Goal: Task Accomplishment & Management: Complete application form

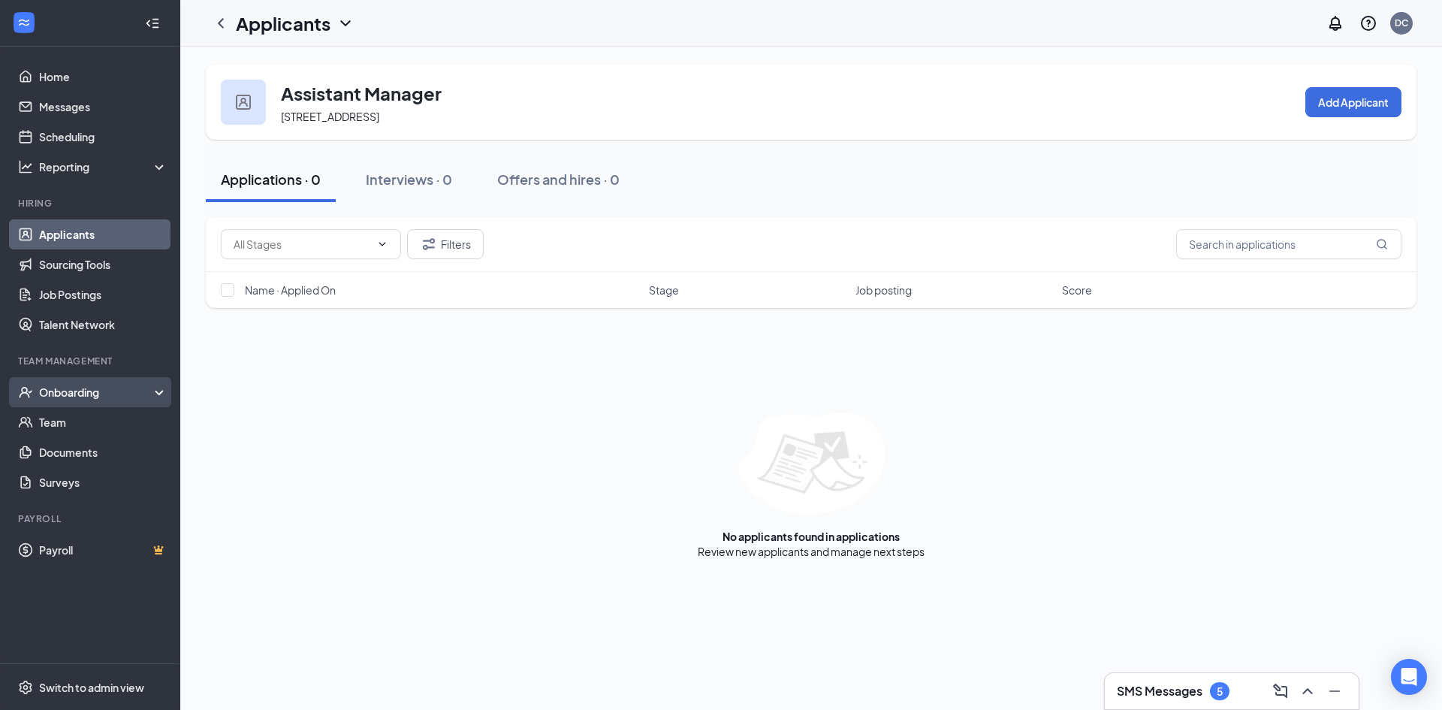
click at [59, 386] on div "Onboarding" at bounding box center [97, 391] width 116 height 15
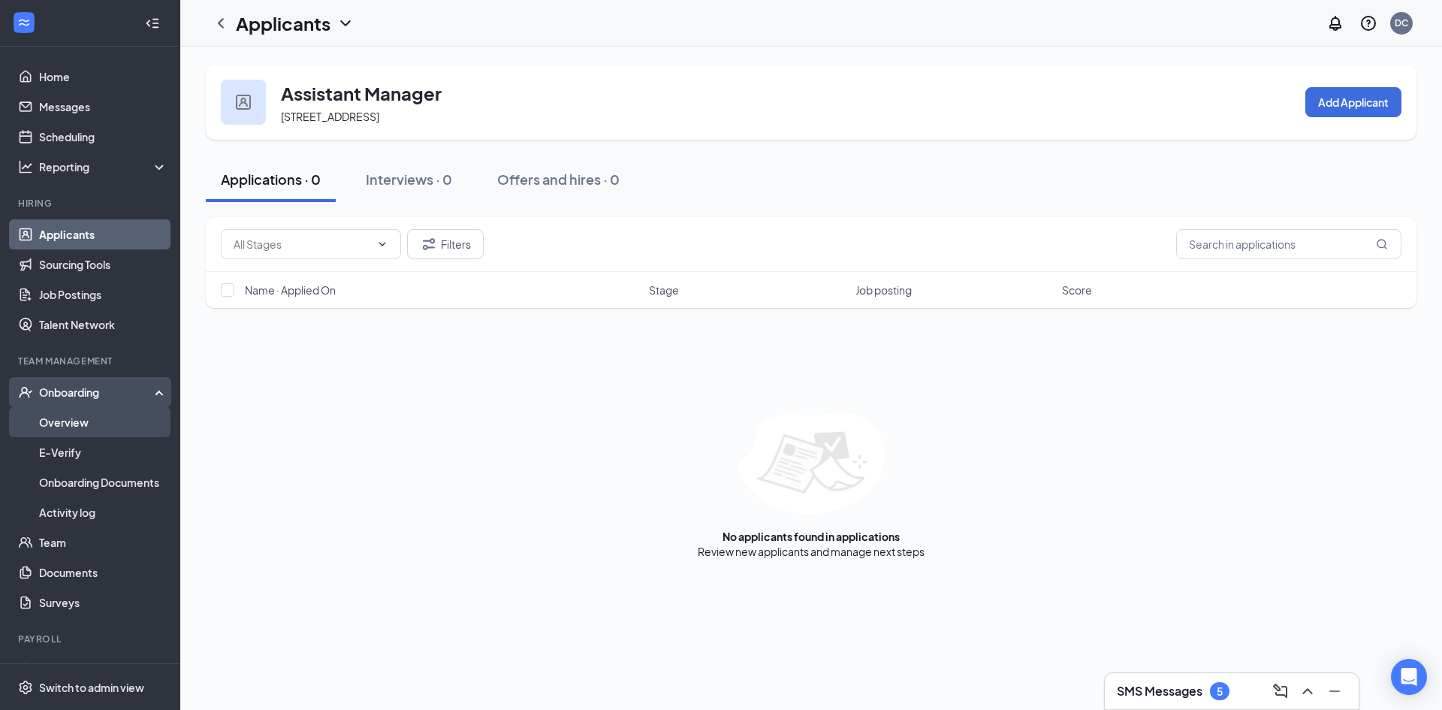
click at [68, 421] on link "Overview" at bounding box center [103, 422] width 128 height 30
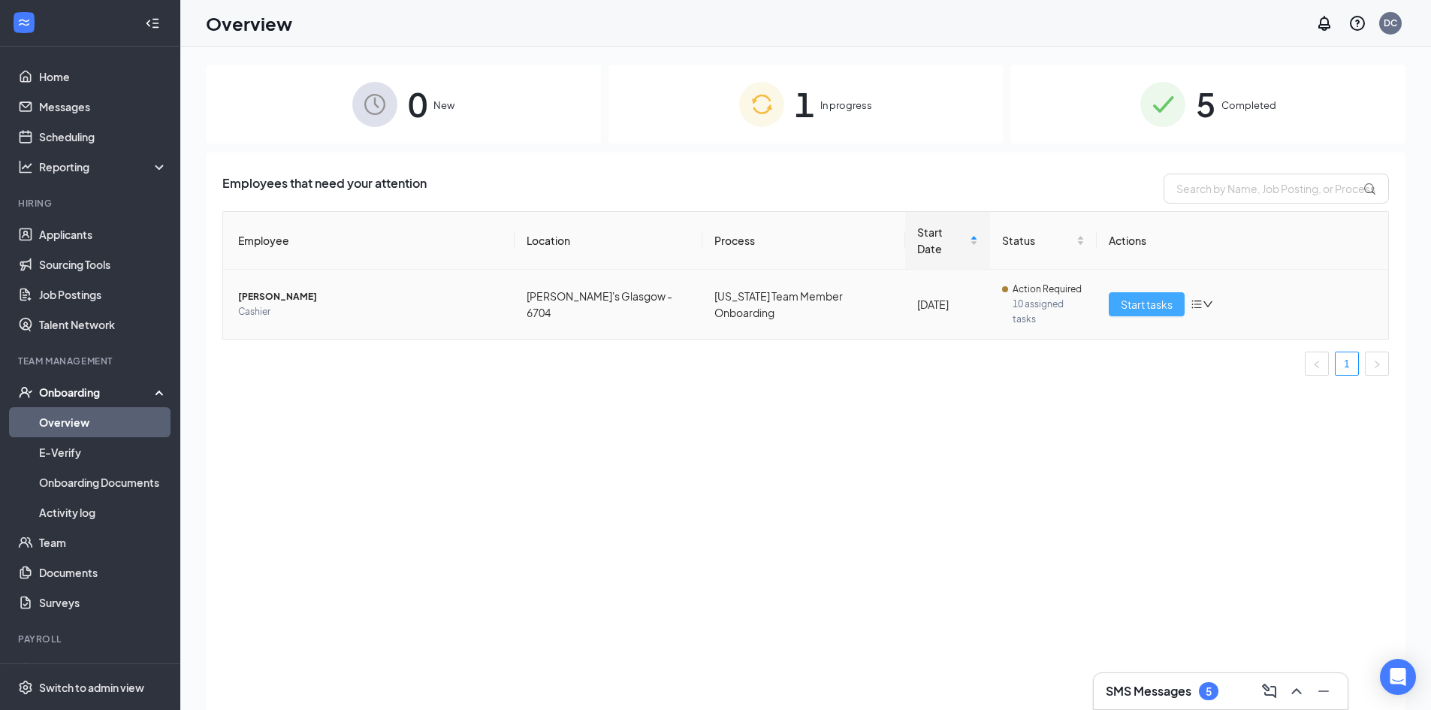
click at [1158, 296] on span "Start tasks" at bounding box center [1146, 304] width 52 height 17
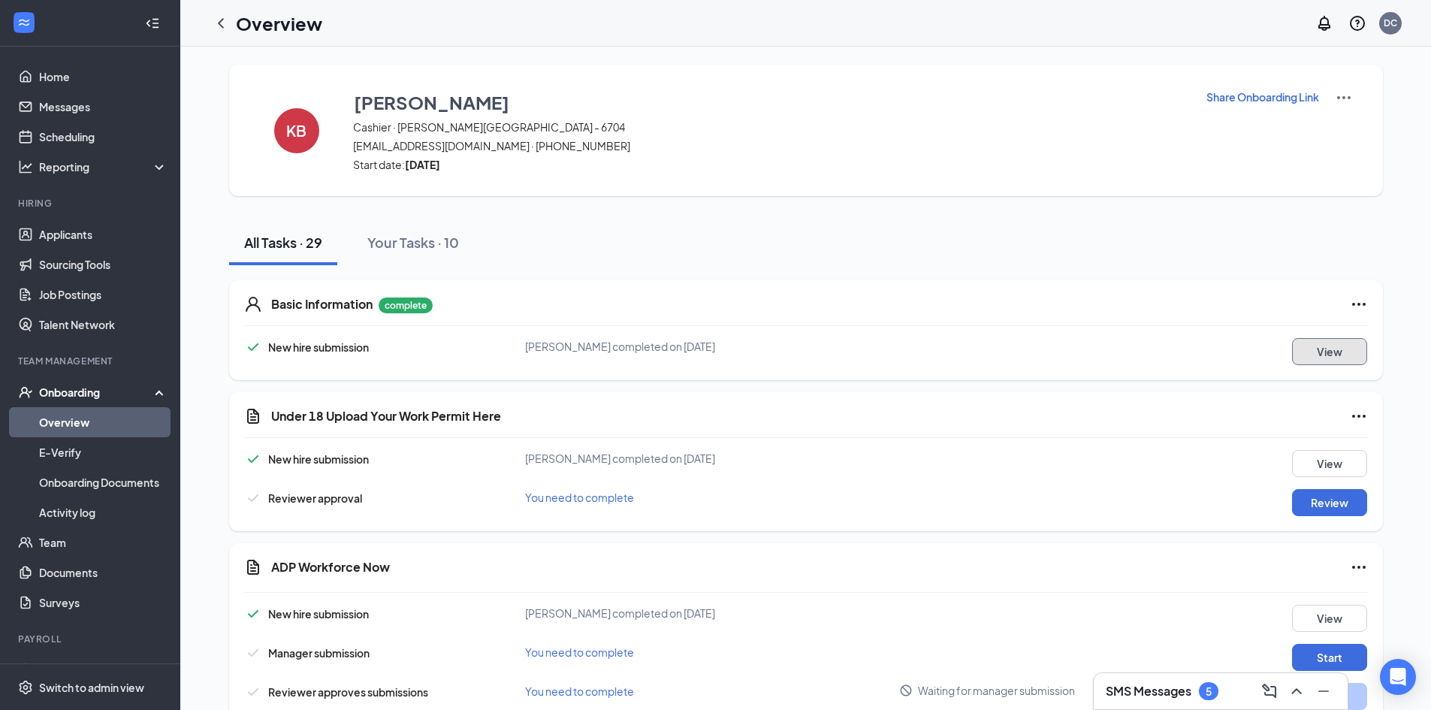
click at [1340, 355] on button "View" at bounding box center [1329, 351] width 75 height 27
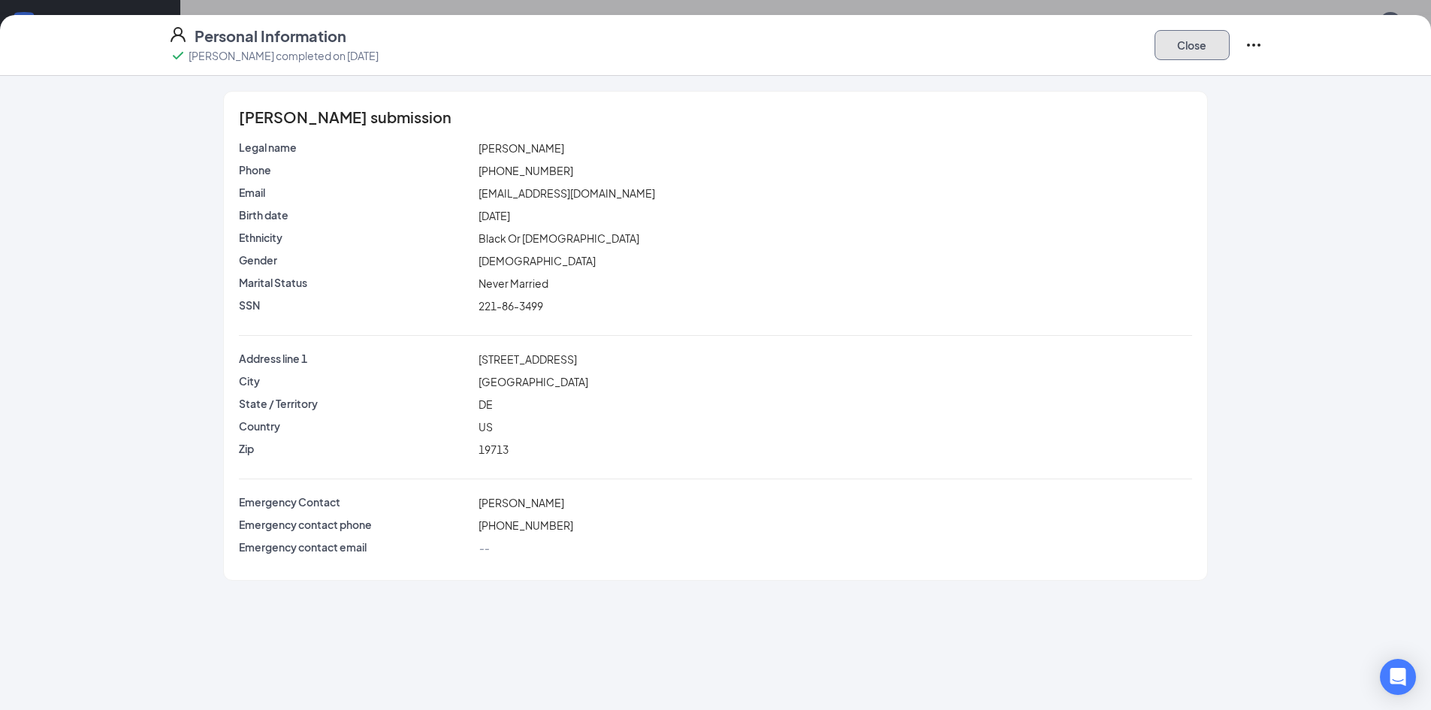
click at [1190, 55] on button "Close" at bounding box center [1191, 45] width 75 height 30
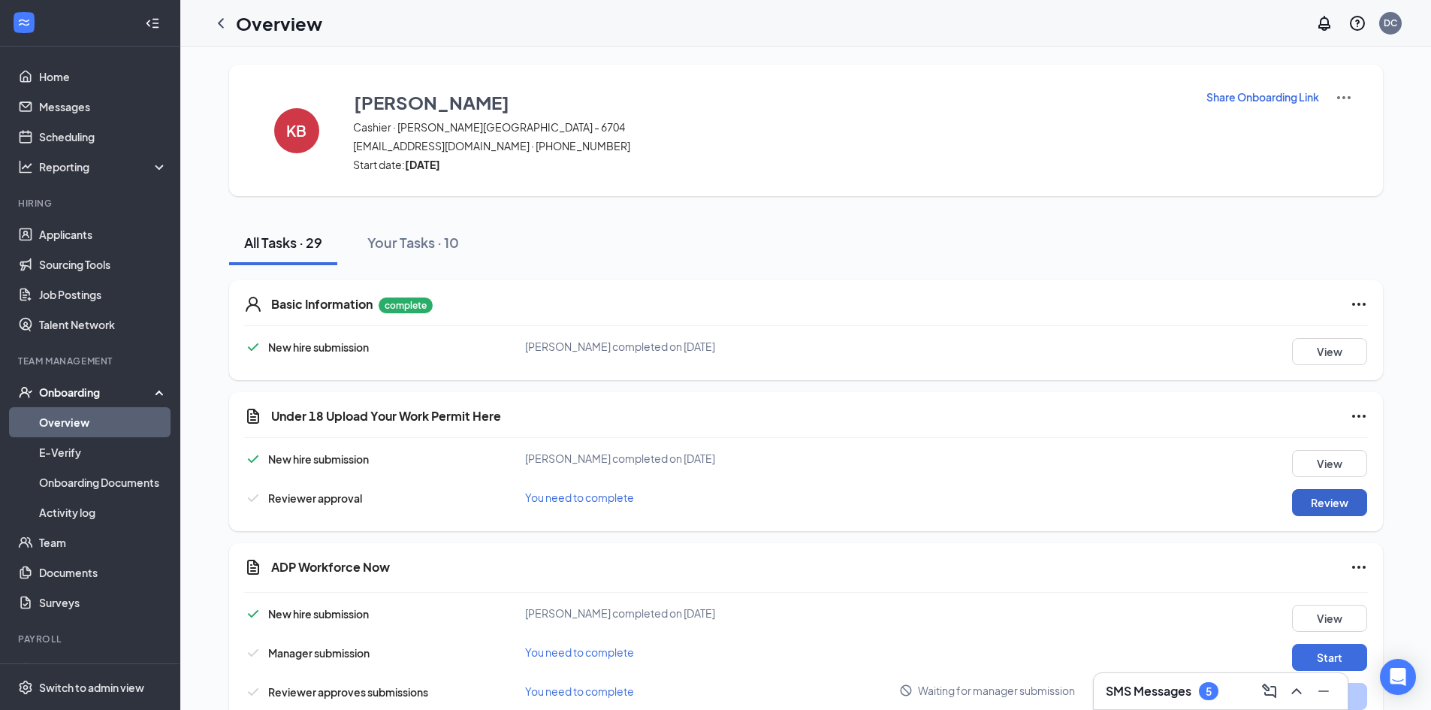
click at [1350, 501] on button "Review" at bounding box center [1329, 502] width 75 height 27
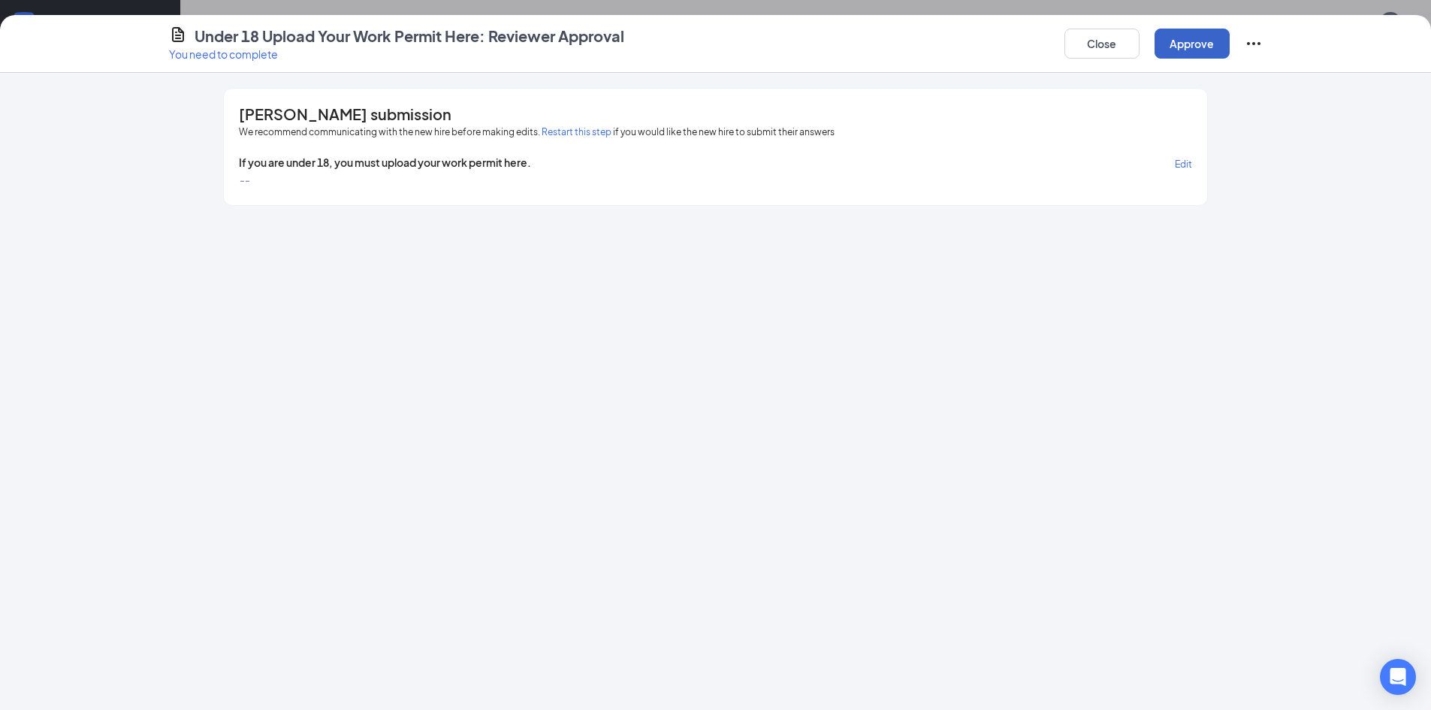
click at [1195, 36] on button "Approve" at bounding box center [1191, 44] width 75 height 30
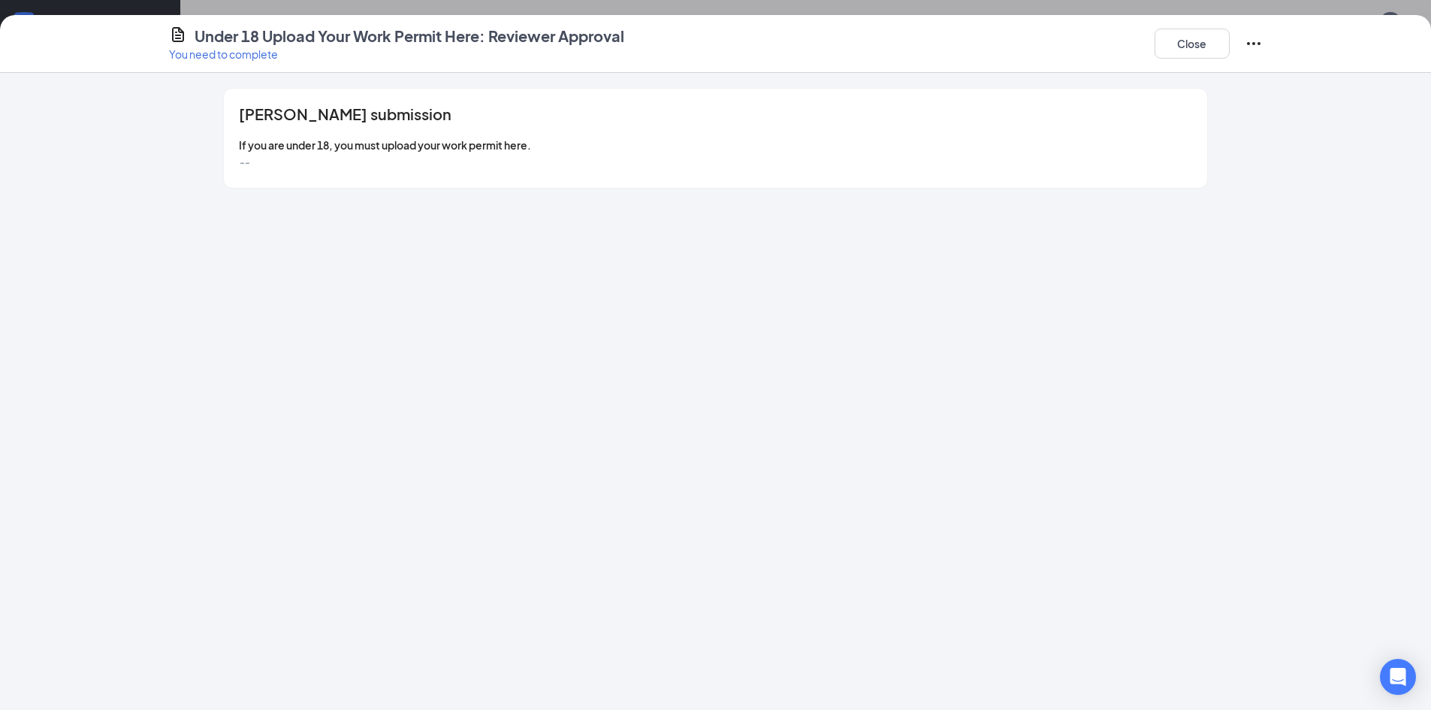
scroll to position [141, 0]
click at [1208, 46] on button "Close" at bounding box center [1191, 44] width 75 height 30
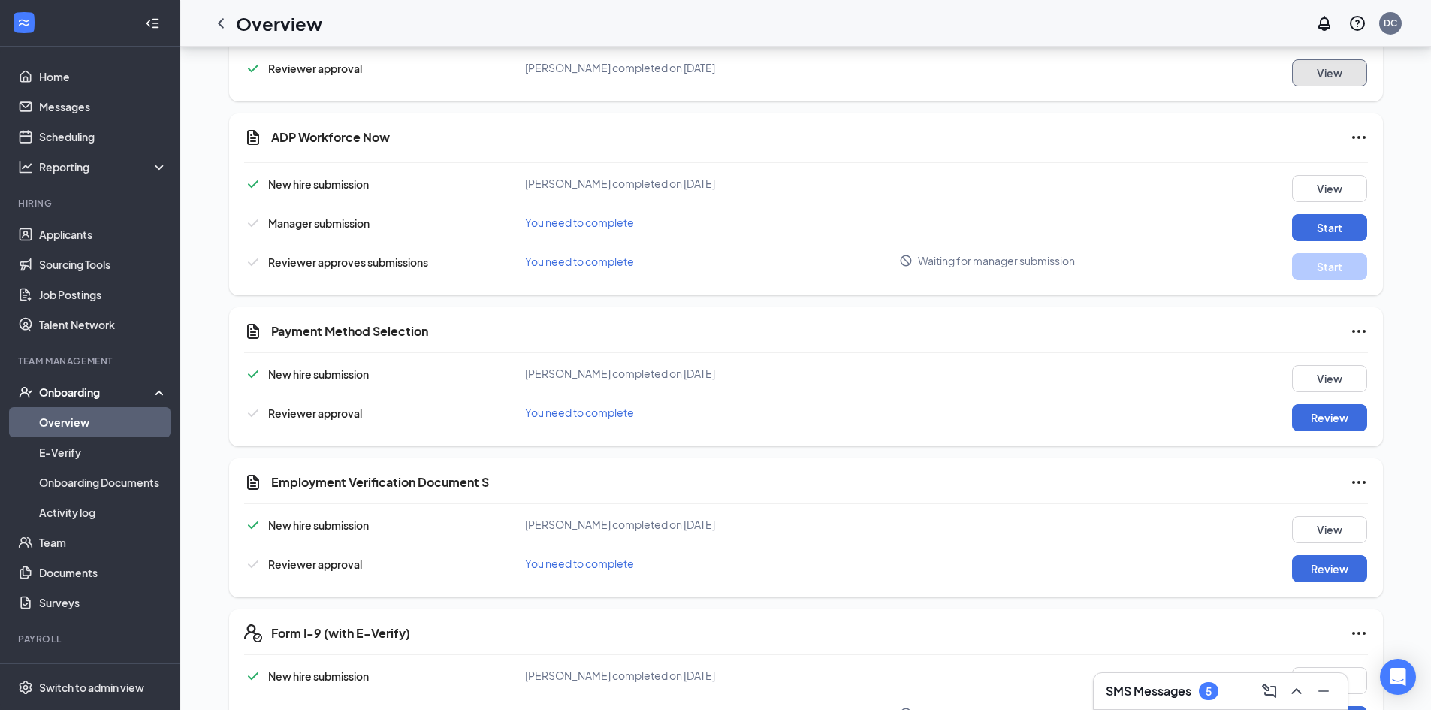
scroll to position [439, 0]
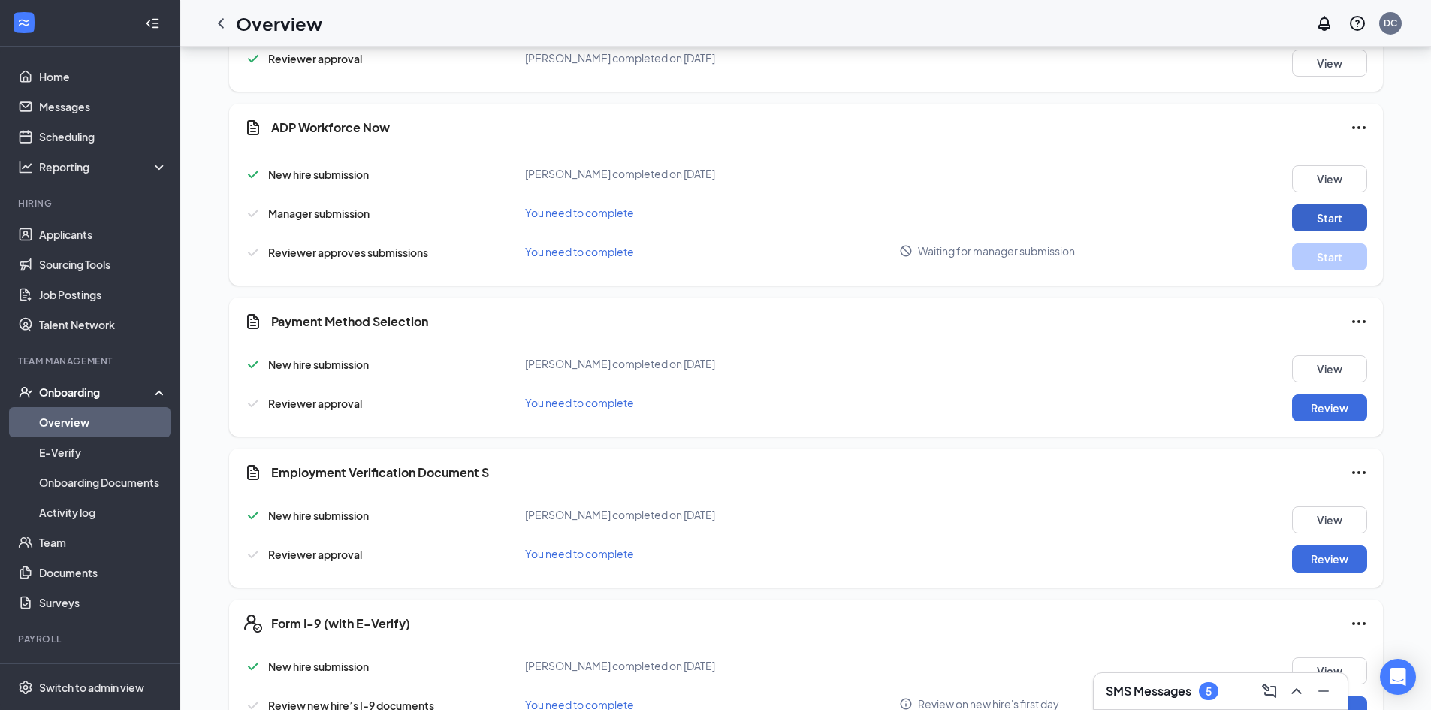
click at [1331, 220] on button "Start" at bounding box center [1329, 217] width 75 height 27
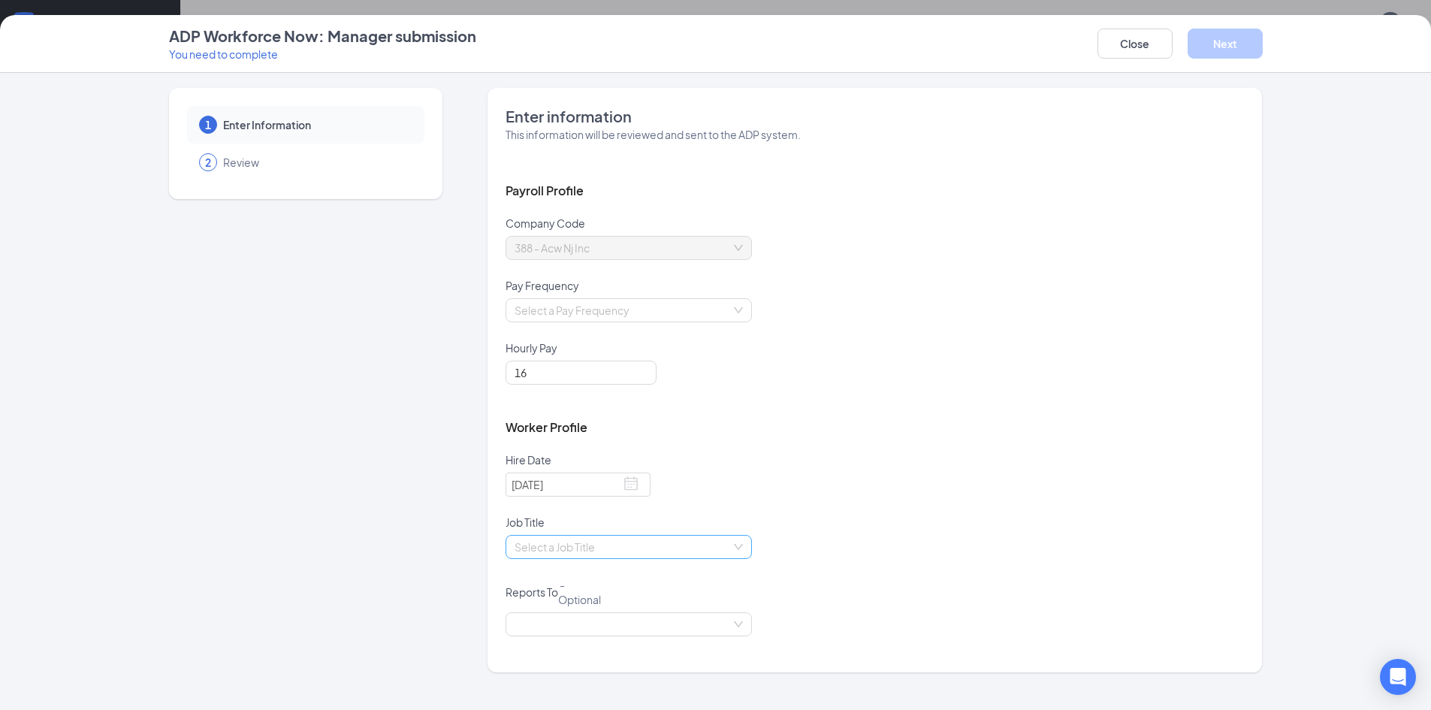
click at [746, 546] on div "Select a Job Title" at bounding box center [628, 547] width 246 height 24
click at [629, 627] on div "CREW" at bounding box center [628, 625] width 228 height 17
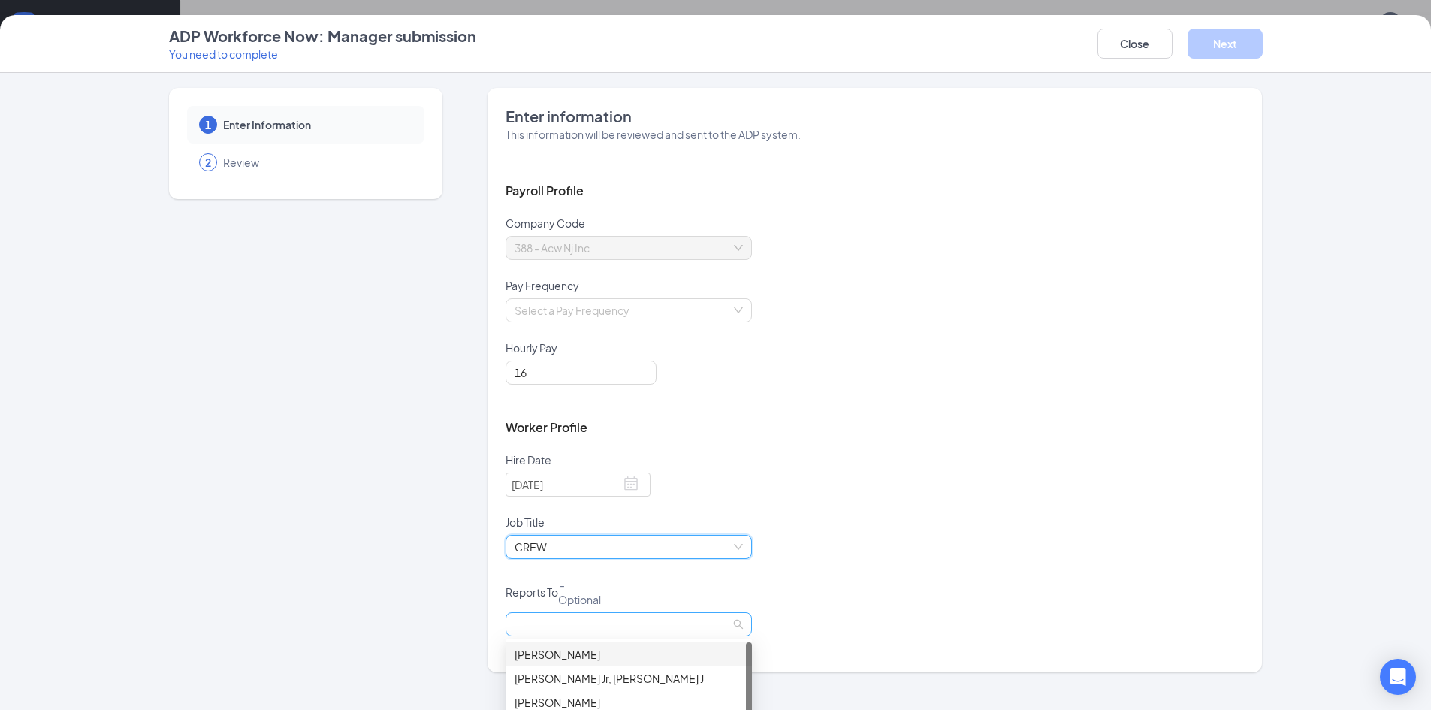
click at [741, 624] on span at bounding box center [628, 624] width 228 height 23
click at [551, 701] on div "[PERSON_NAME]" at bounding box center [628, 702] width 228 height 17
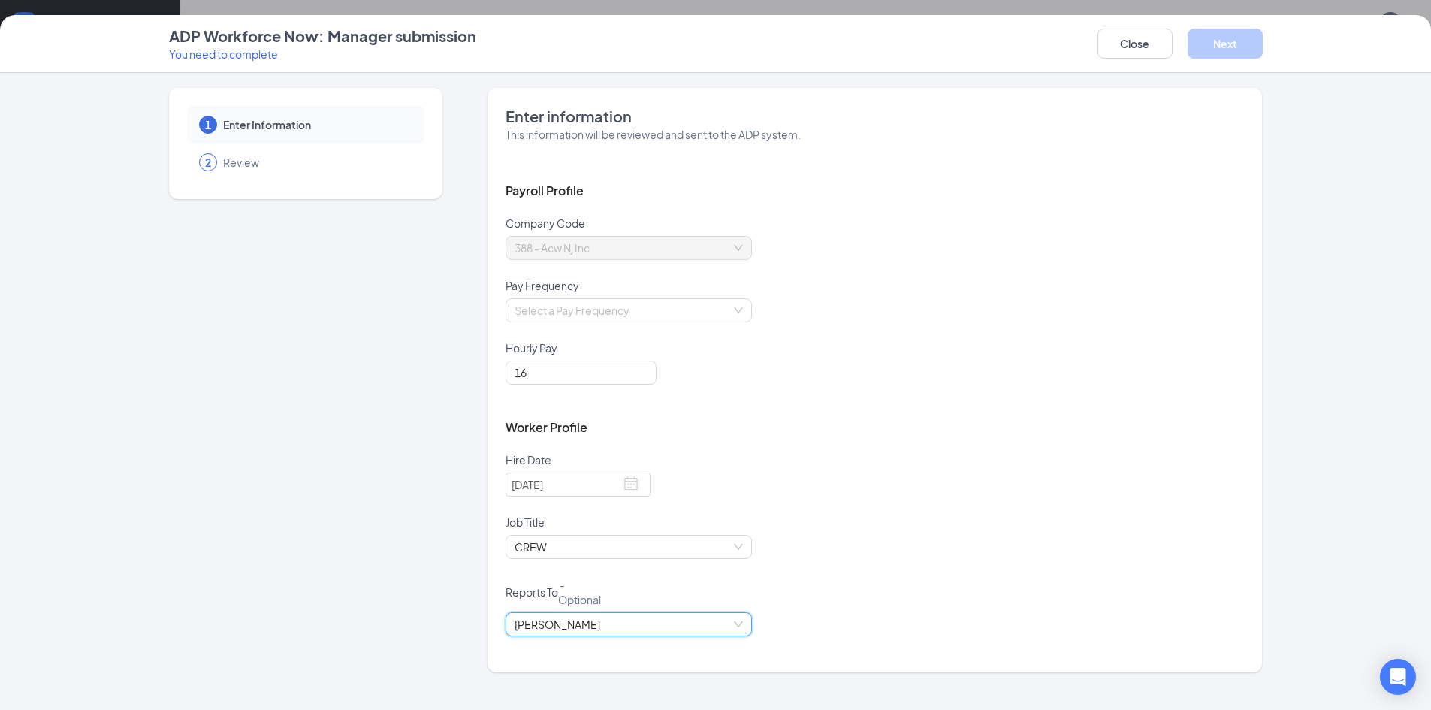
scroll to position [929, 0]
click at [733, 308] on div "Select a Pay Frequency" at bounding box center [628, 310] width 246 height 24
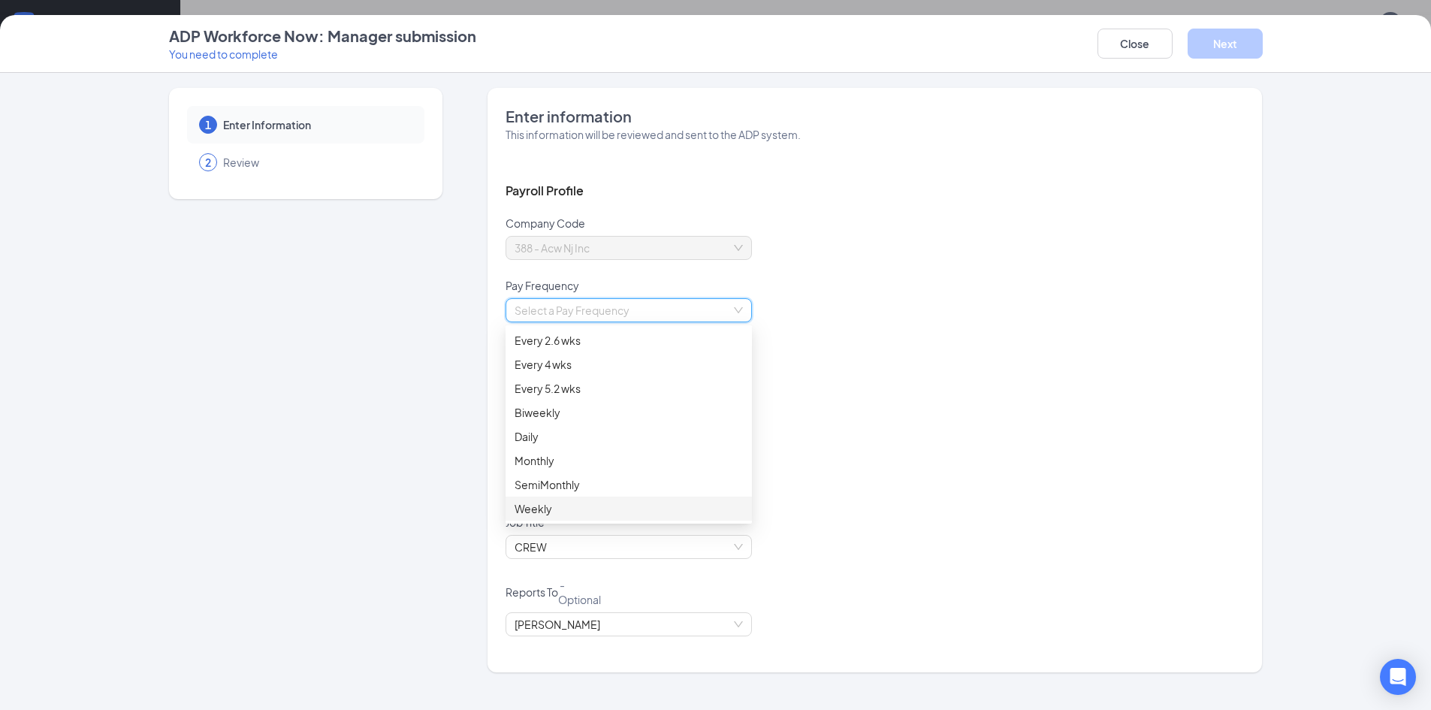
click at [549, 504] on div "Weekly" at bounding box center [628, 508] width 228 height 17
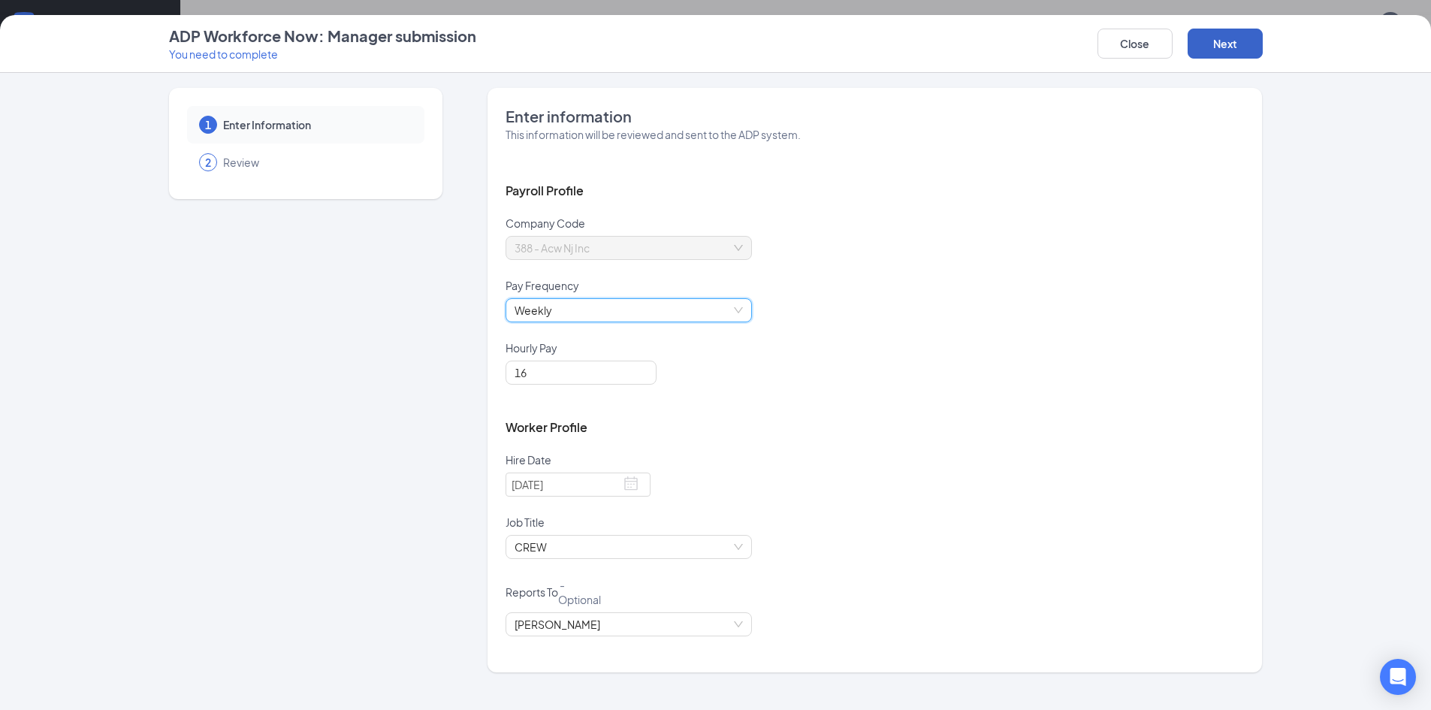
click at [1228, 41] on button "Next" at bounding box center [1224, 44] width 75 height 30
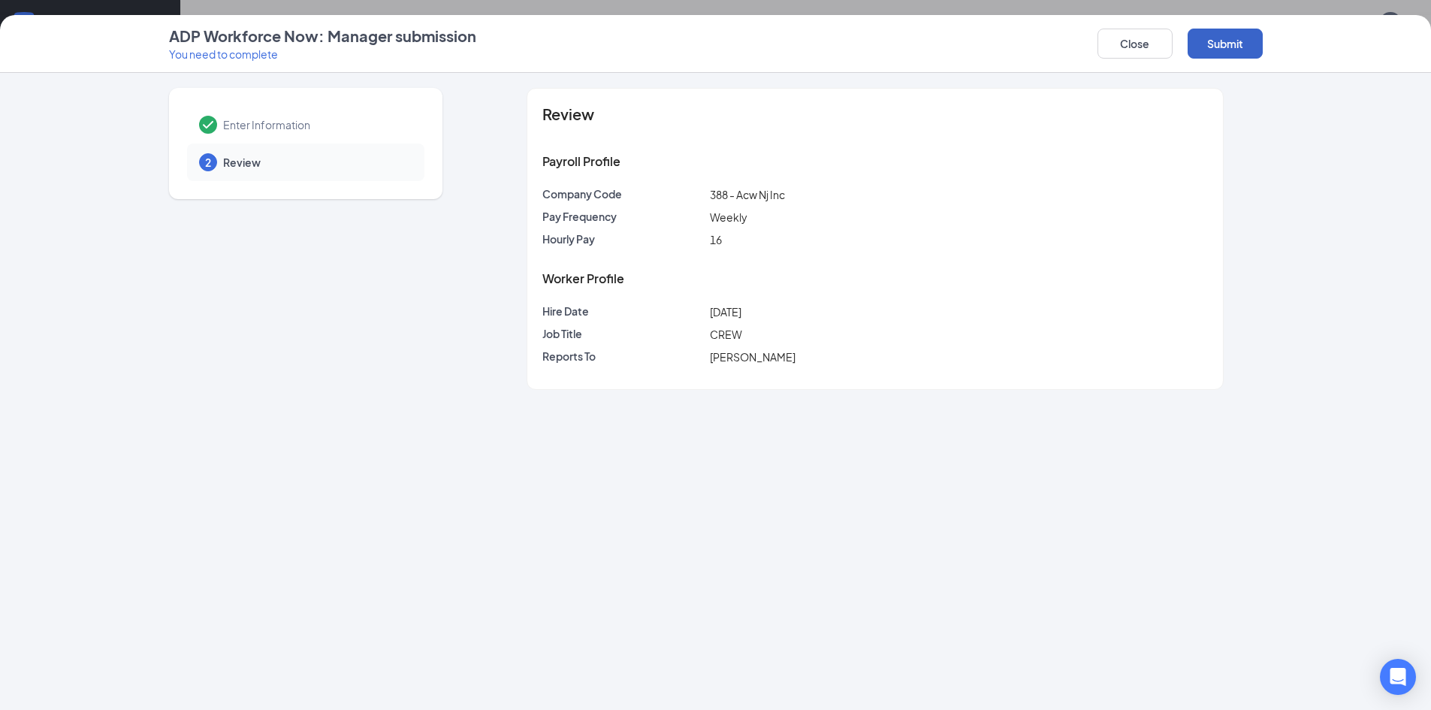
click at [1206, 43] on button "Submit" at bounding box center [1224, 44] width 75 height 30
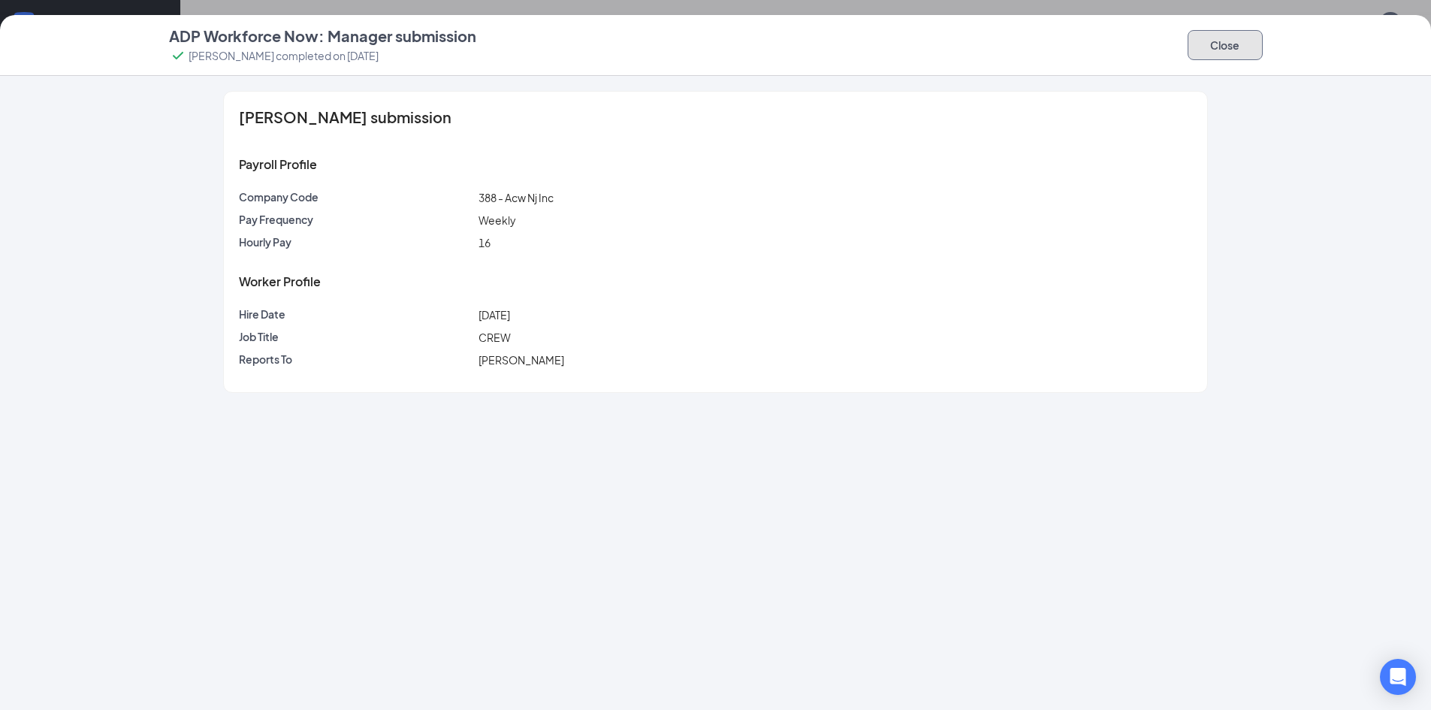
click at [1226, 43] on button "Close" at bounding box center [1224, 45] width 75 height 30
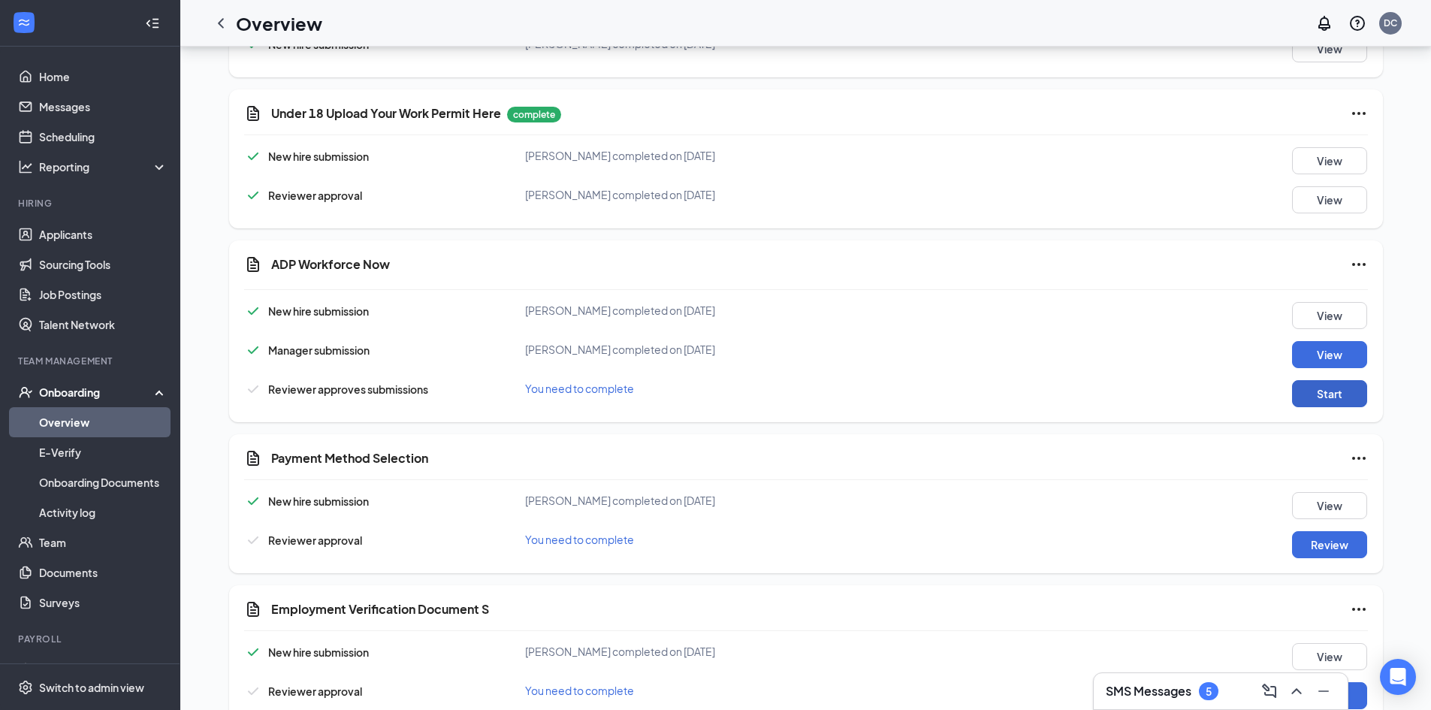
click at [1315, 397] on button "Start" at bounding box center [1329, 393] width 75 height 27
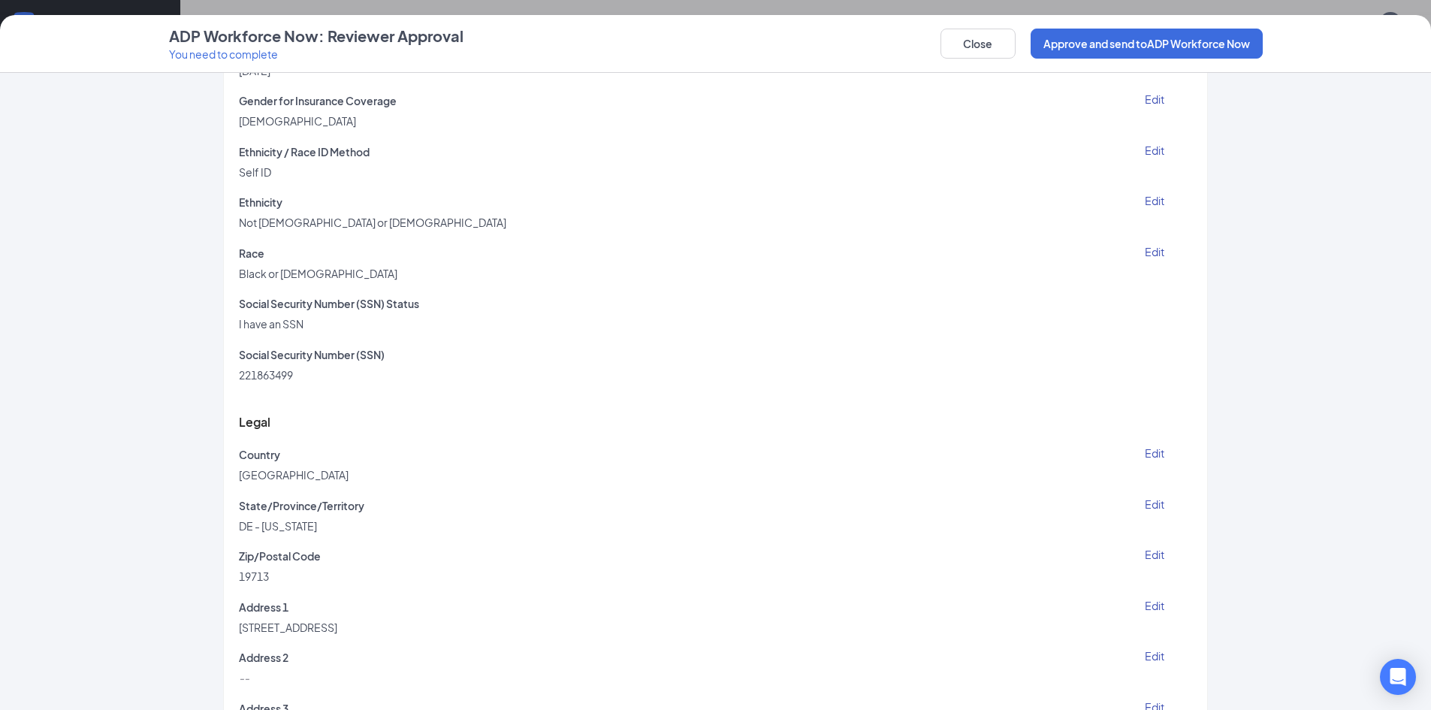
scroll to position [0, 0]
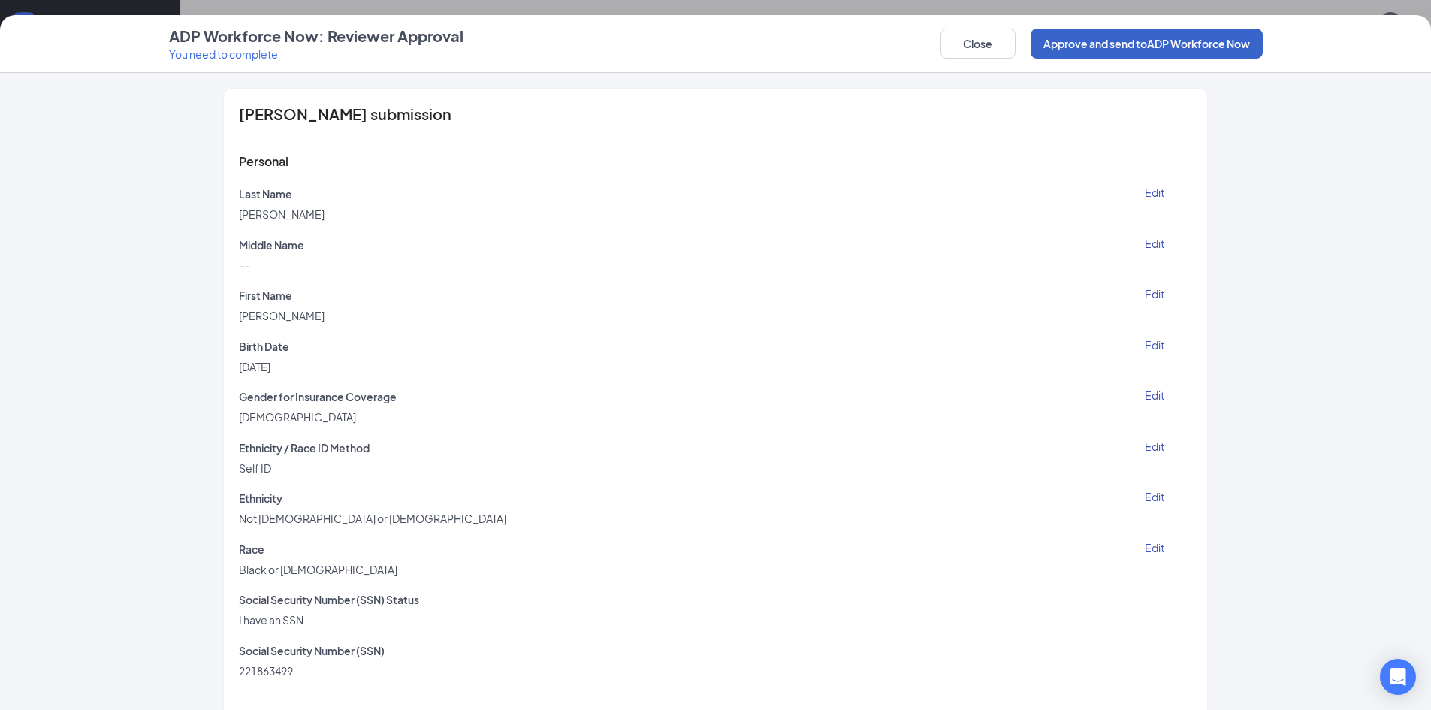
click at [1123, 35] on button "Approve and send to ADP Workforce Now" at bounding box center [1146, 44] width 232 height 30
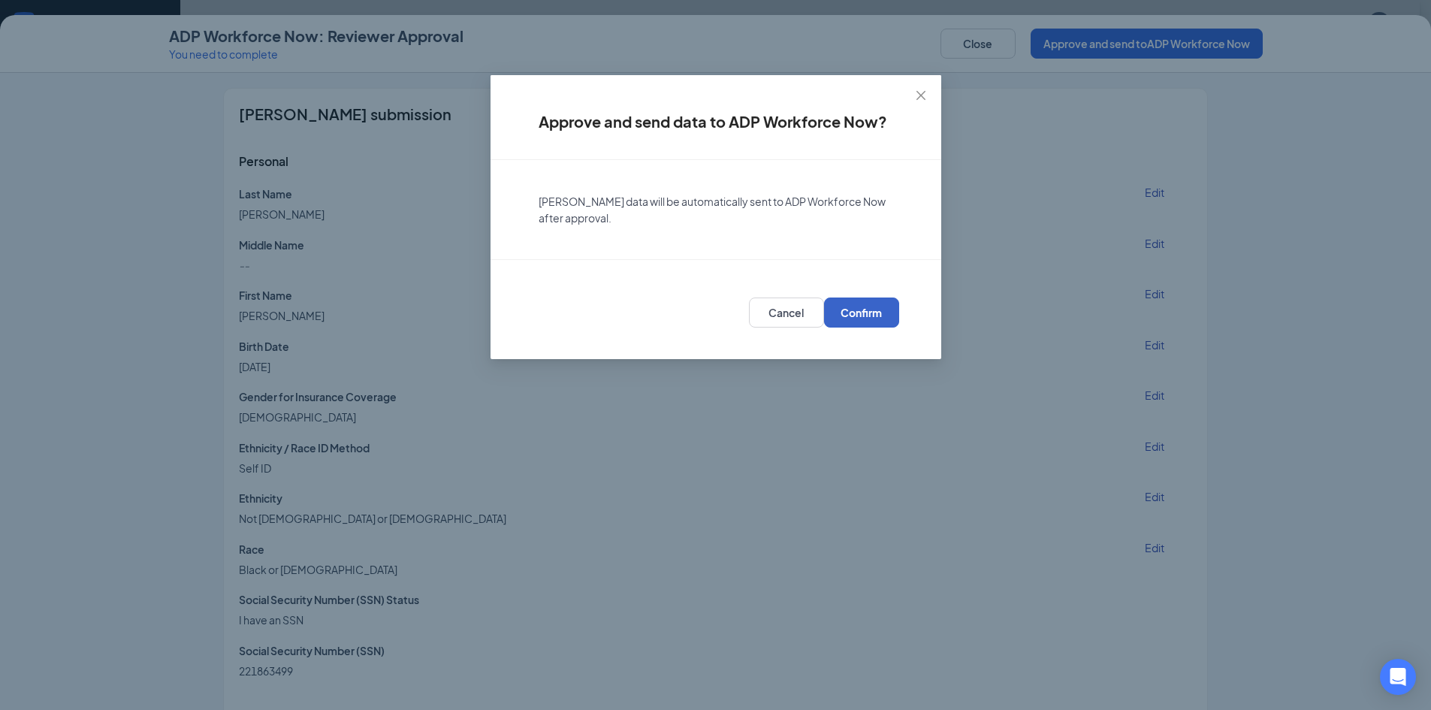
click at [871, 307] on span "Confirm" at bounding box center [860, 312] width 41 height 15
click at [852, 319] on span "Confirm" at bounding box center [860, 312] width 41 height 15
click at [986, 50] on div "Approve and send data to ADP Workforce Now? [PERSON_NAME] data will be automati…" at bounding box center [715, 355] width 1431 height 710
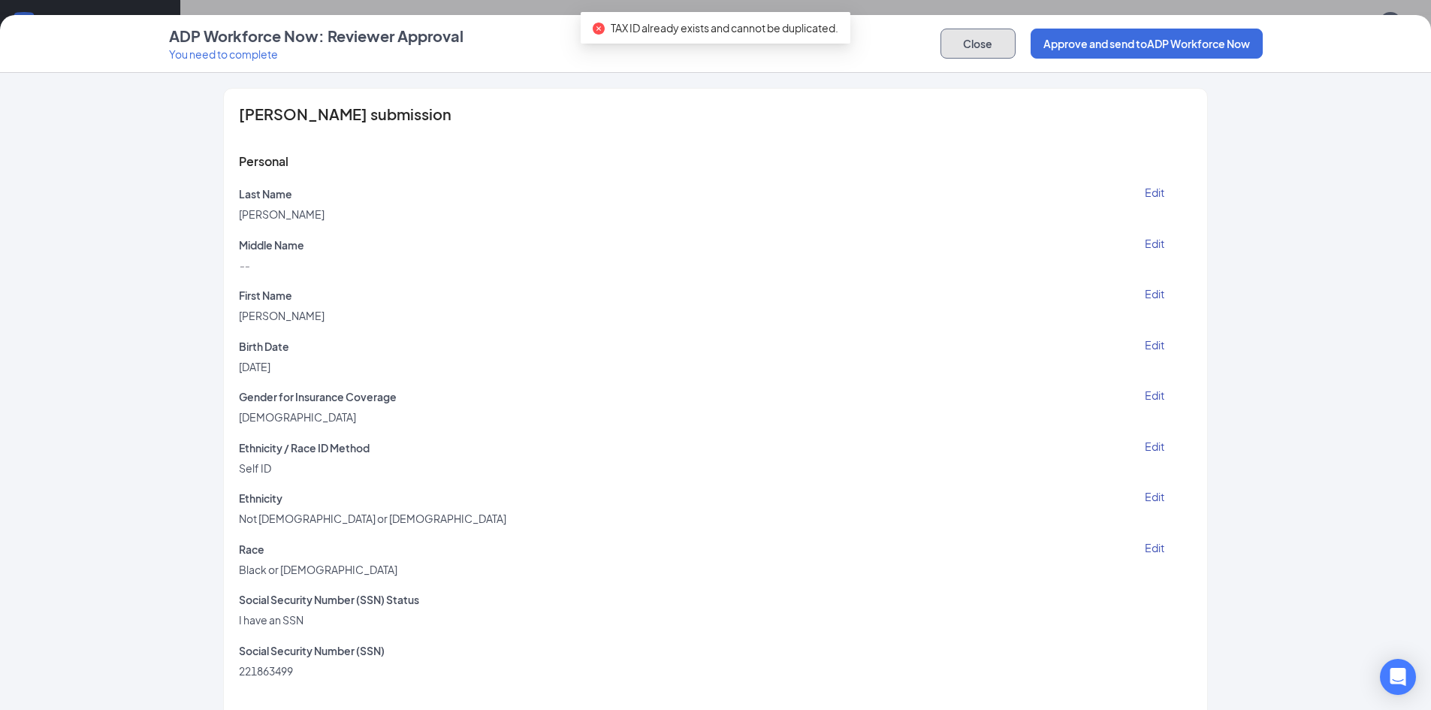
click at [984, 39] on button "Close" at bounding box center [977, 44] width 75 height 30
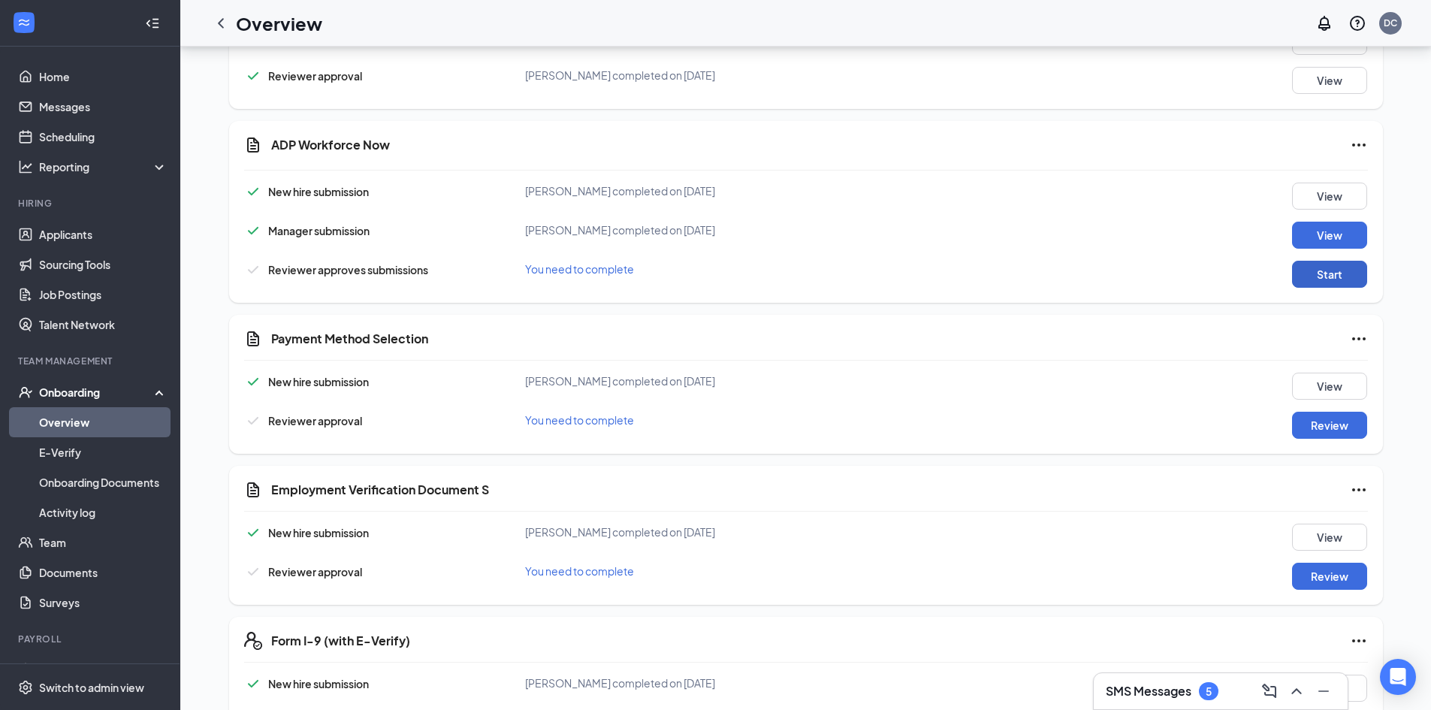
scroll to position [466, 0]
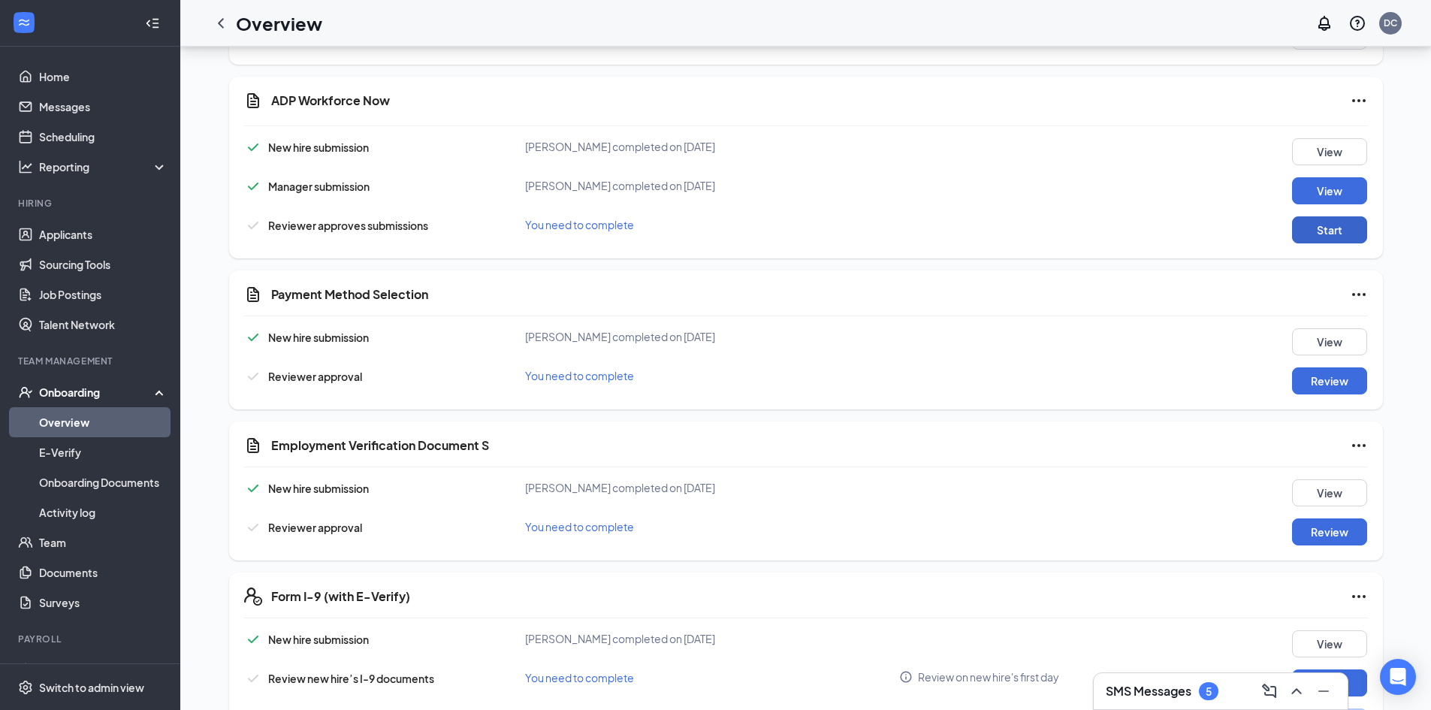
click at [1331, 232] on button "Start" at bounding box center [1329, 229] width 75 height 27
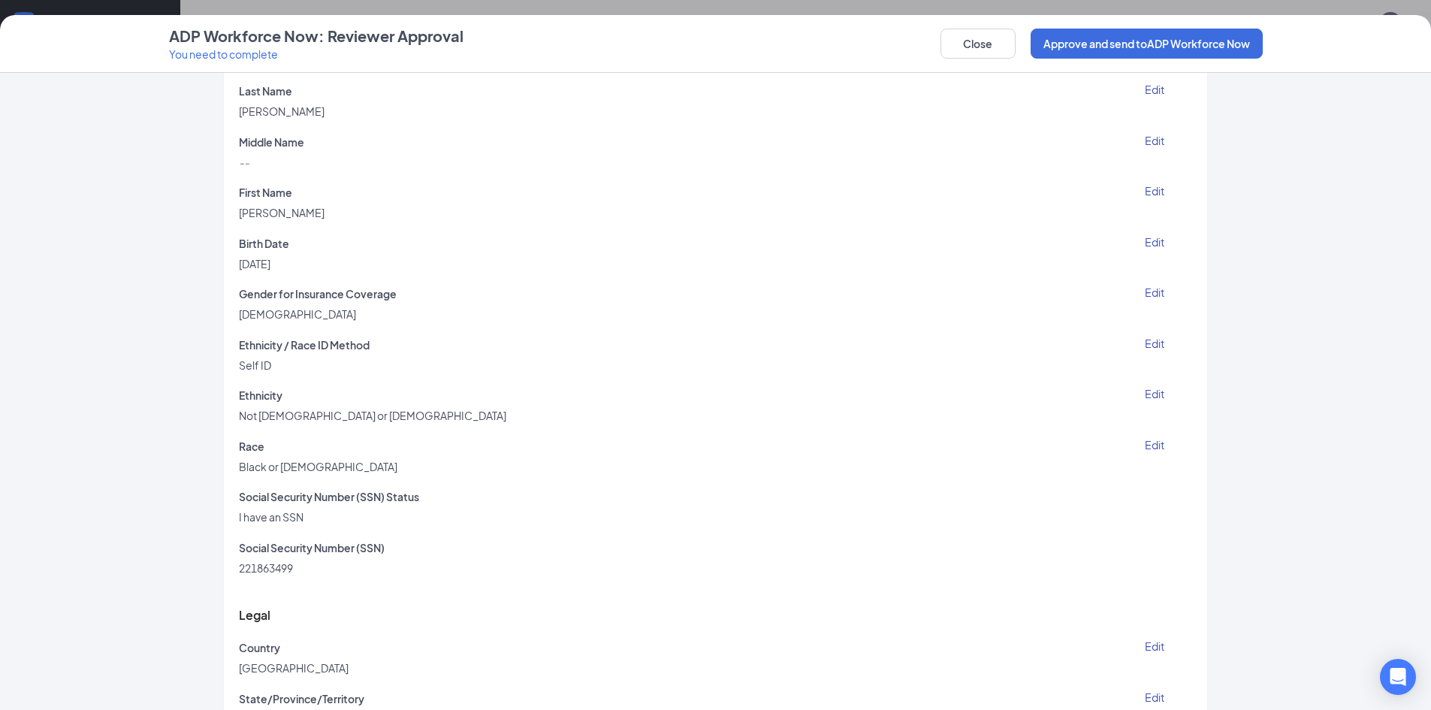
scroll to position [101, 0]
click at [1121, 47] on button "Approve and send to ADP Workforce Now" at bounding box center [1146, 44] width 232 height 30
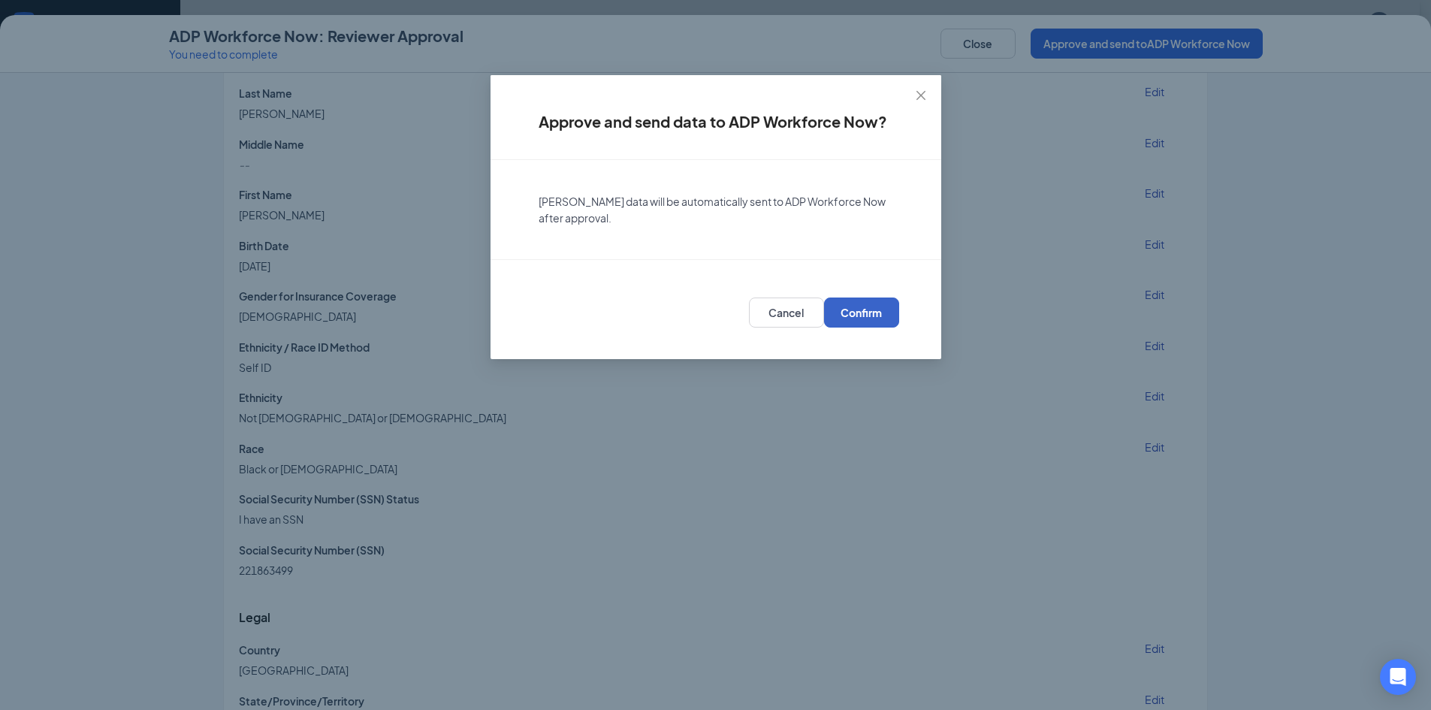
click at [855, 312] on span "Confirm" at bounding box center [860, 312] width 41 height 15
click at [855, 309] on span "Confirm" at bounding box center [860, 312] width 41 height 15
click at [921, 97] on icon "close" at bounding box center [919, 95] width 9 height 9
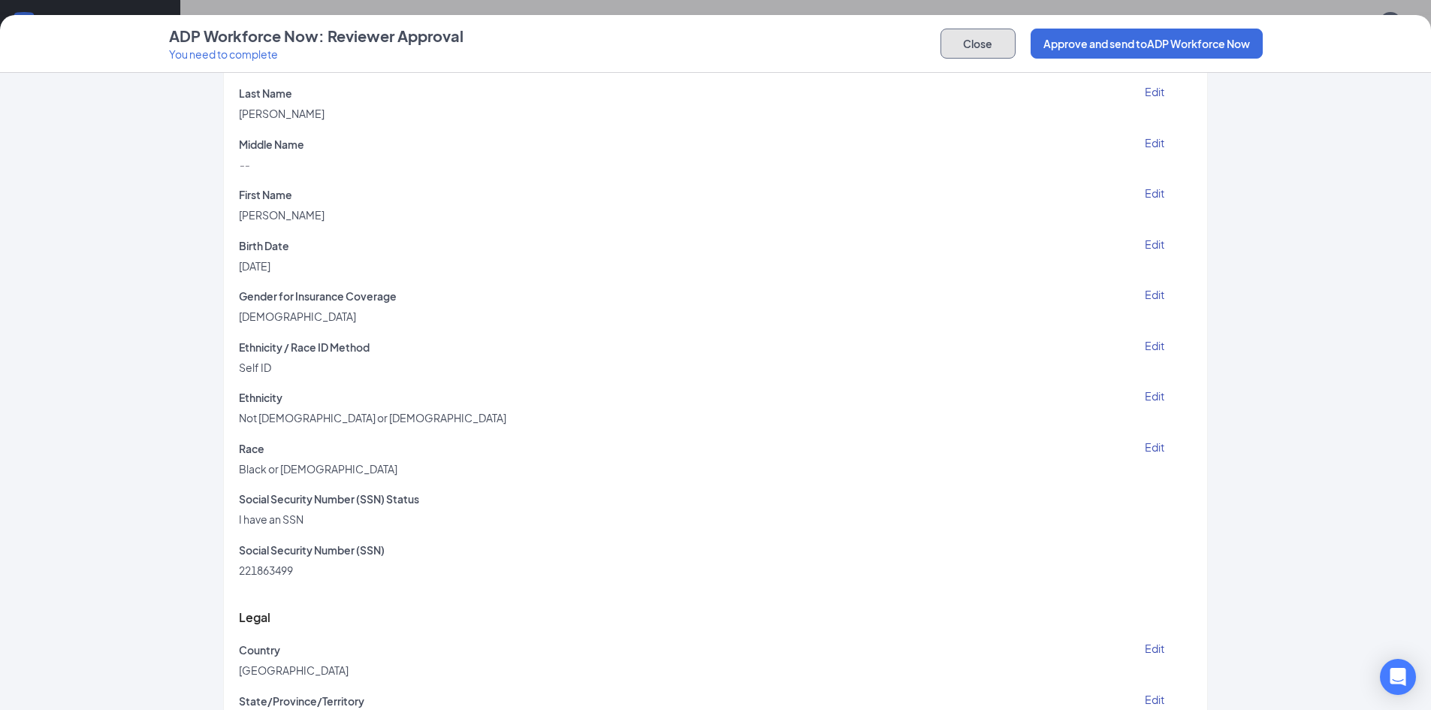
click at [957, 44] on button "Close" at bounding box center [977, 44] width 75 height 30
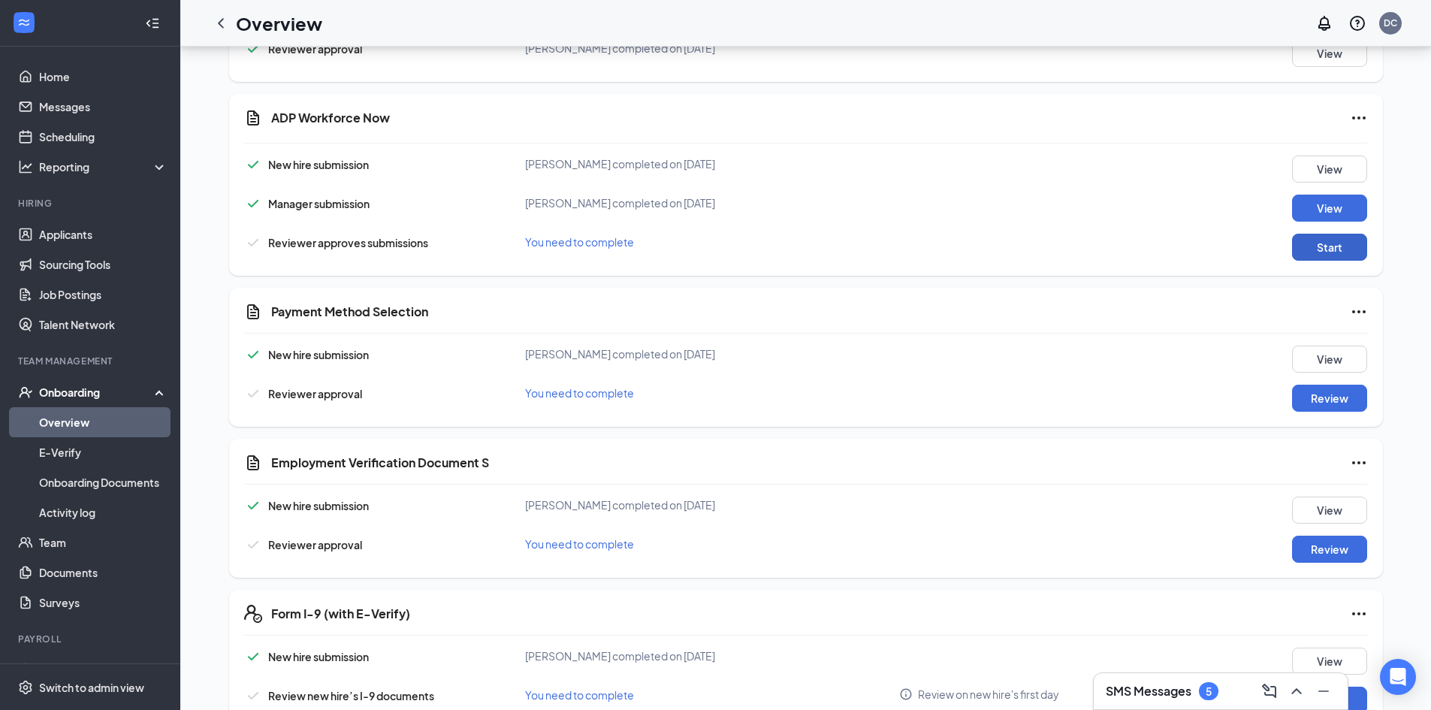
scroll to position [447, 0]
click at [1361, 121] on icon "Ellipses" at bounding box center [1358, 120] width 18 height 18
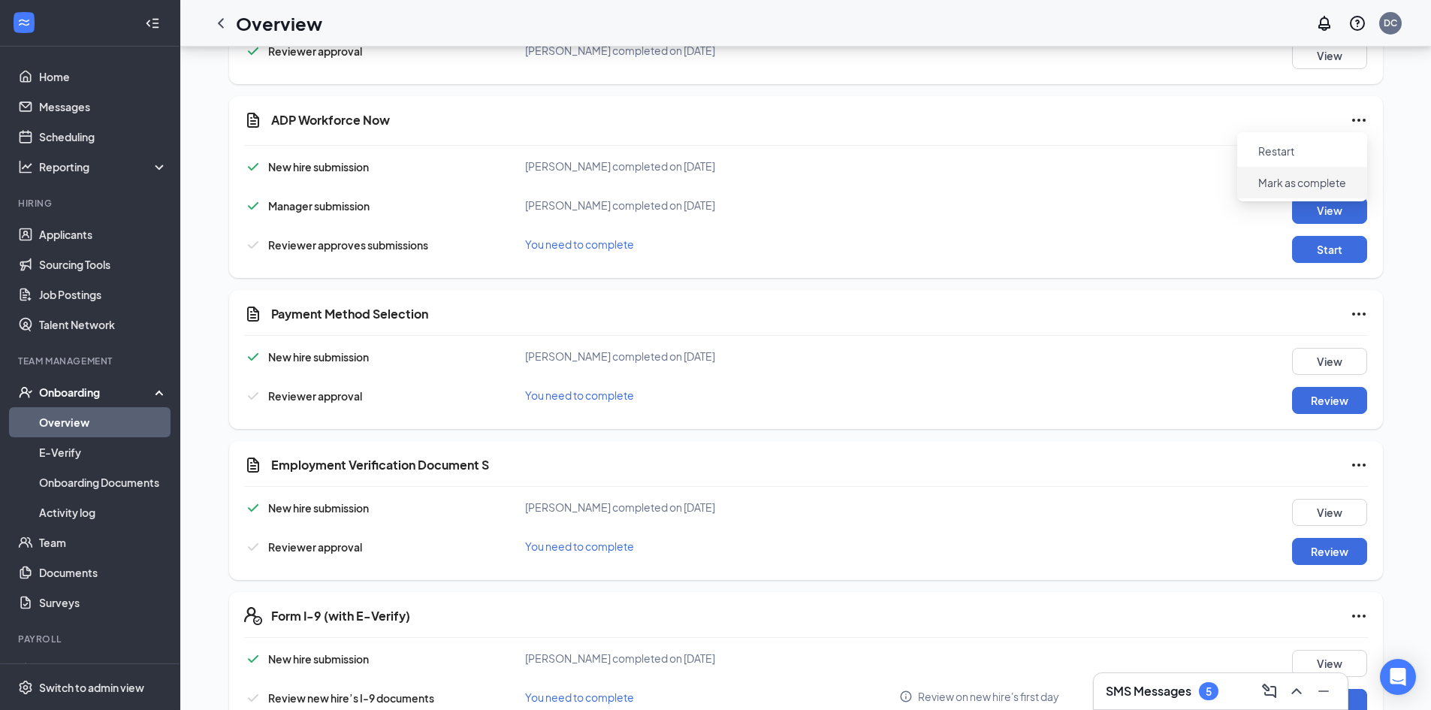
click at [1315, 193] on button "Mark as complete" at bounding box center [1302, 182] width 112 height 24
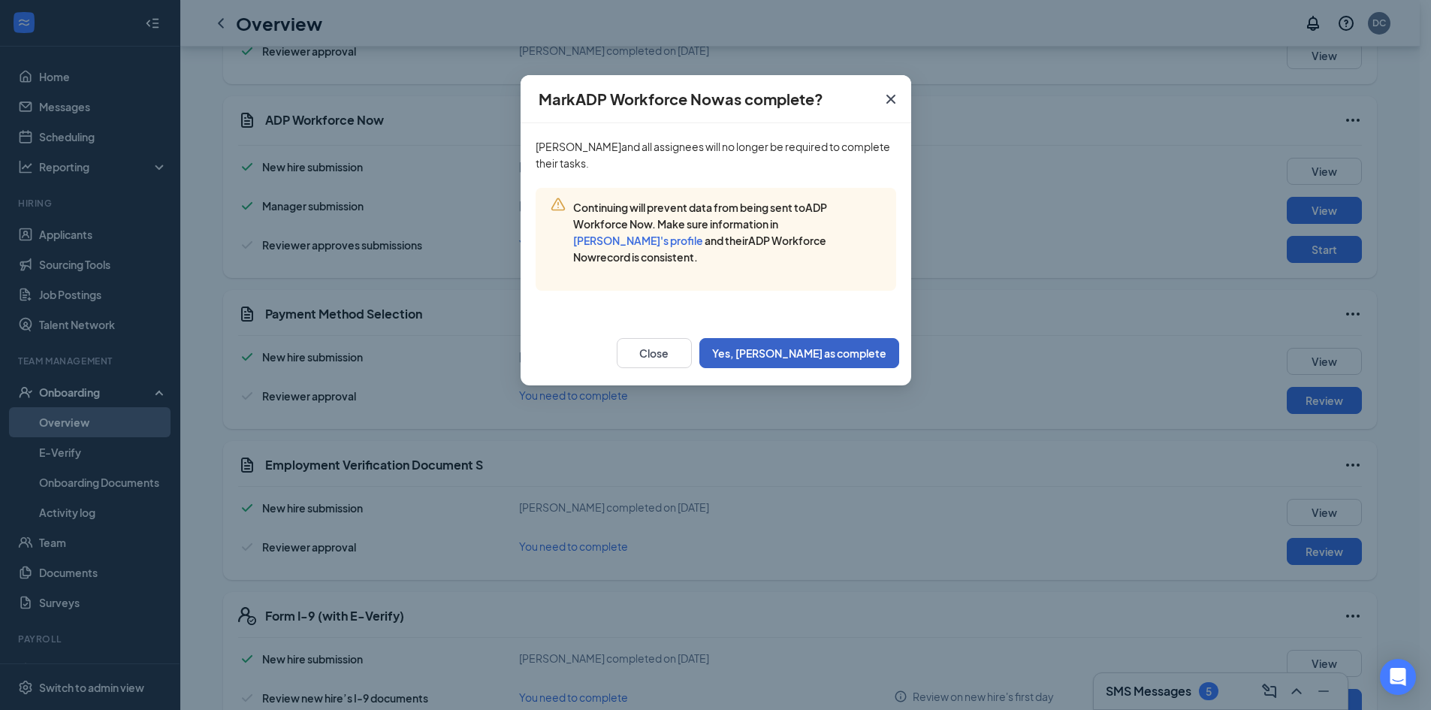
click at [826, 357] on button "Yes, [PERSON_NAME] as complete" at bounding box center [799, 353] width 200 height 30
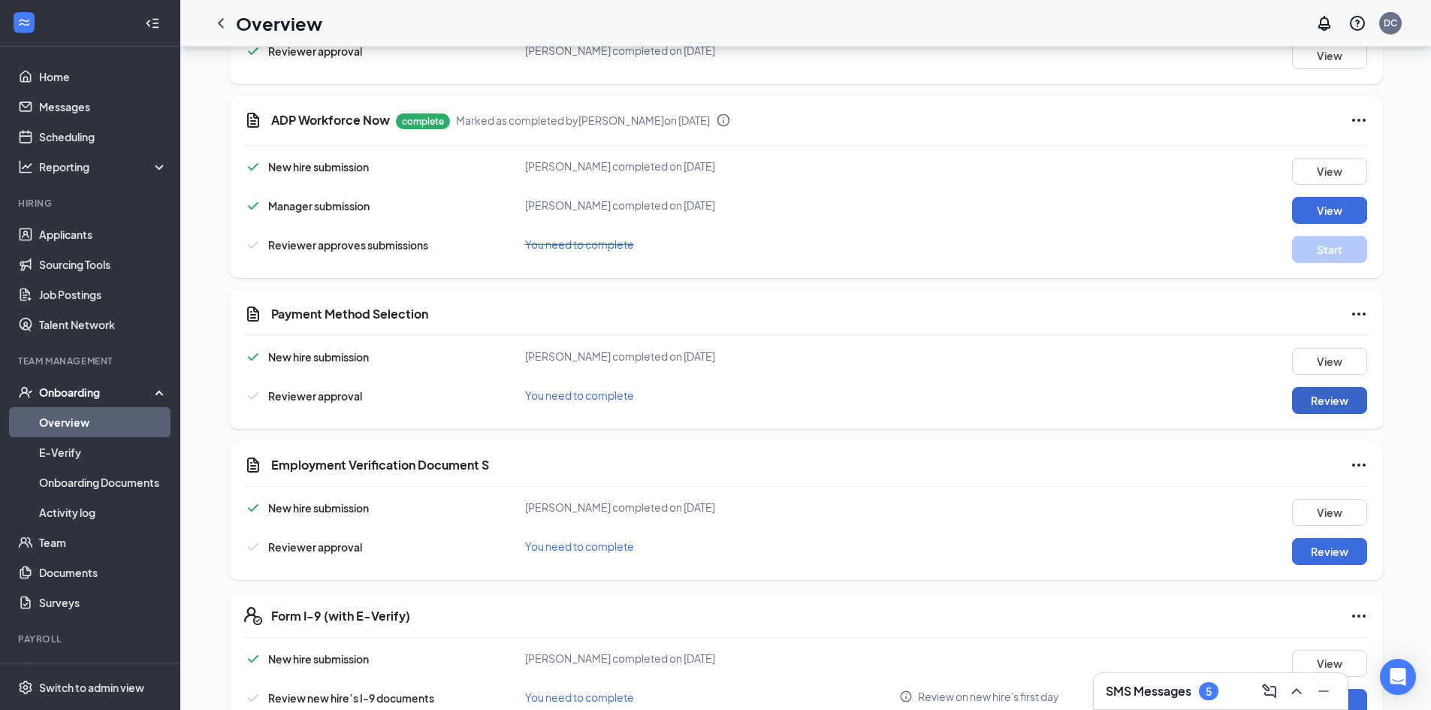
click at [1343, 406] on button "Review" at bounding box center [1329, 400] width 75 height 27
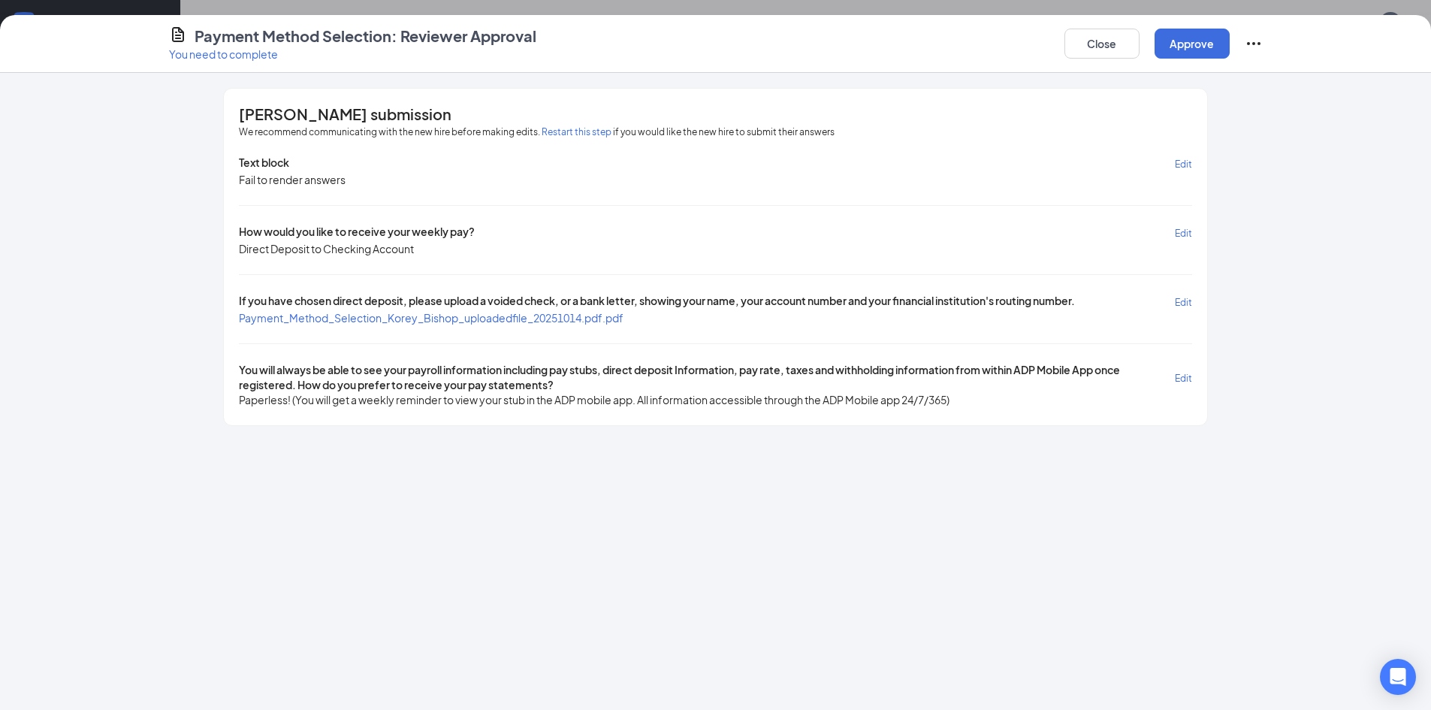
click at [333, 321] on span "Payment_Method_Selection_Korey_Bishop_uploadedfile_20251014.pdf.pdf" at bounding box center [431, 318] width 384 height 14
click at [1187, 41] on button "Approve" at bounding box center [1191, 44] width 75 height 30
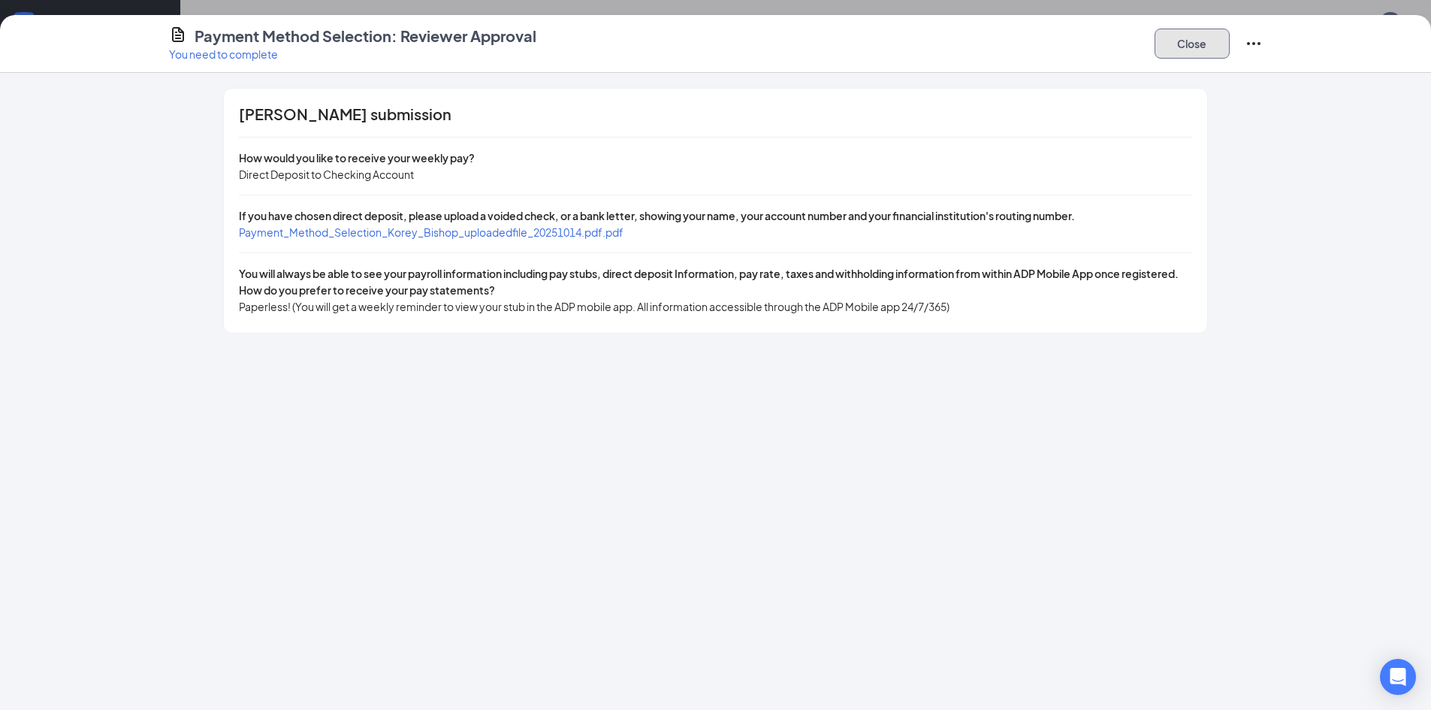
click at [1210, 41] on button "Close" at bounding box center [1191, 44] width 75 height 30
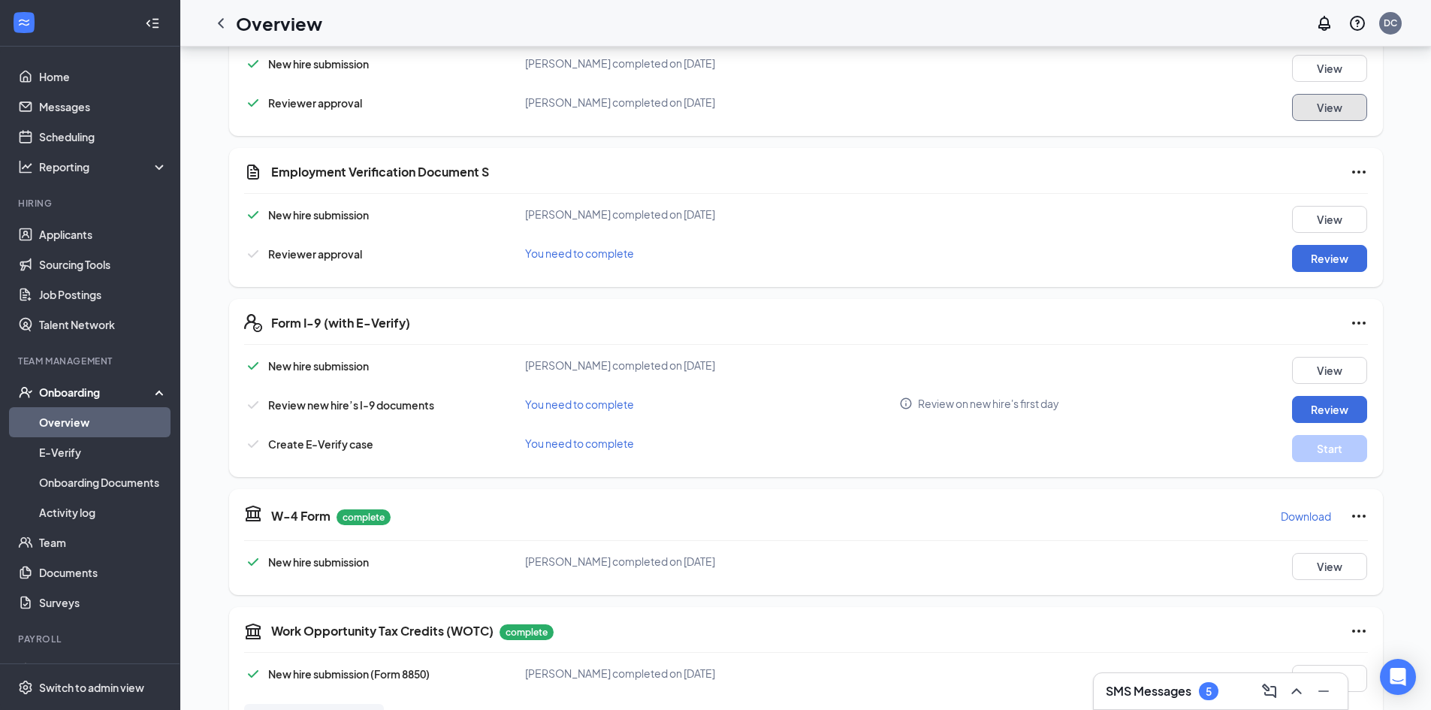
scroll to position [754, 0]
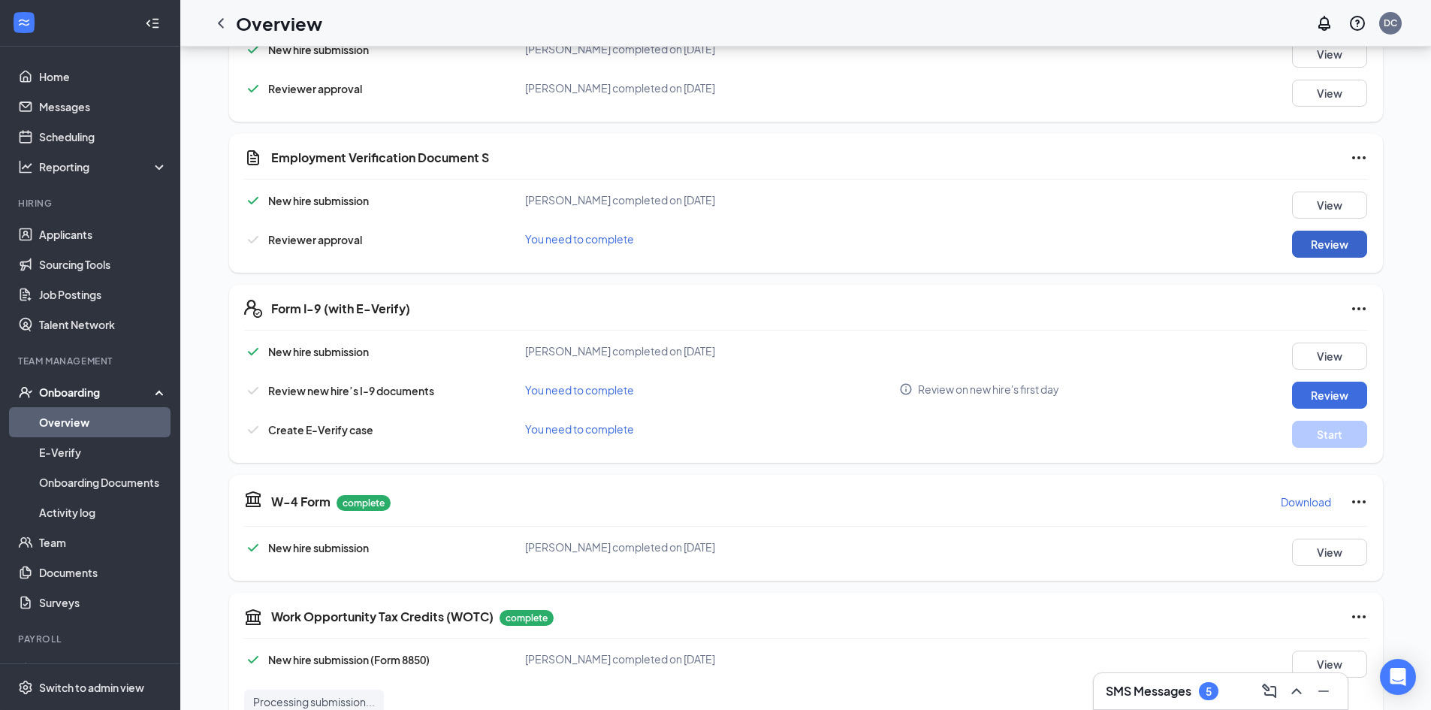
click at [1355, 240] on button "Review" at bounding box center [1329, 244] width 75 height 27
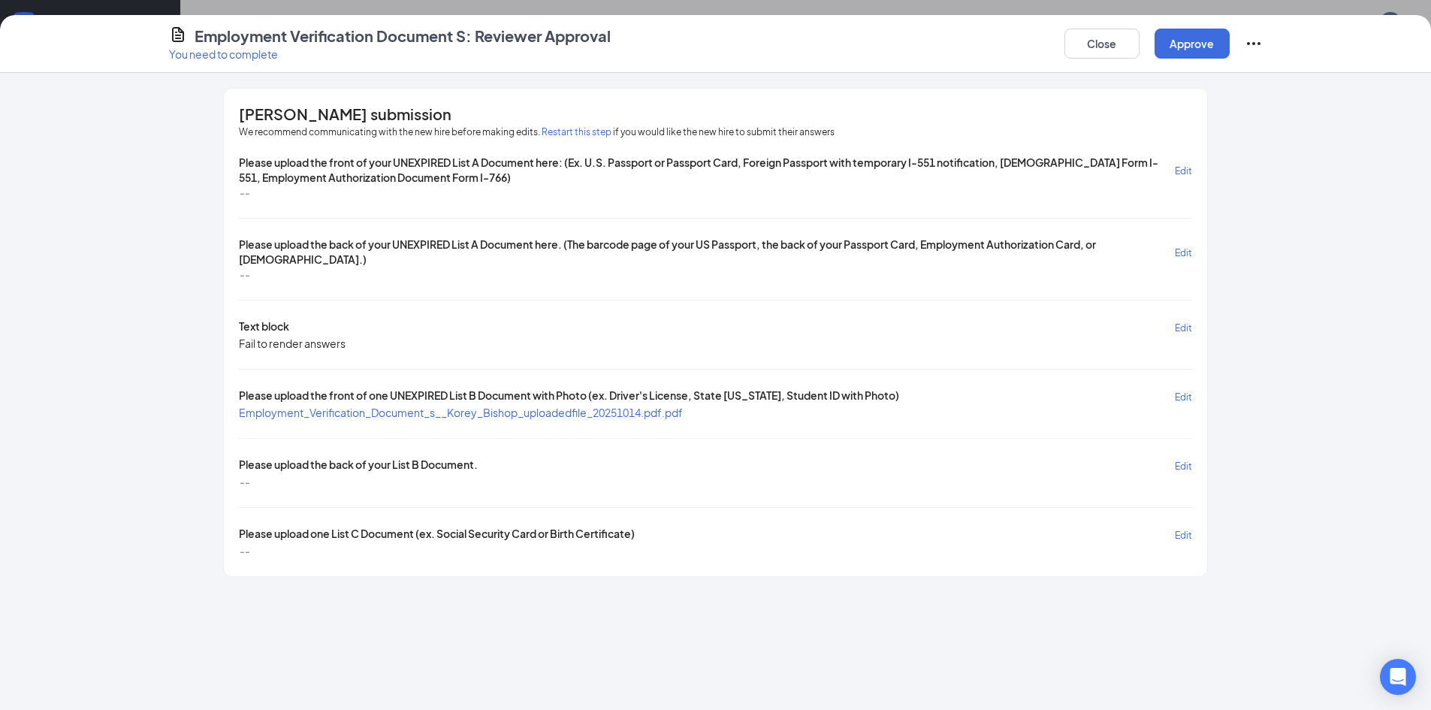
click at [366, 416] on span "Employment_Verification_Document_s__Korey_Bishop_uploadedfile_20251014.pdf.pdf" at bounding box center [461, 413] width 444 height 14
click at [1254, 45] on icon "Ellipses" at bounding box center [1253, 44] width 18 height 18
click at [1097, 43] on button "Close" at bounding box center [1101, 44] width 75 height 30
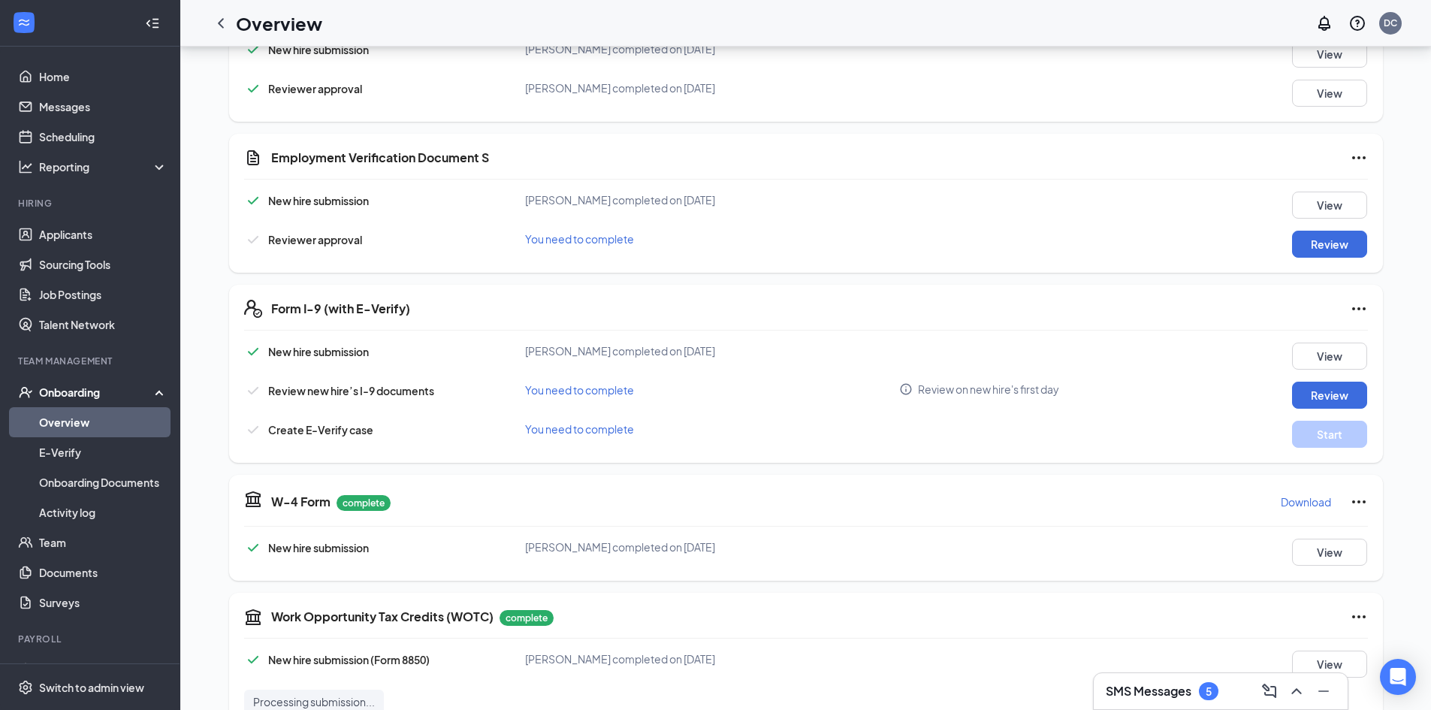
click at [1361, 151] on icon "Ellipses" at bounding box center [1358, 158] width 18 height 18
click at [1155, 288] on div "Form I-9 (with E-Verify) New hire submission [PERSON_NAME] completed on [DATE] …" at bounding box center [805, 374] width 1153 height 178
click at [1149, 256] on div "Reviewer approval You need to complete Review" at bounding box center [805, 244] width 1123 height 27
click at [1310, 240] on button "Review" at bounding box center [1329, 244] width 75 height 27
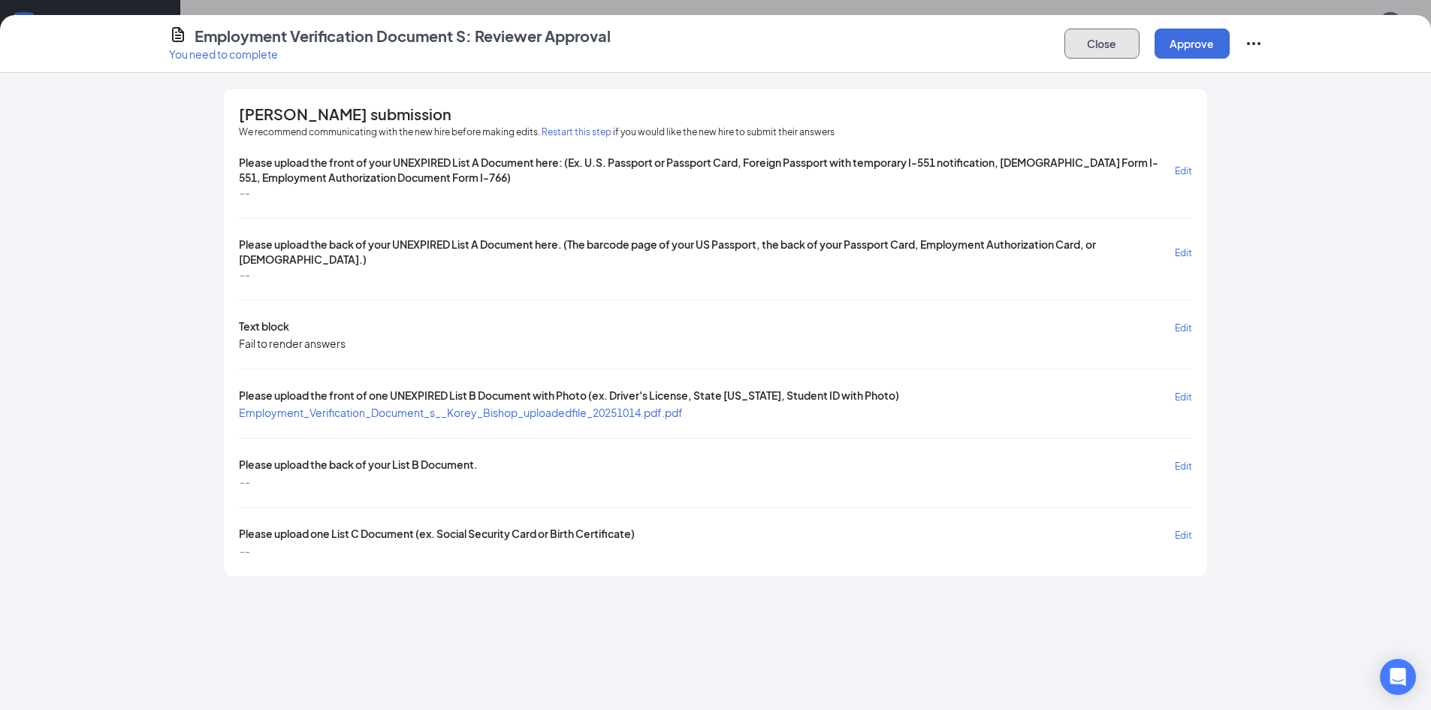
click at [1087, 42] on button "Close" at bounding box center [1101, 44] width 75 height 30
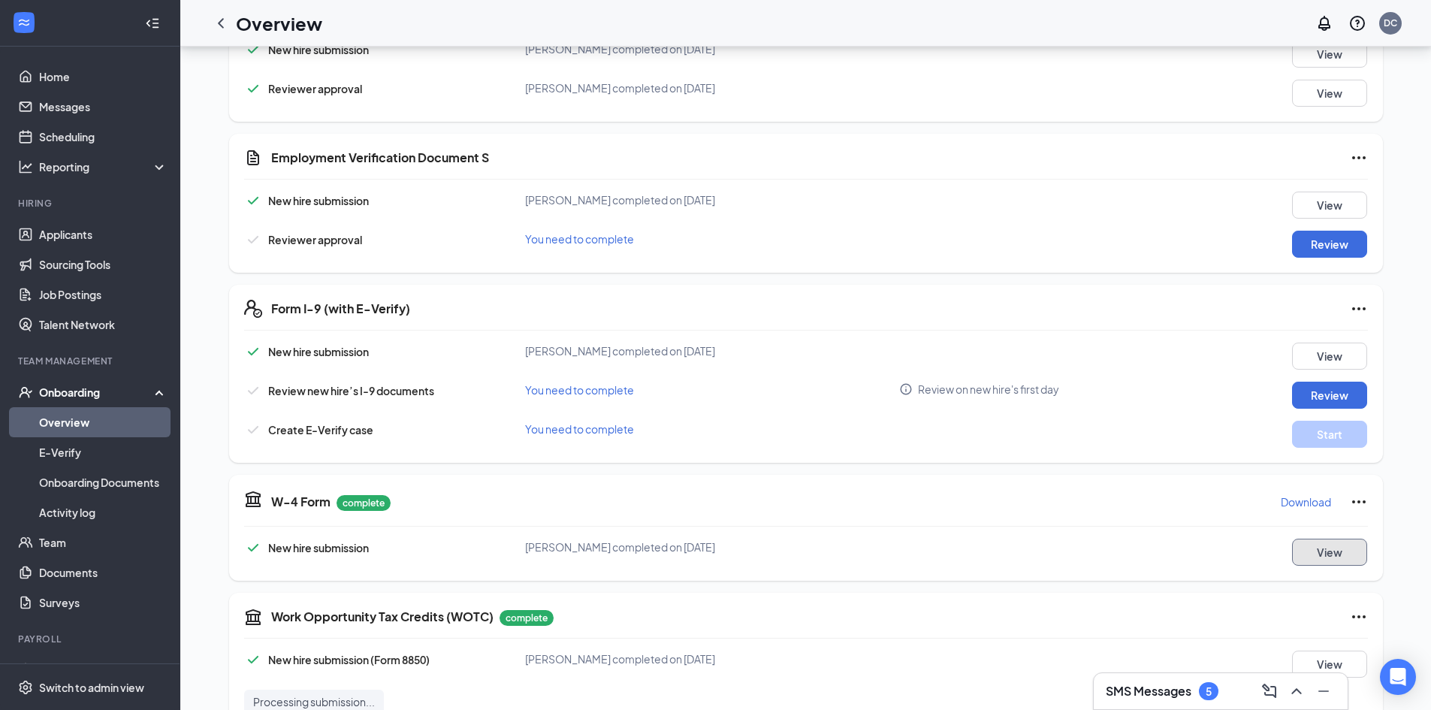
click at [1315, 547] on button "View" at bounding box center [1329, 551] width 75 height 27
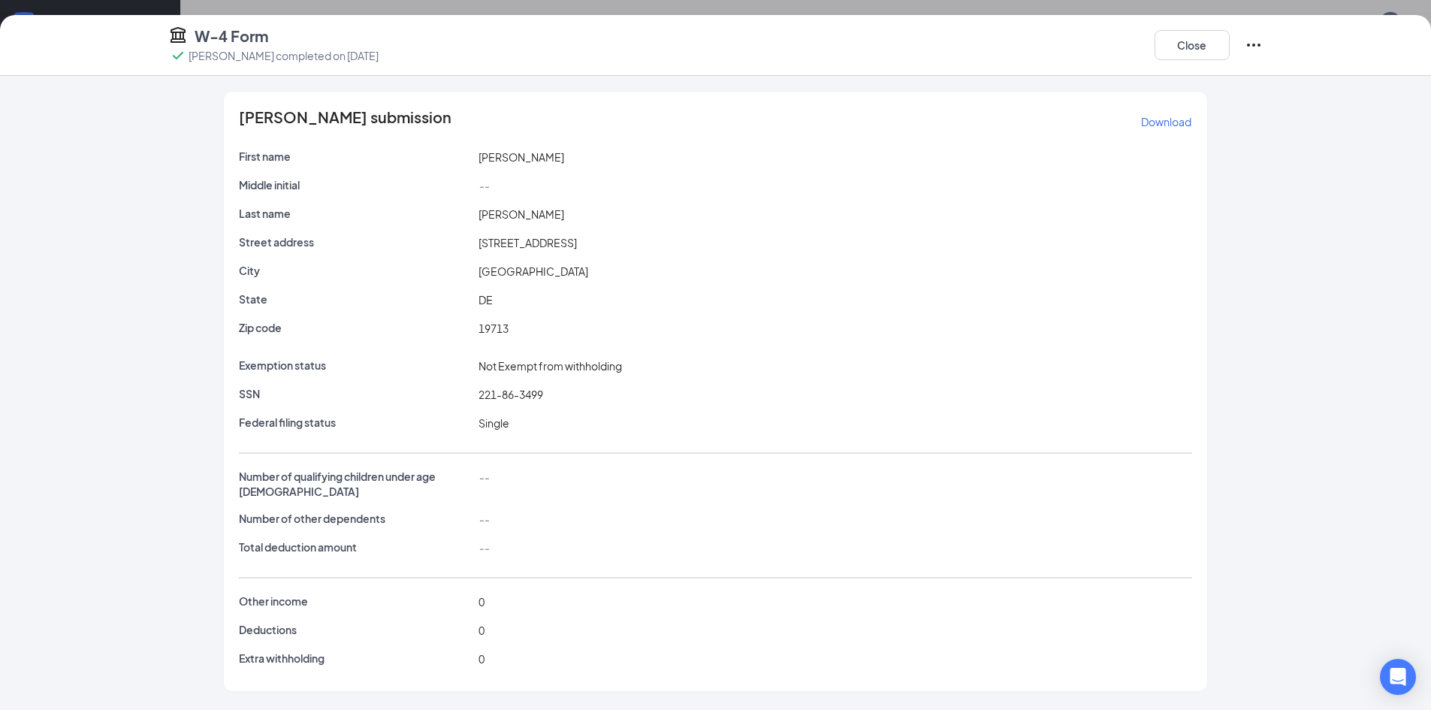
scroll to position [1479, 0]
click at [1189, 33] on button "Close" at bounding box center [1191, 45] width 75 height 30
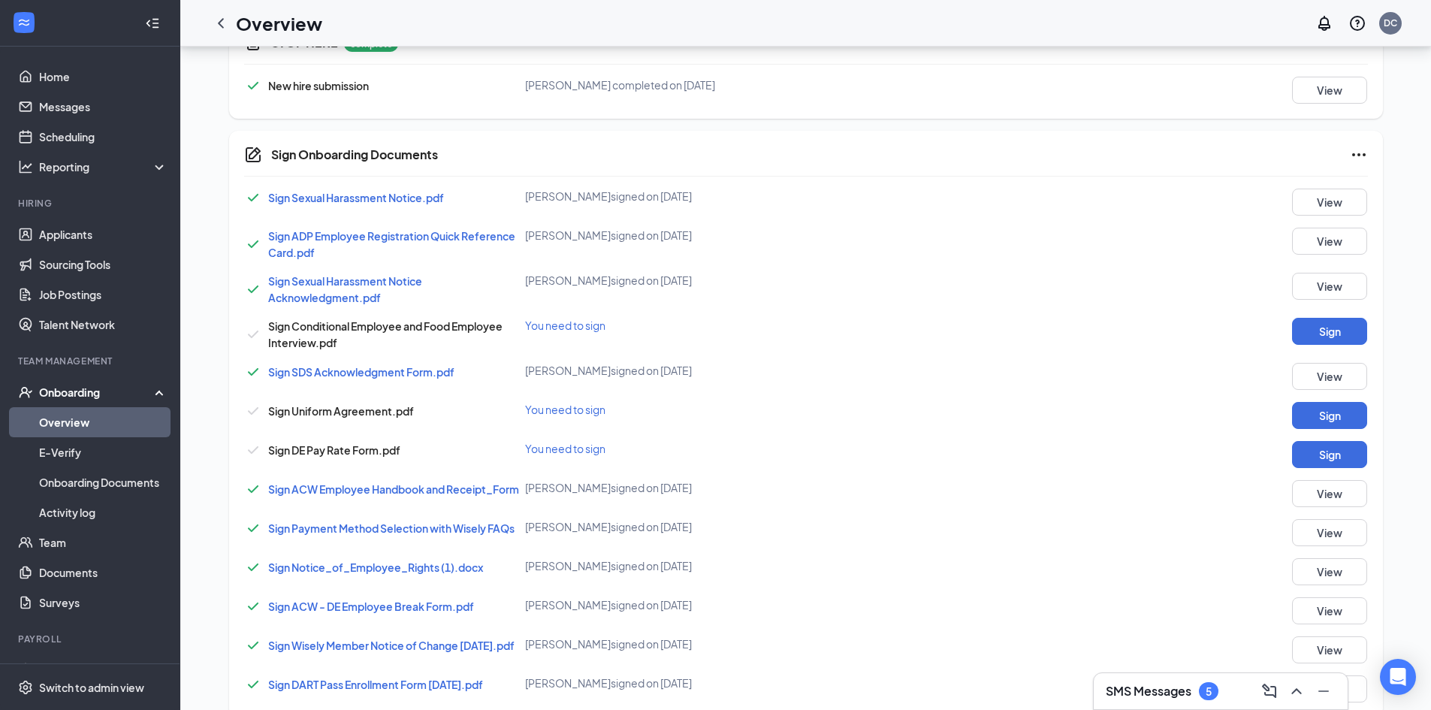
scroll to position [1478, 0]
click at [1341, 329] on button "Sign" at bounding box center [1329, 328] width 75 height 27
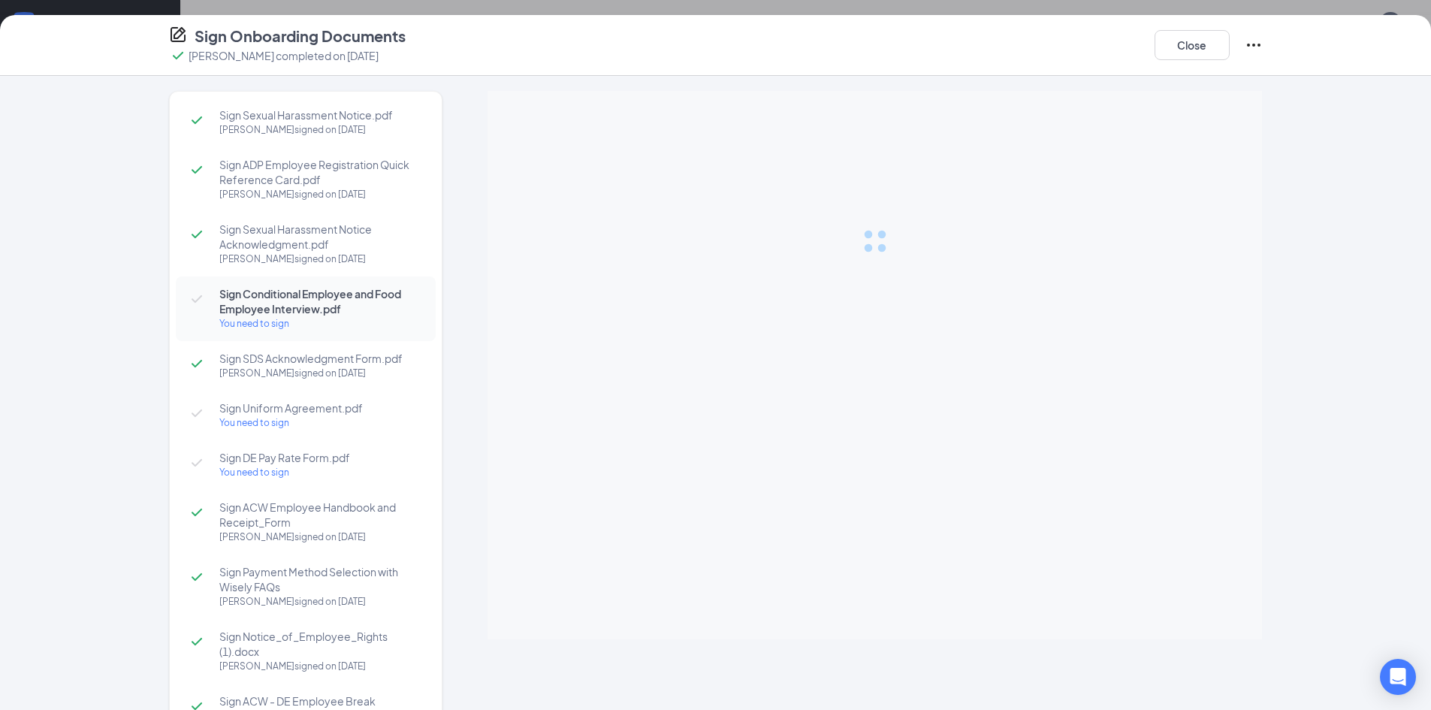
click at [244, 326] on div "You need to sign" at bounding box center [319, 323] width 201 height 15
click at [239, 324] on div "2 of 2 signatures collected" at bounding box center [319, 323] width 201 height 15
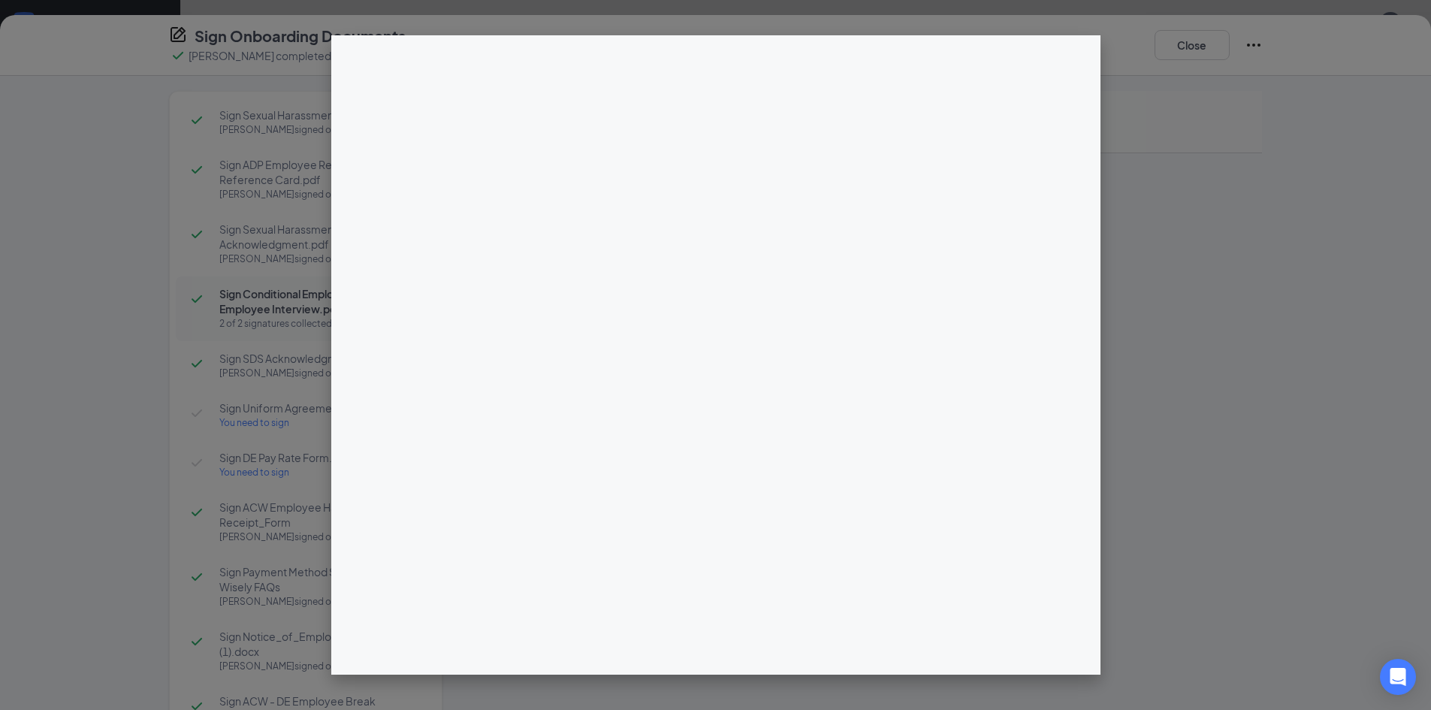
click at [1169, 109] on div at bounding box center [715, 355] width 1431 height 710
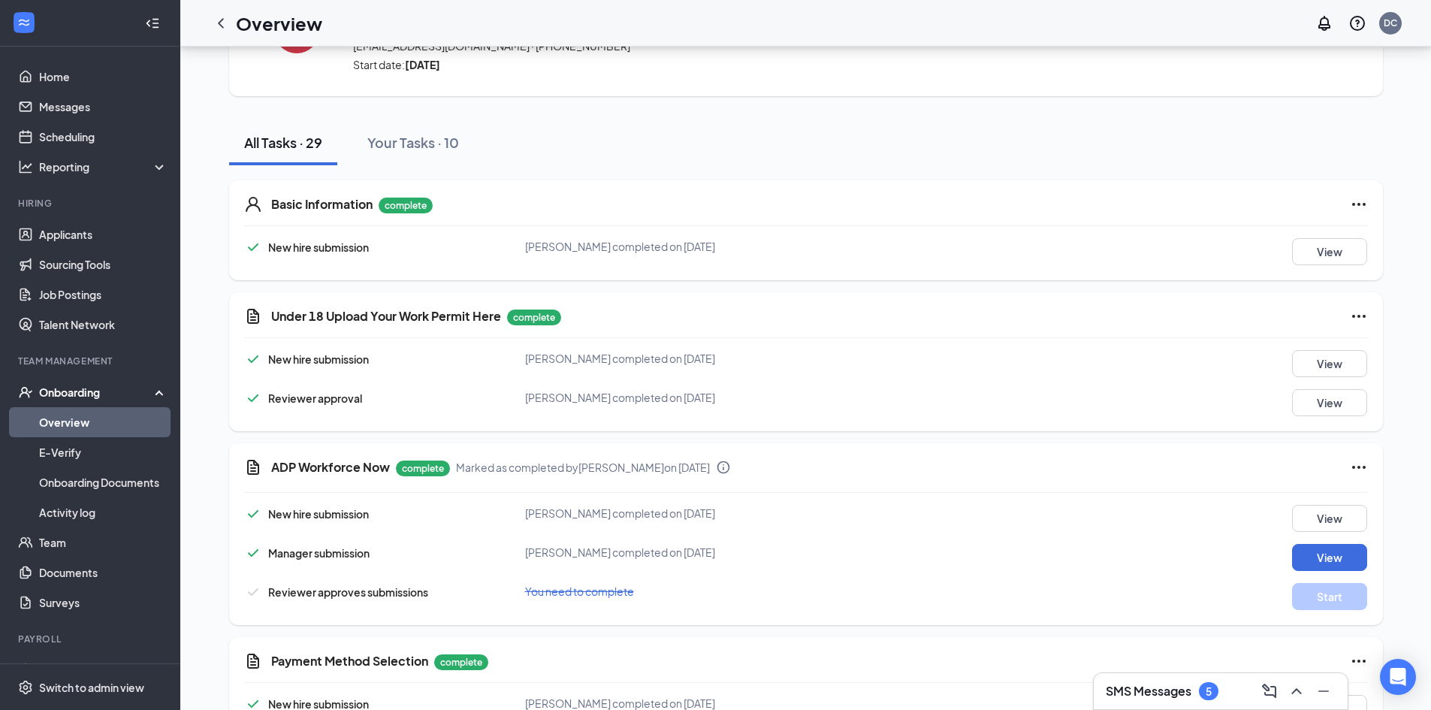
scroll to position [98, 0]
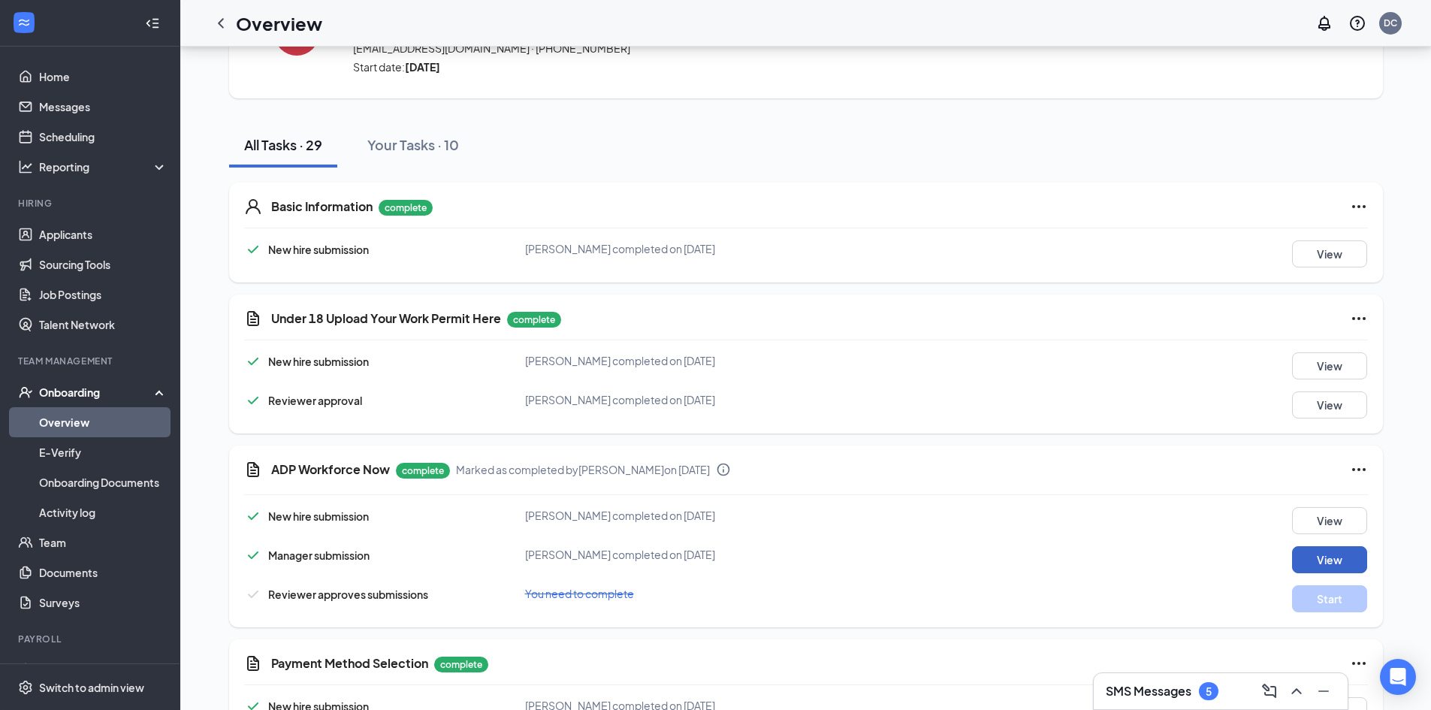
click at [1333, 565] on button "View" at bounding box center [1329, 559] width 75 height 27
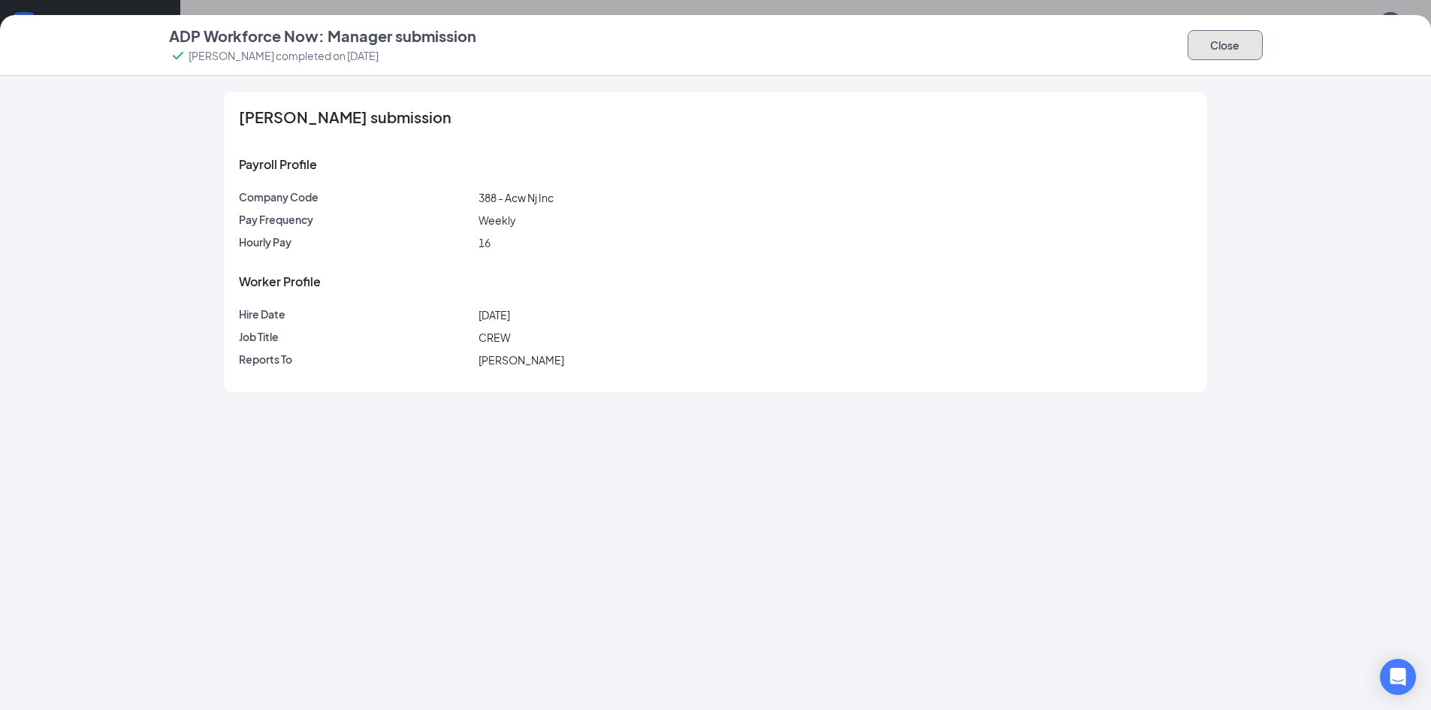
click at [1232, 47] on button "Close" at bounding box center [1224, 45] width 75 height 30
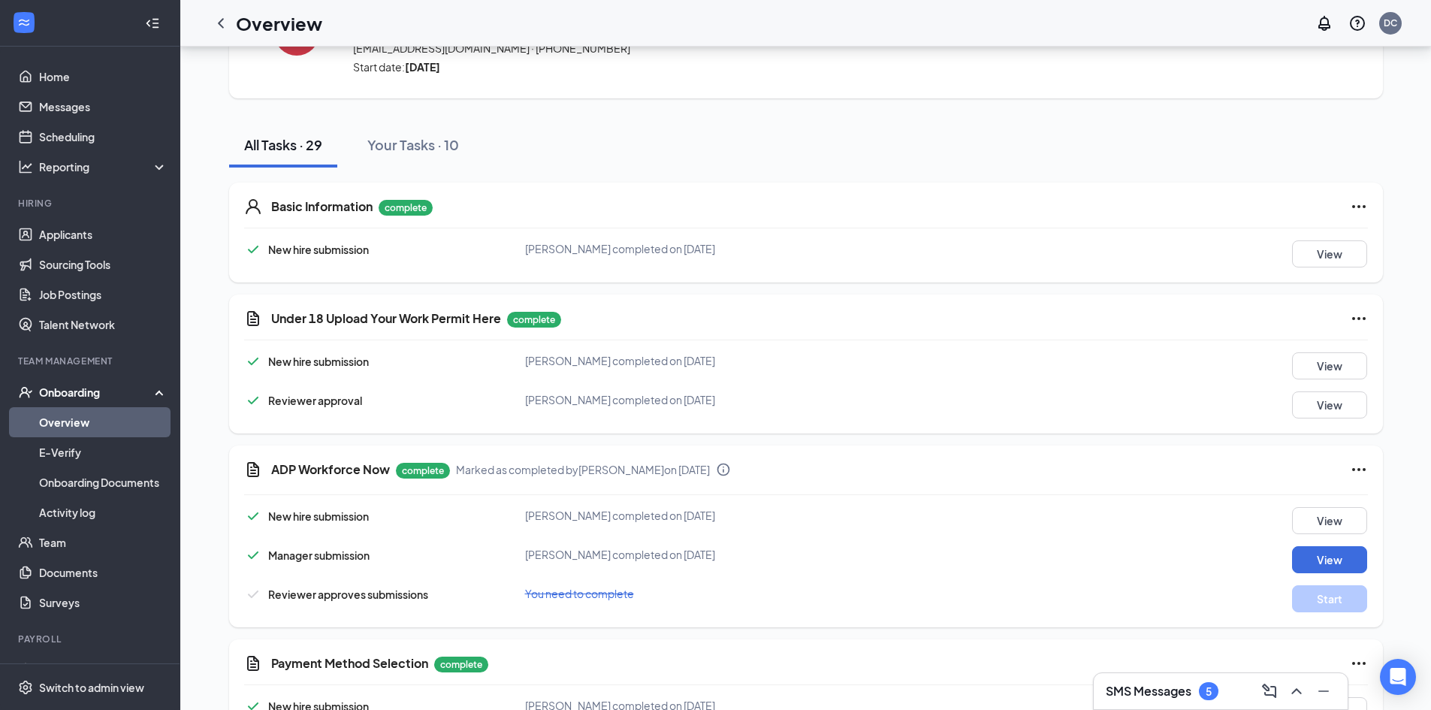
click at [85, 395] on div "Onboarding" at bounding box center [97, 391] width 116 height 15
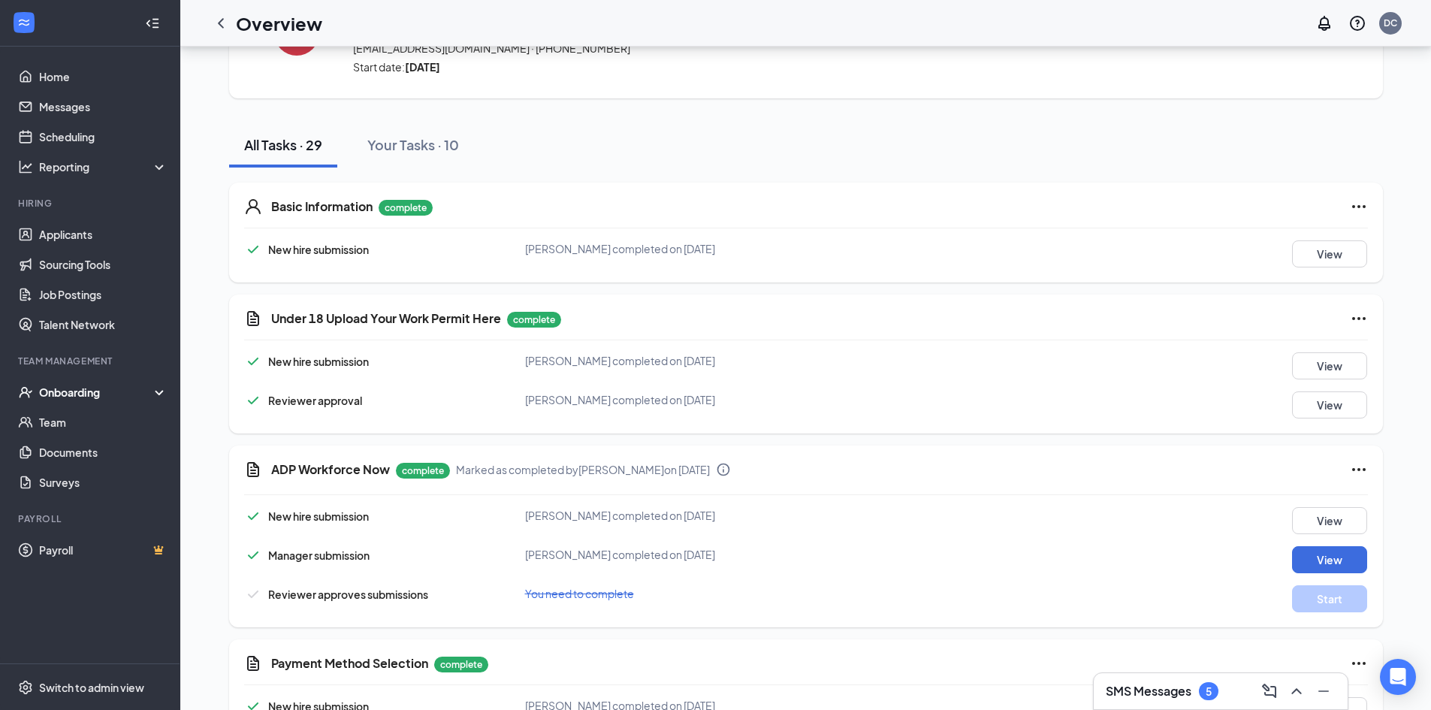
click at [78, 392] on div "Onboarding" at bounding box center [97, 391] width 116 height 15
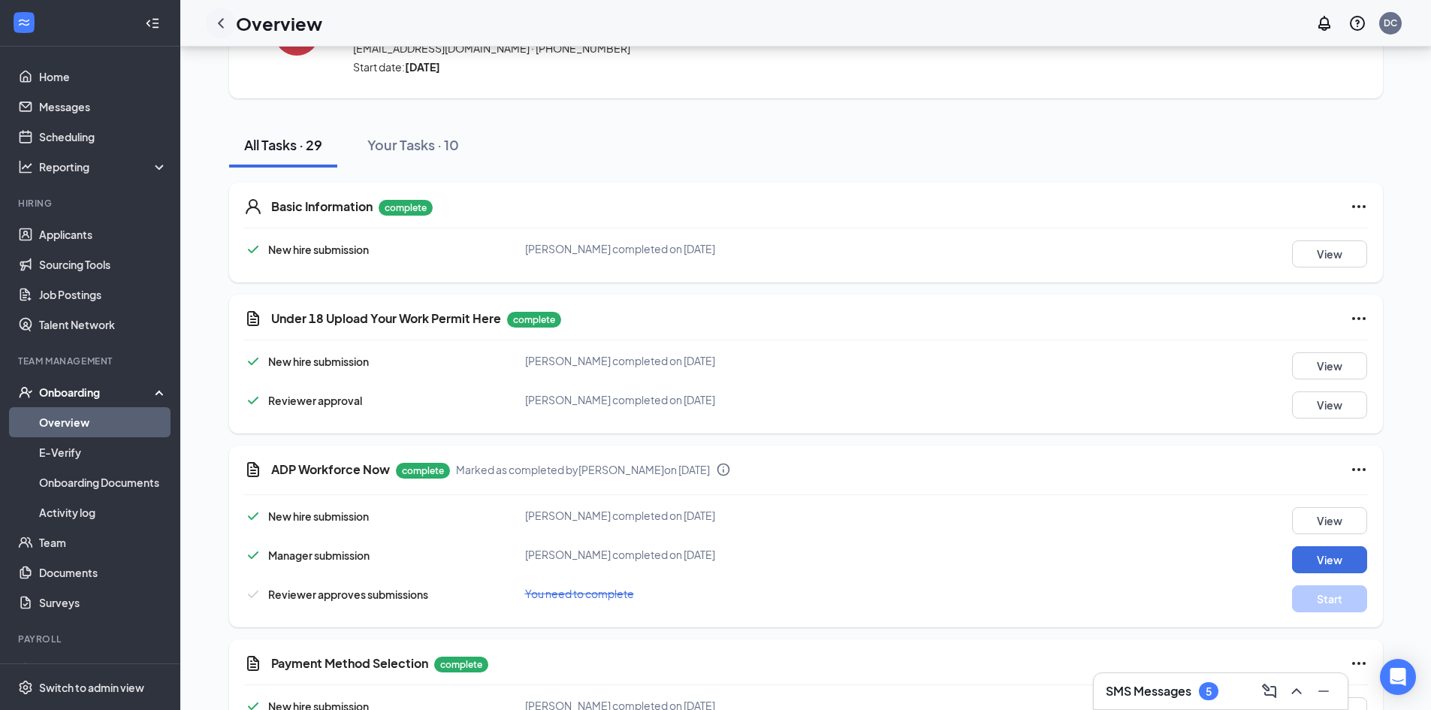
click at [223, 28] on icon "ChevronLeft" at bounding box center [221, 23] width 6 height 10
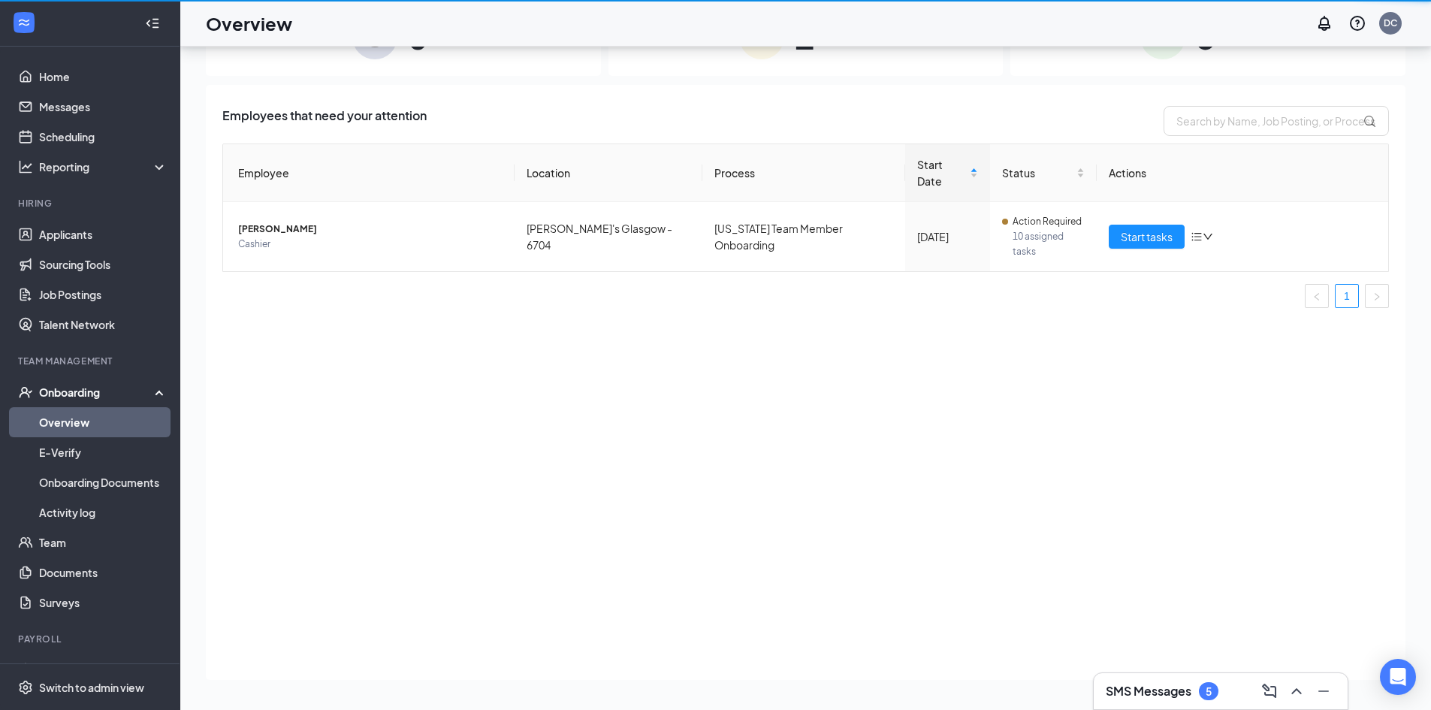
scroll to position [68, 0]
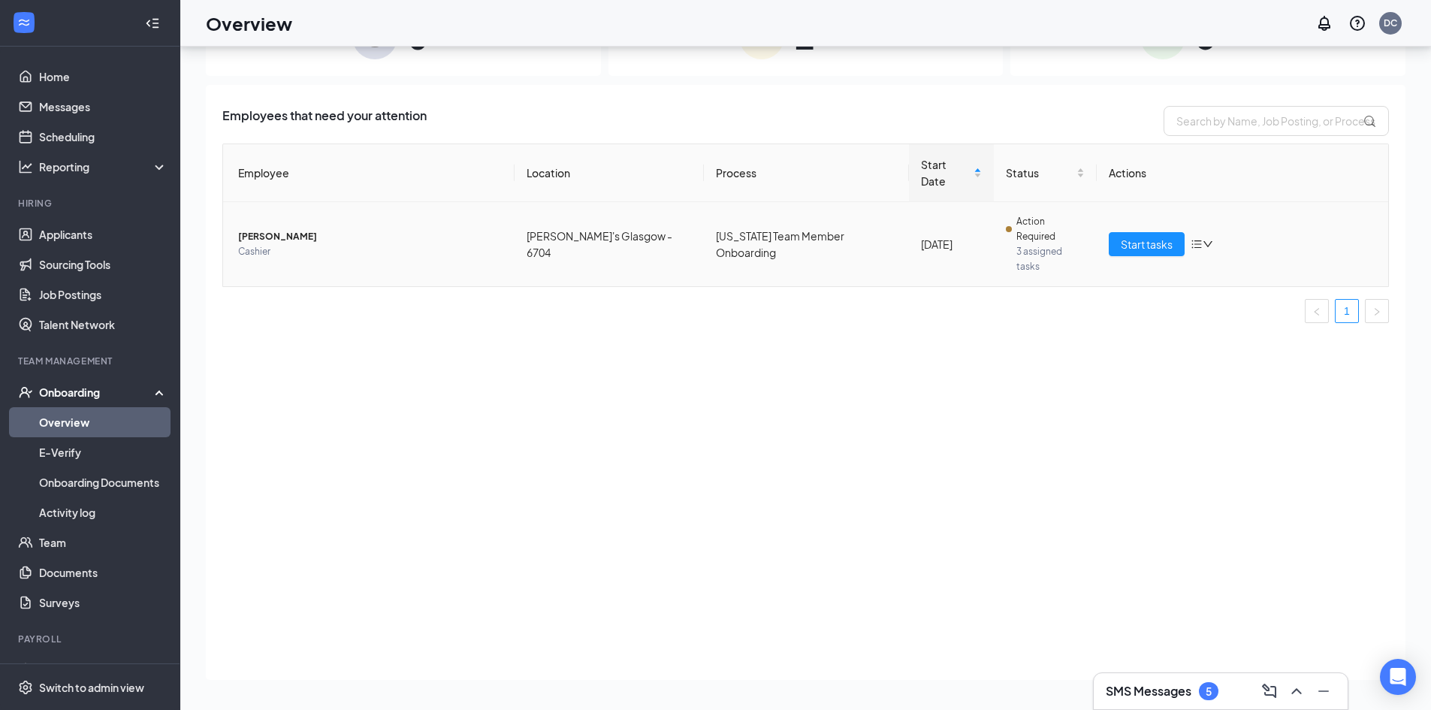
click at [1201, 240] on icon "bars" at bounding box center [1197, 244] width 10 height 8
click at [1156, 236] on span "Start tasks" at bounding box center [1146, 244] width 52 height 17
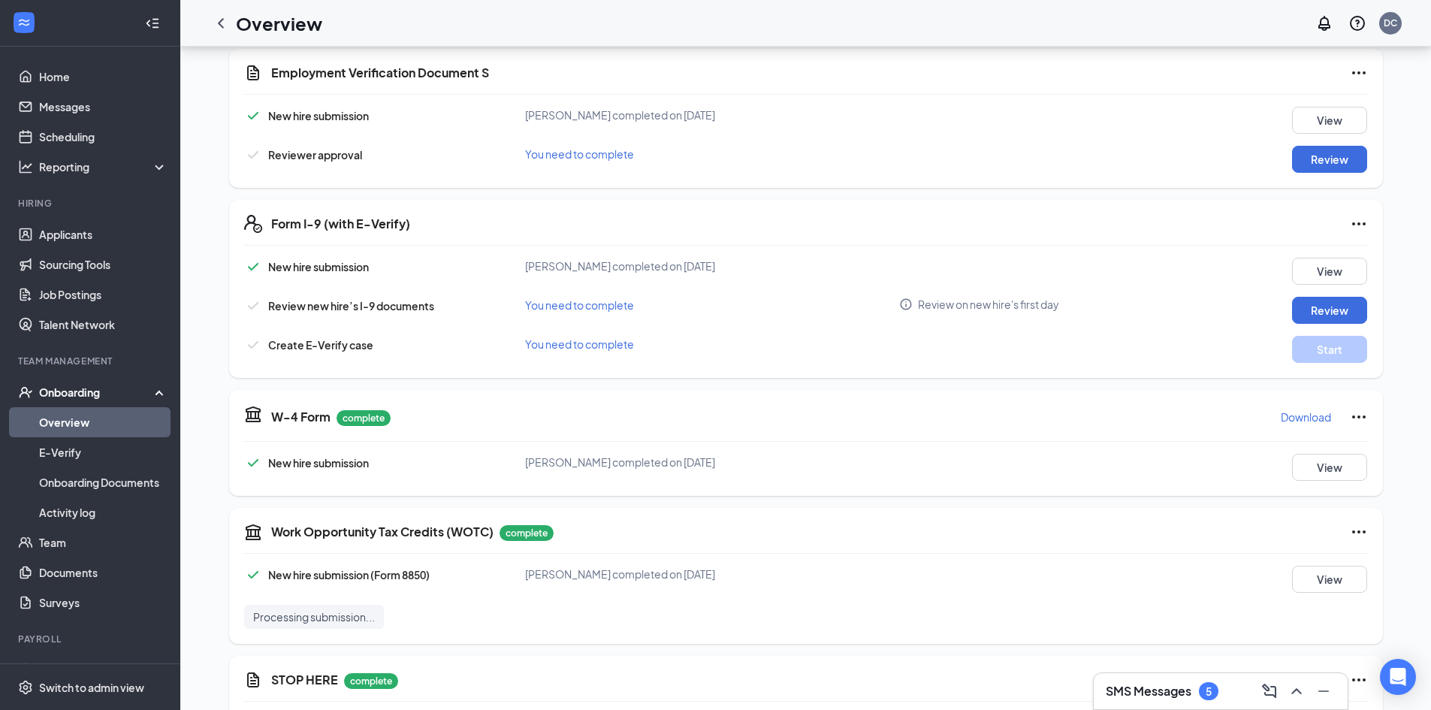
scroll to position [836, 0]
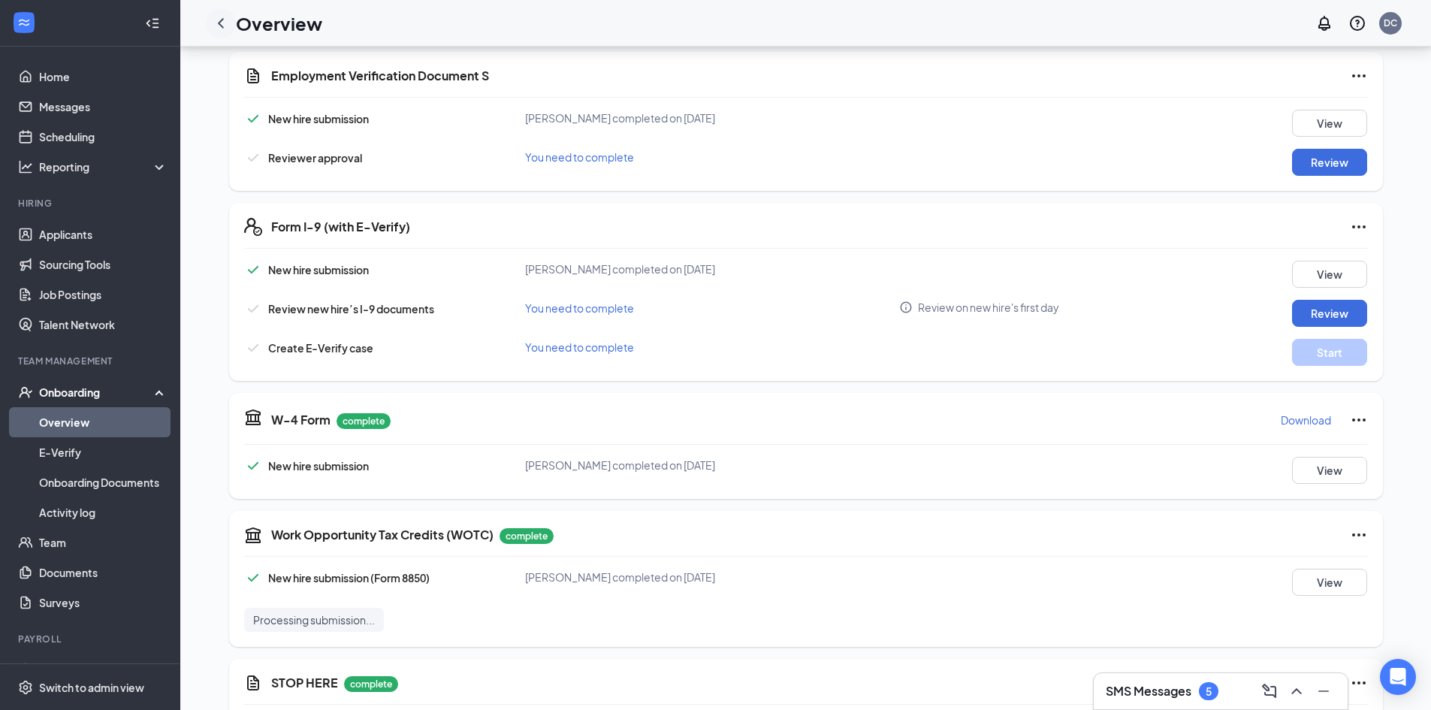
click at [219, 25] on icon "ChevronLeft" at bounding box center [221, 23] width 18 height 18
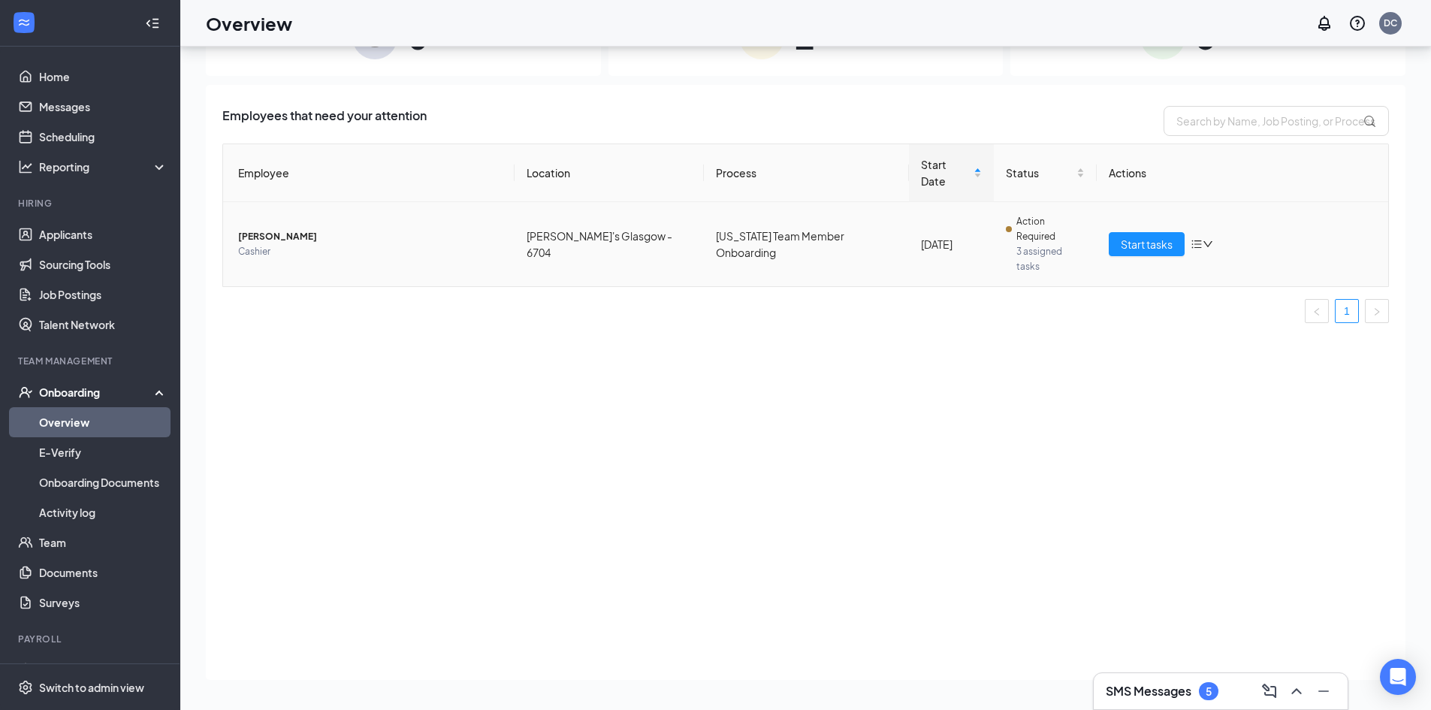
click at [251, 229] on span "[PERSON_NAME]" at bounding box center [370, 236] width 264 height 15
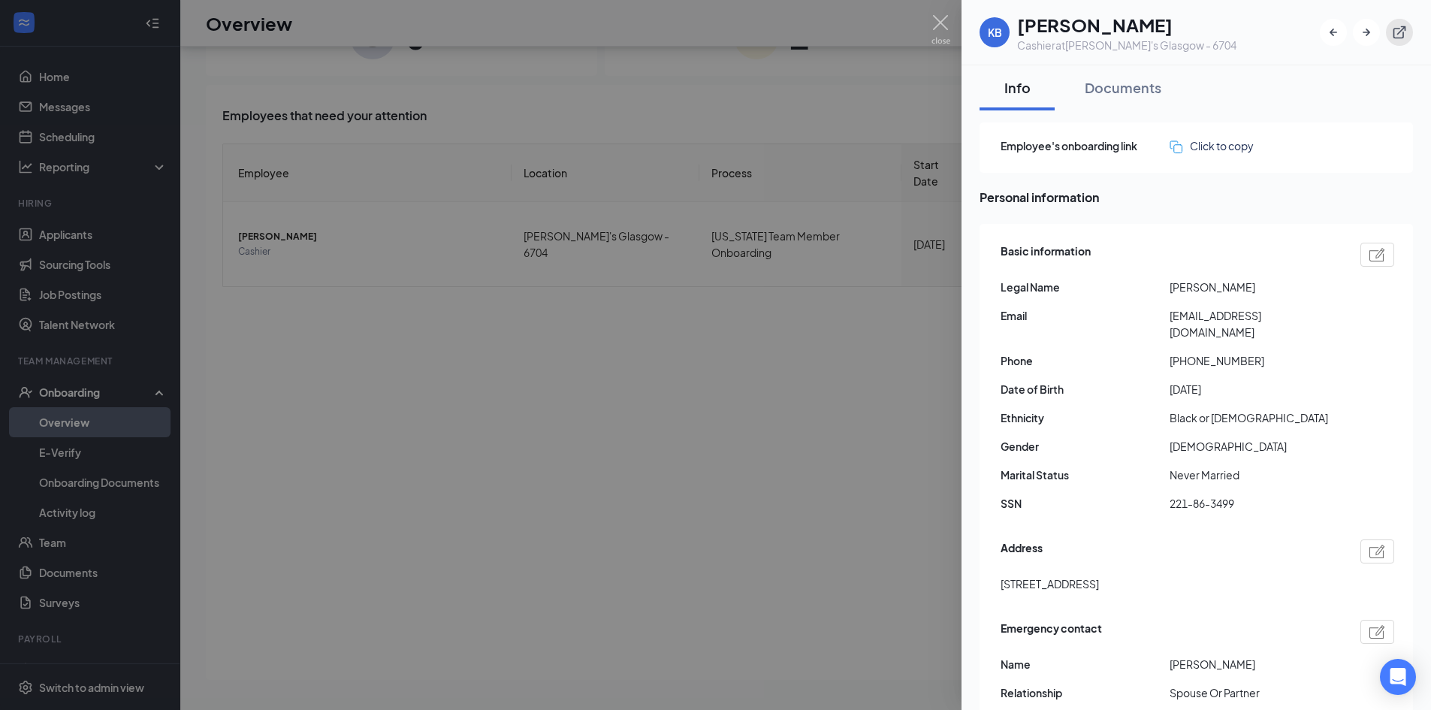
click at [1394, 30] on icon "ExternalLink" at bounding box center [1398, 32] width 15 height 15
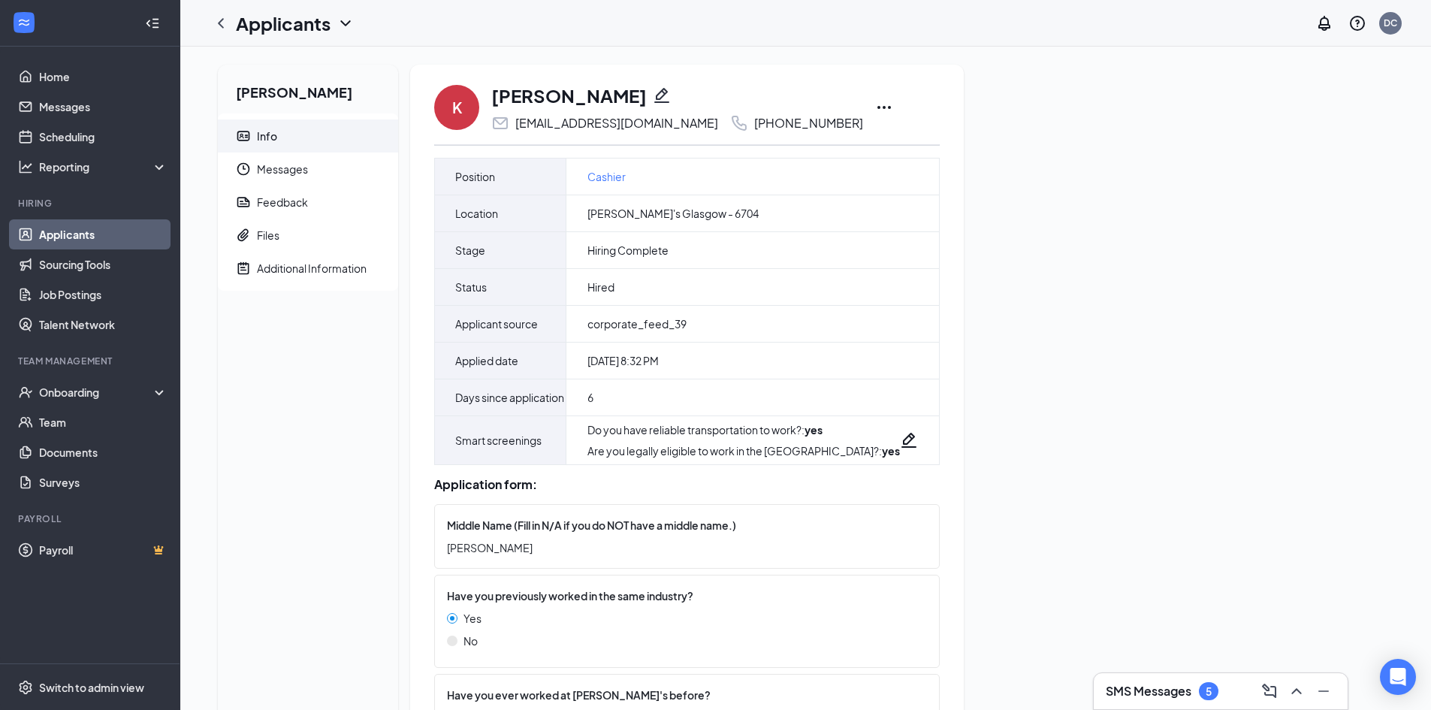
click at [875, 105] on icon "Ellipses" at bounding box center [884, 107] width 18 height 18
click at [219, 24] on icon "ChevronLeft" at bounding box center [221, 23] width 6 height 10
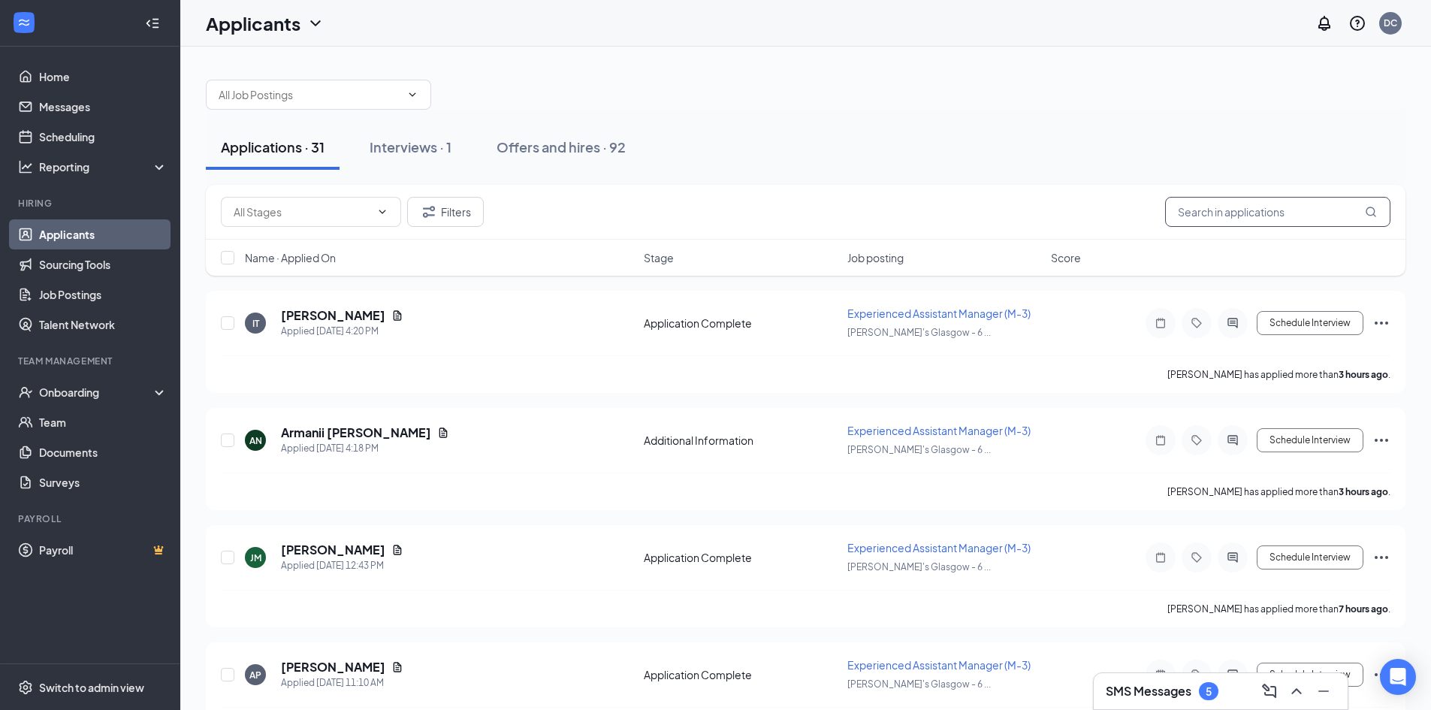
click at [1244, 219] on input "text" at bounding box center [1277, 212] width 225 height 30
click at [1260, 212] on input "text" at bounding box center [1277, 212] width 225 height 30
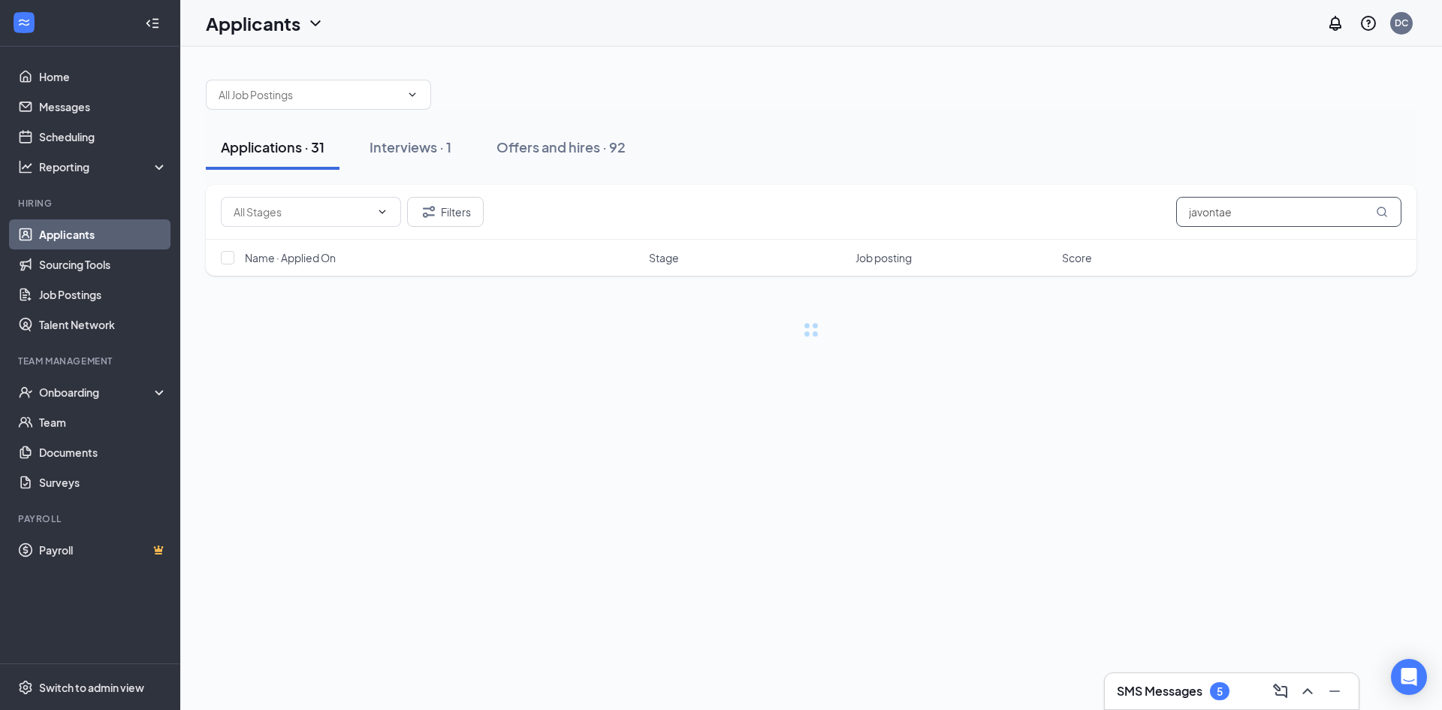
type input "javontae"
click at [1379, 213] on icon "MagnifyingGlass" at bounding box center [1382, 212] width 12 height 12
click at [846, 522] on link "Offers and hires" at bounding box center [857, 519] width 79 height 14
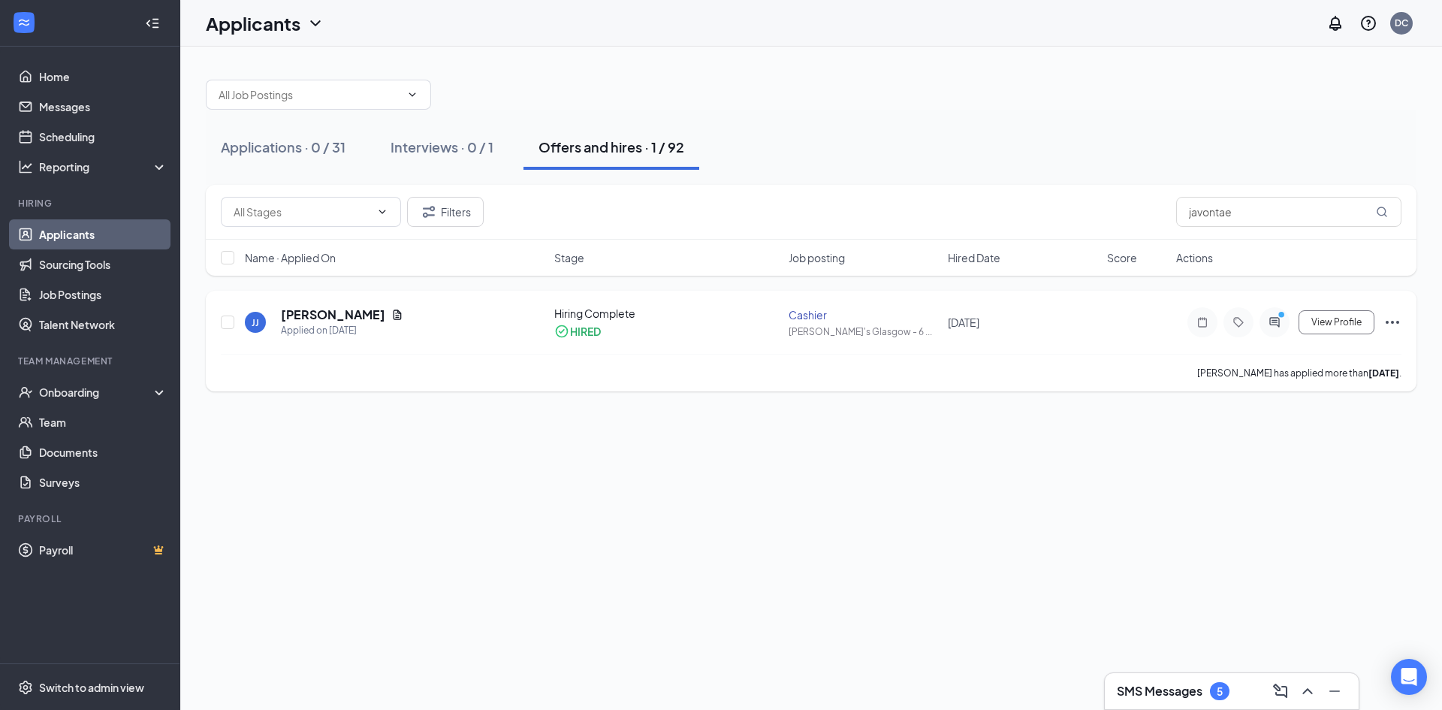
click at [1392, 324] on icon "Ellipses" at bounding box center [1392, 322] width 18 height 18
click at [1270, 547] on p "Reject" at bounding box center [1324, 554] width 129 height 15
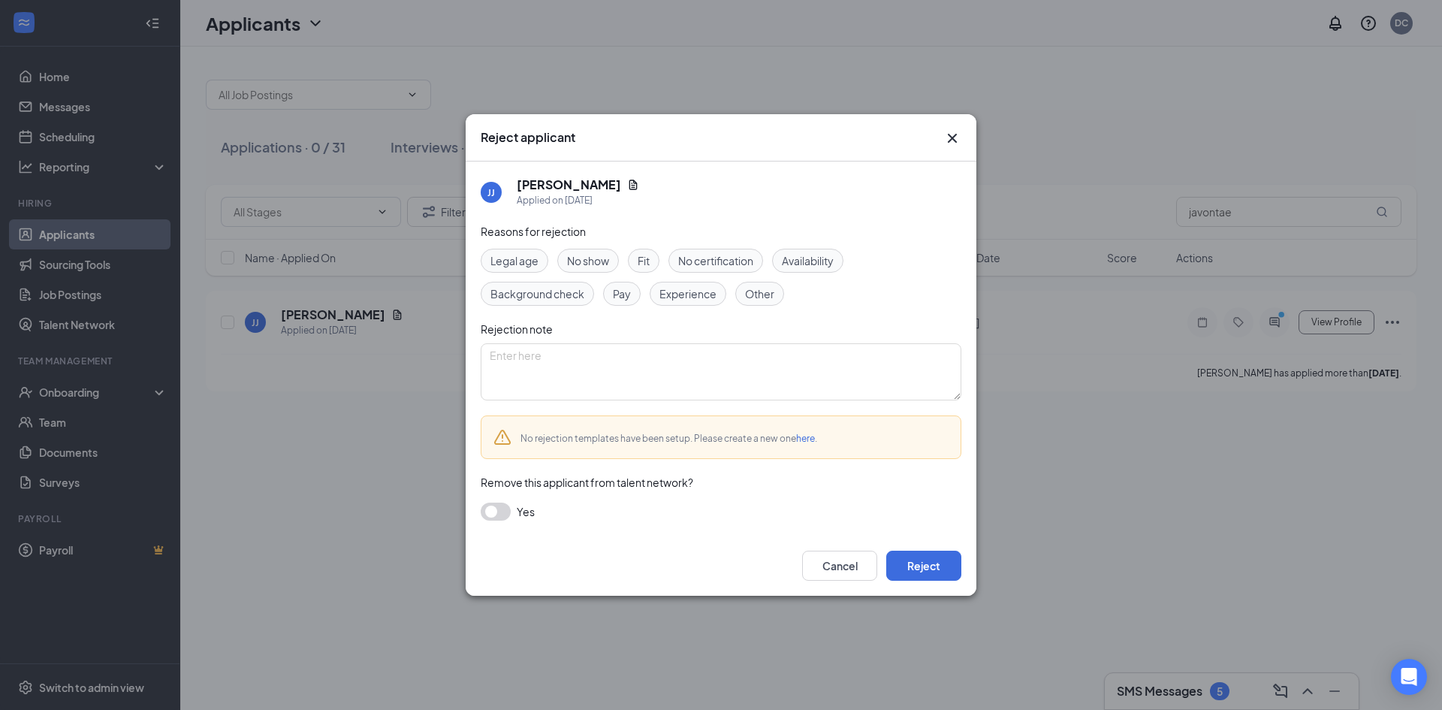
click at [592, 267] on span "No show" at bounding box center [588, 260] width 42 height 17
click at [918, 564] on button "Reject" at bounding box center [923, 565] width 75 height 30
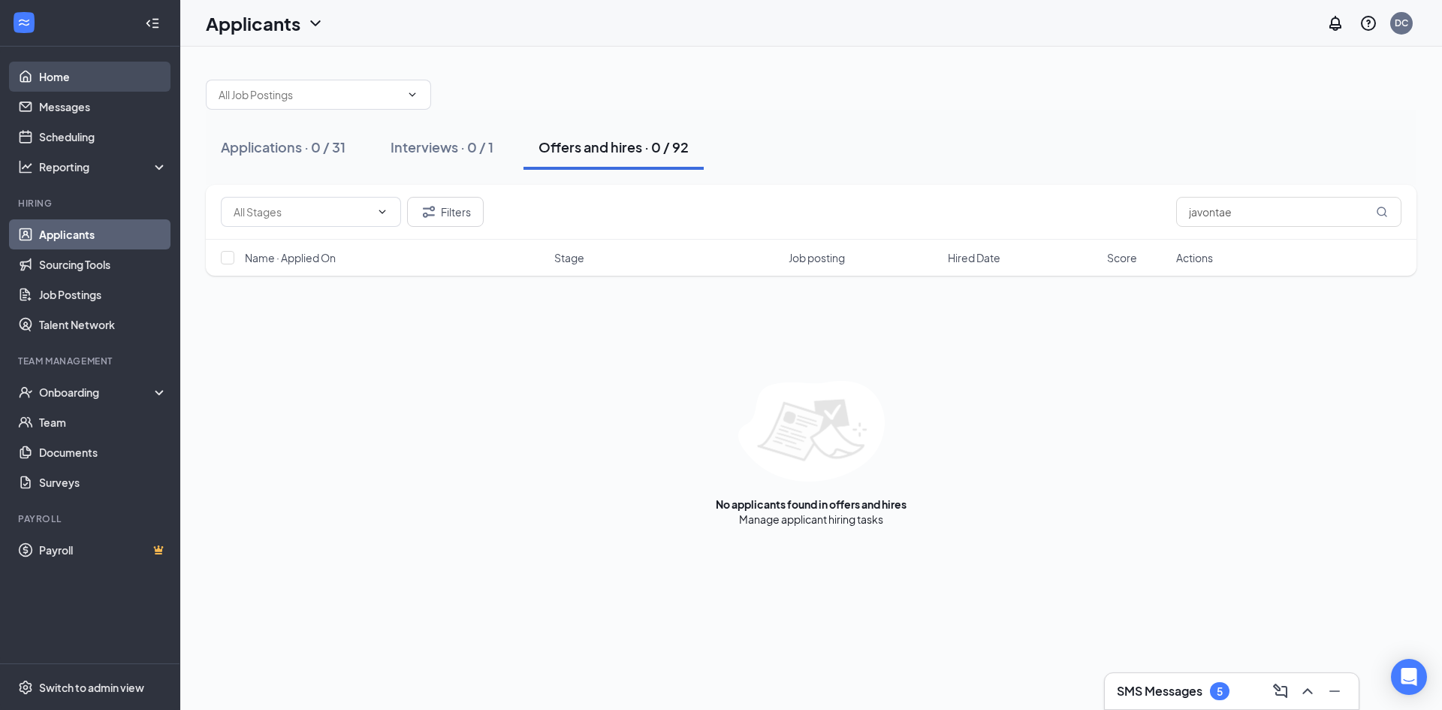
click at [63, 79] on link "Home" at bounding box center [103, 77] width 128 height 30
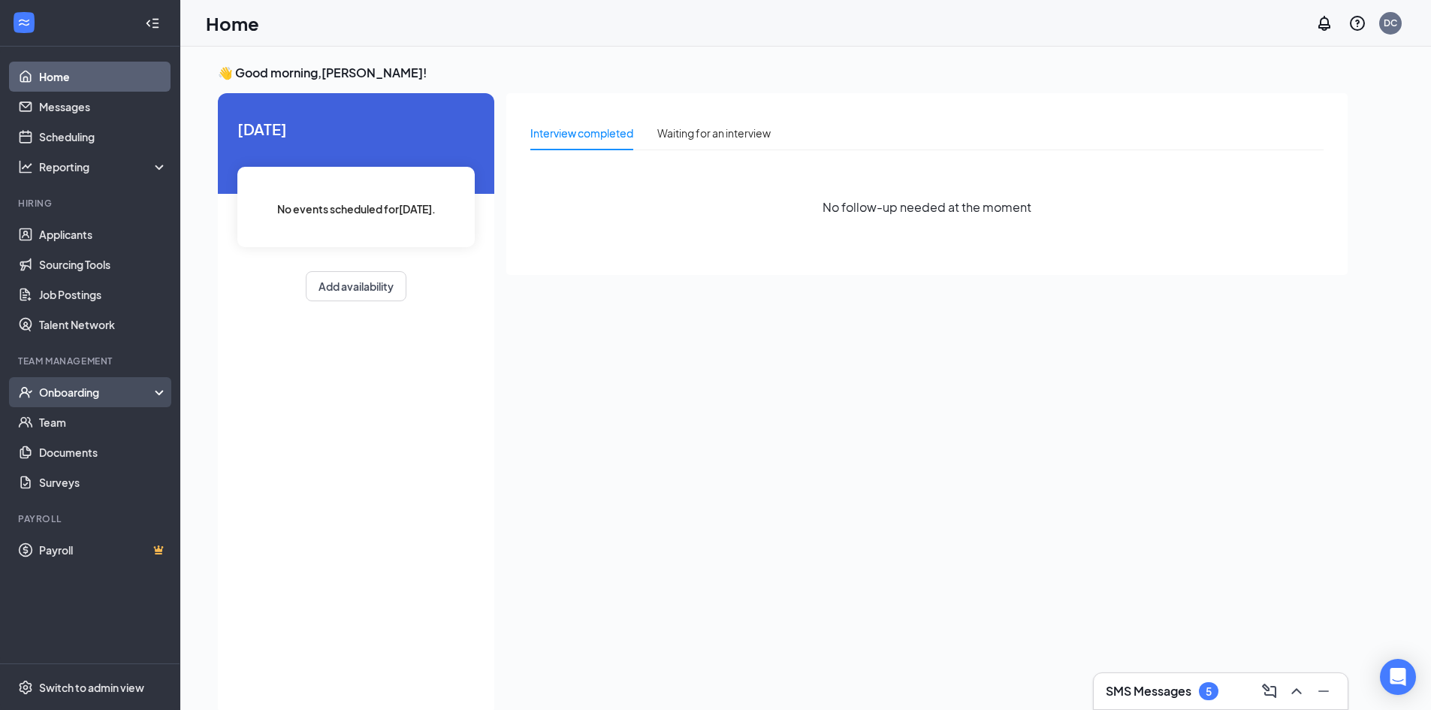
click at [73, 396] on div "Onboarding" at bounding box center [97, 391] width 116 height 15
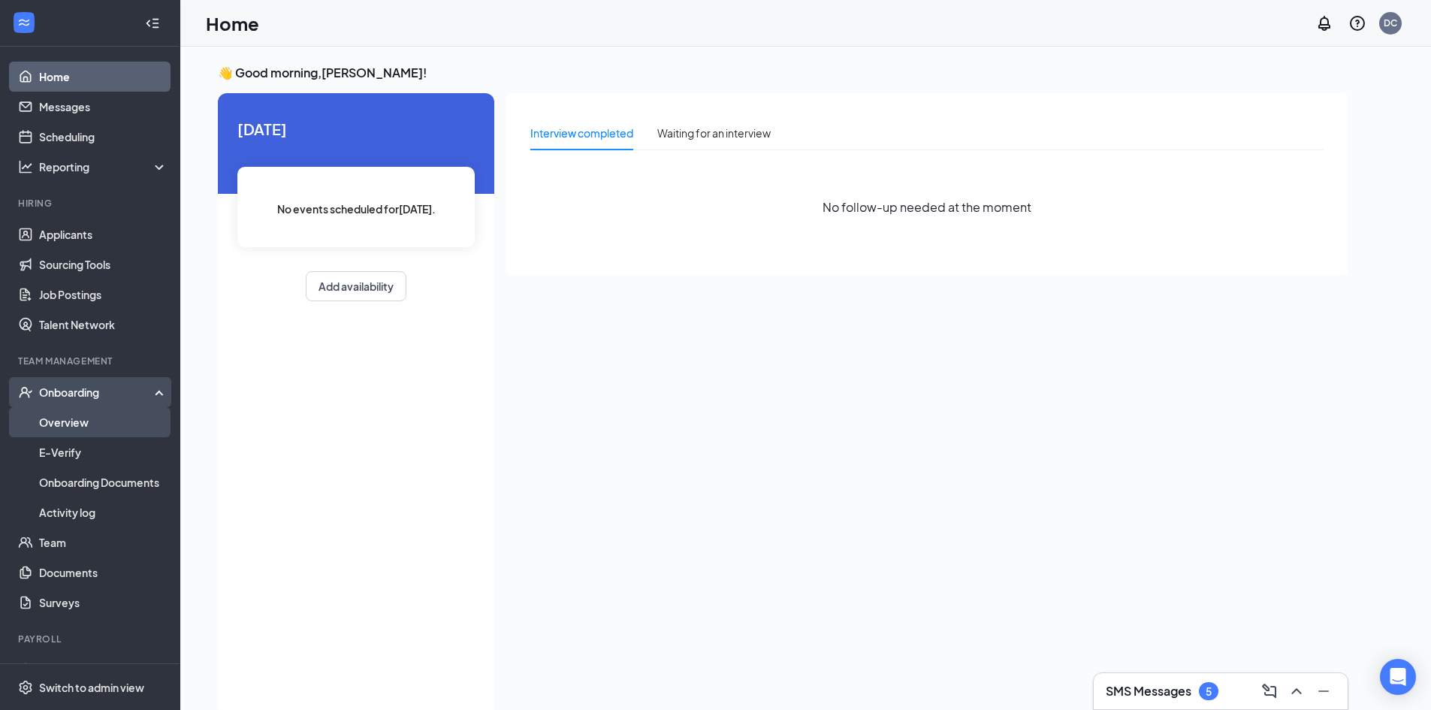
click at [74, 424] on link "Overview" at bounding box center [103, 422] width 128 height 30
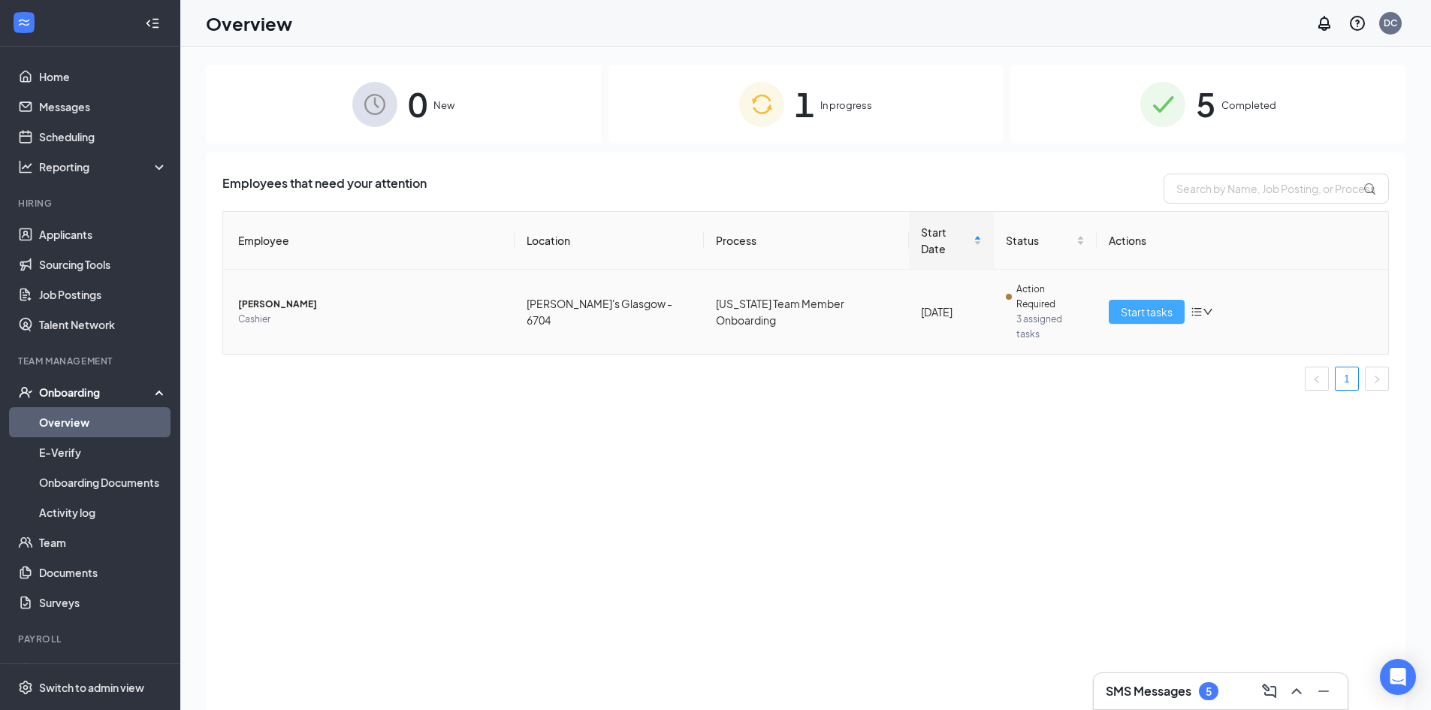
click at [1153, 303] on span "Start tasks" at bounding box center [1146, 311] width 52 height 17
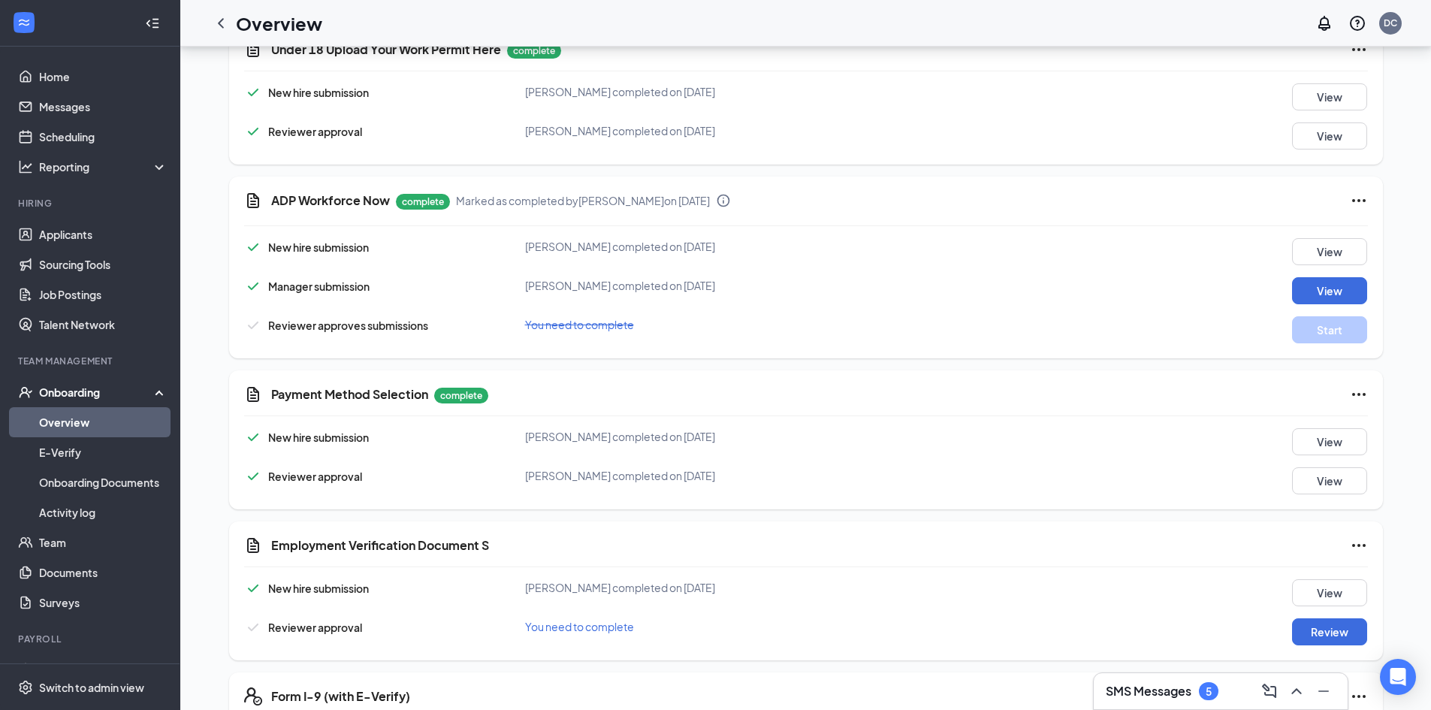
scroll to position [381, 0]
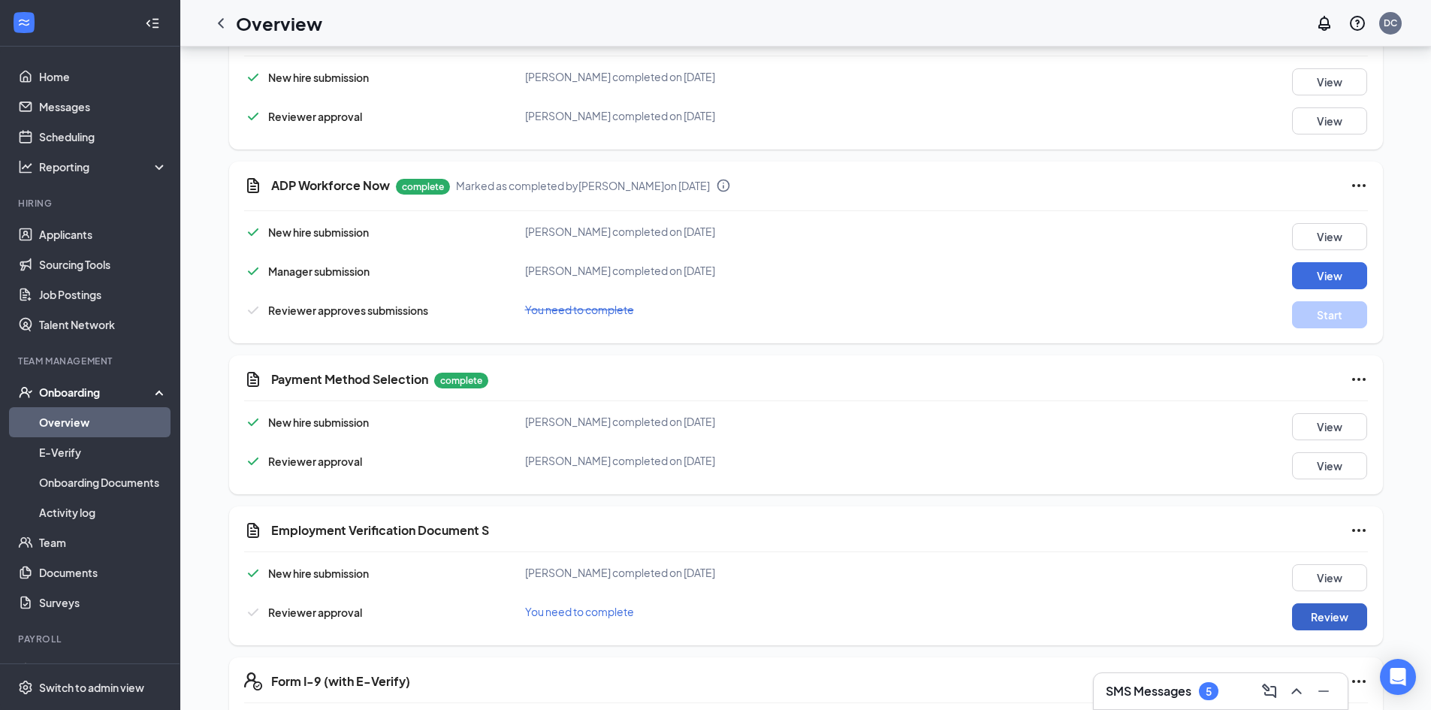
click at [1346, 616] on button "Review" at bounding box center [1329, 616] width 75 height 27
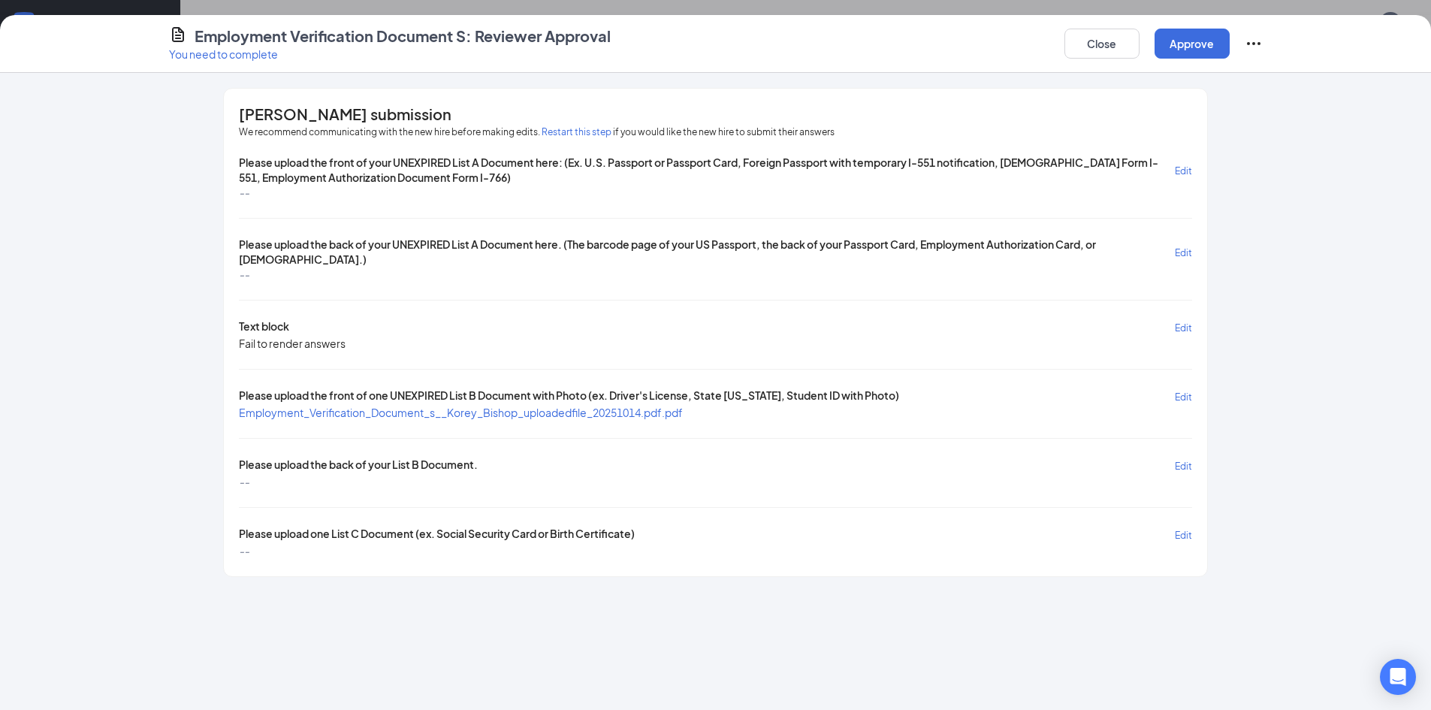
click at [1181, 463] on span "Edit" at bounding box center [1182, 465] width 17 height 11
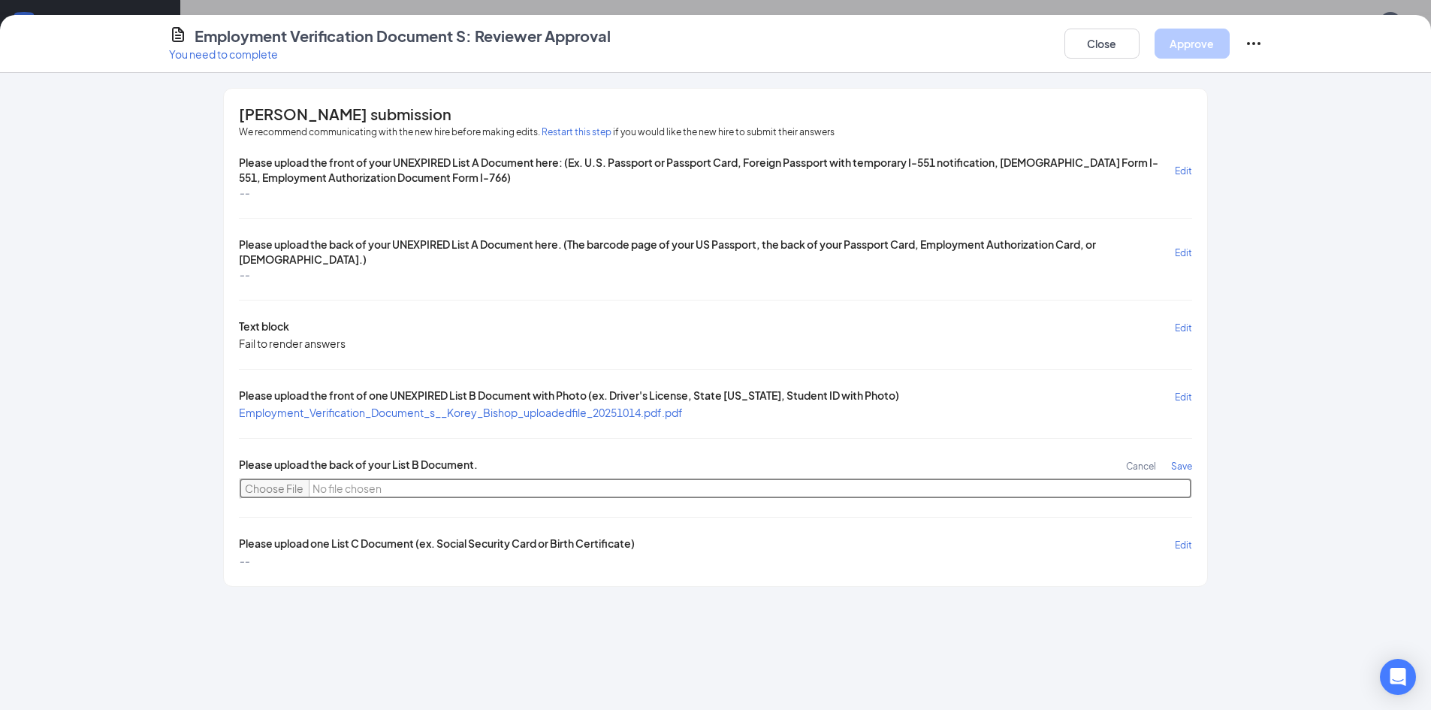
click at [284, 483] on input "file" at bounding box center [715, 488] width 952 height 21
type input "C:\fakepath\Korey_id back.jpg"
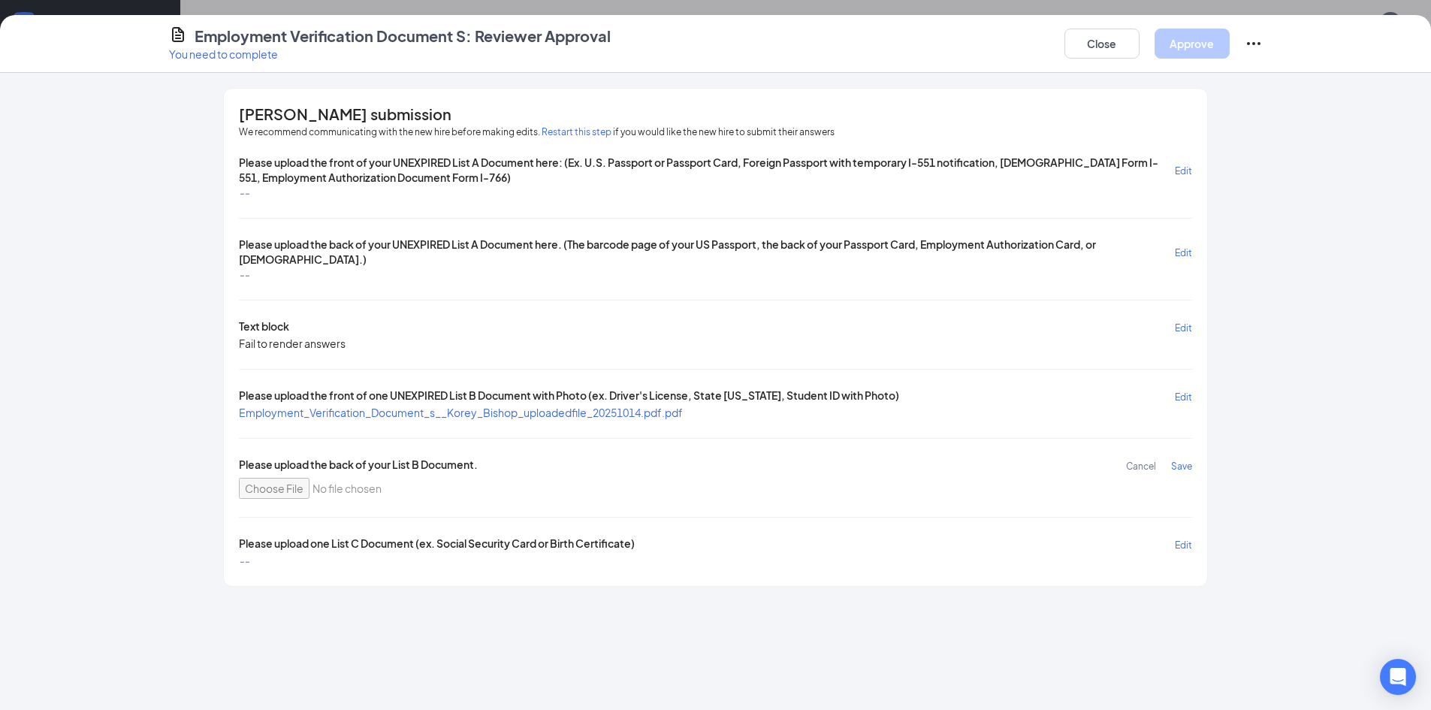
click at [1184, 469] on span "Save" at bounding box center [1181, 465] width 21 height 11
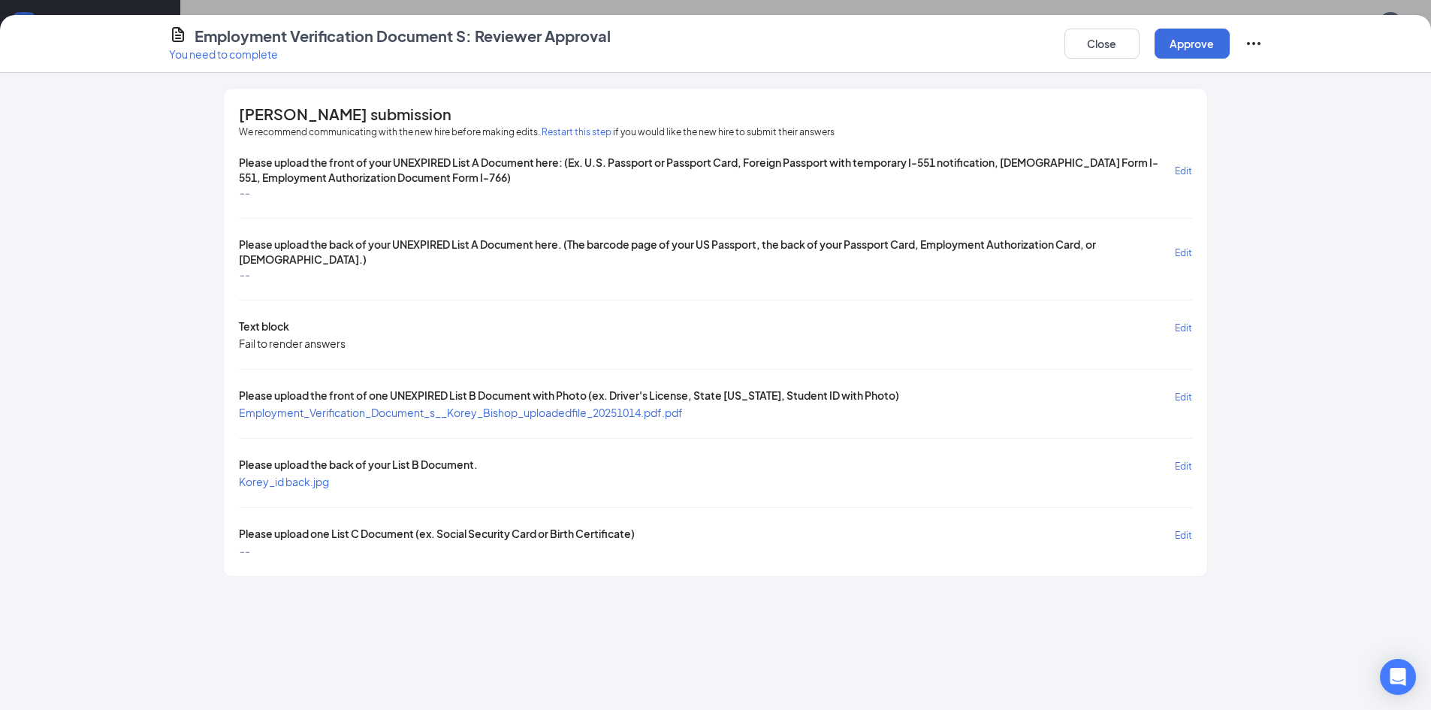
click at [1186, 538] on span "Edit" at bounding box center [1182, 534] width 17 height 11
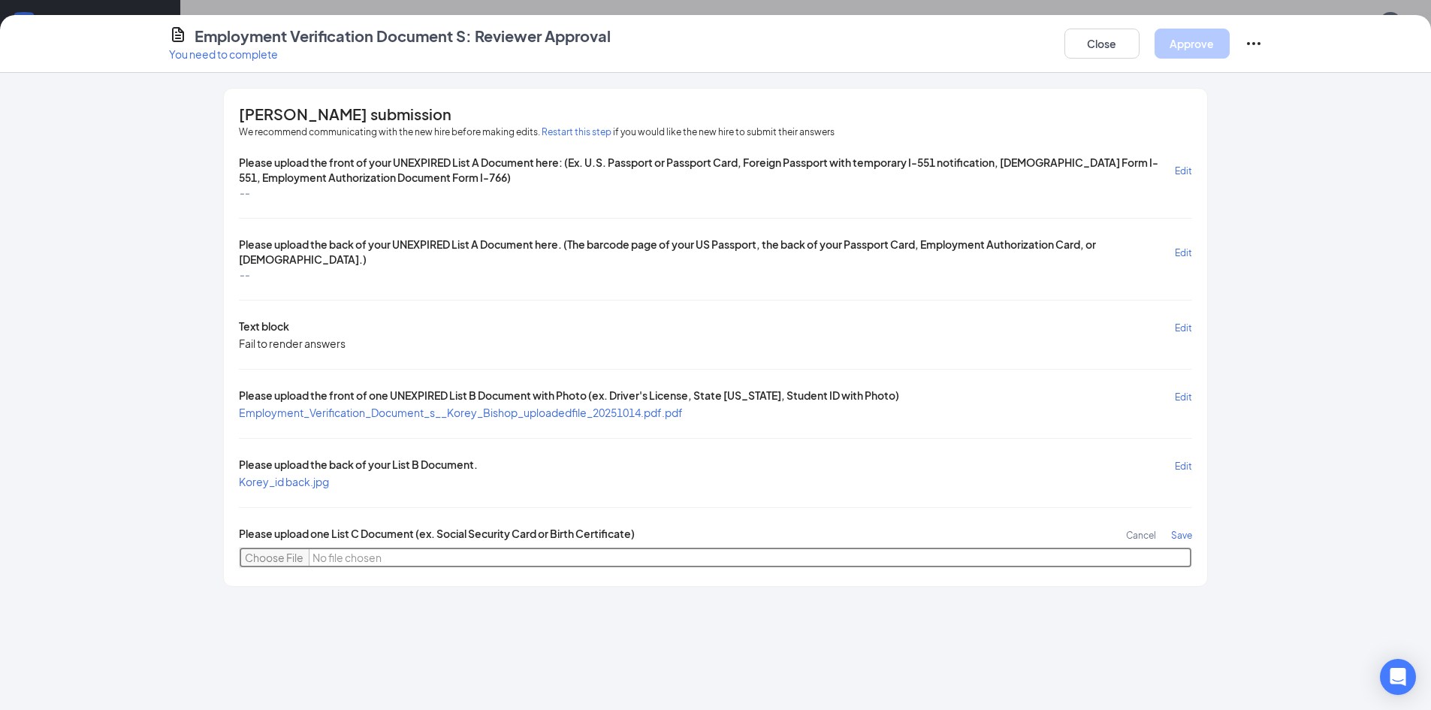
click at [299, 558] on input "file" at bounding box center [715, 557] width 952 height 21
type input "C:\fakepath\Korey_bcertificate.jpg"
click at [1177, 533] on span "Save" at bounding box center [1181, 534] width 21 height 11
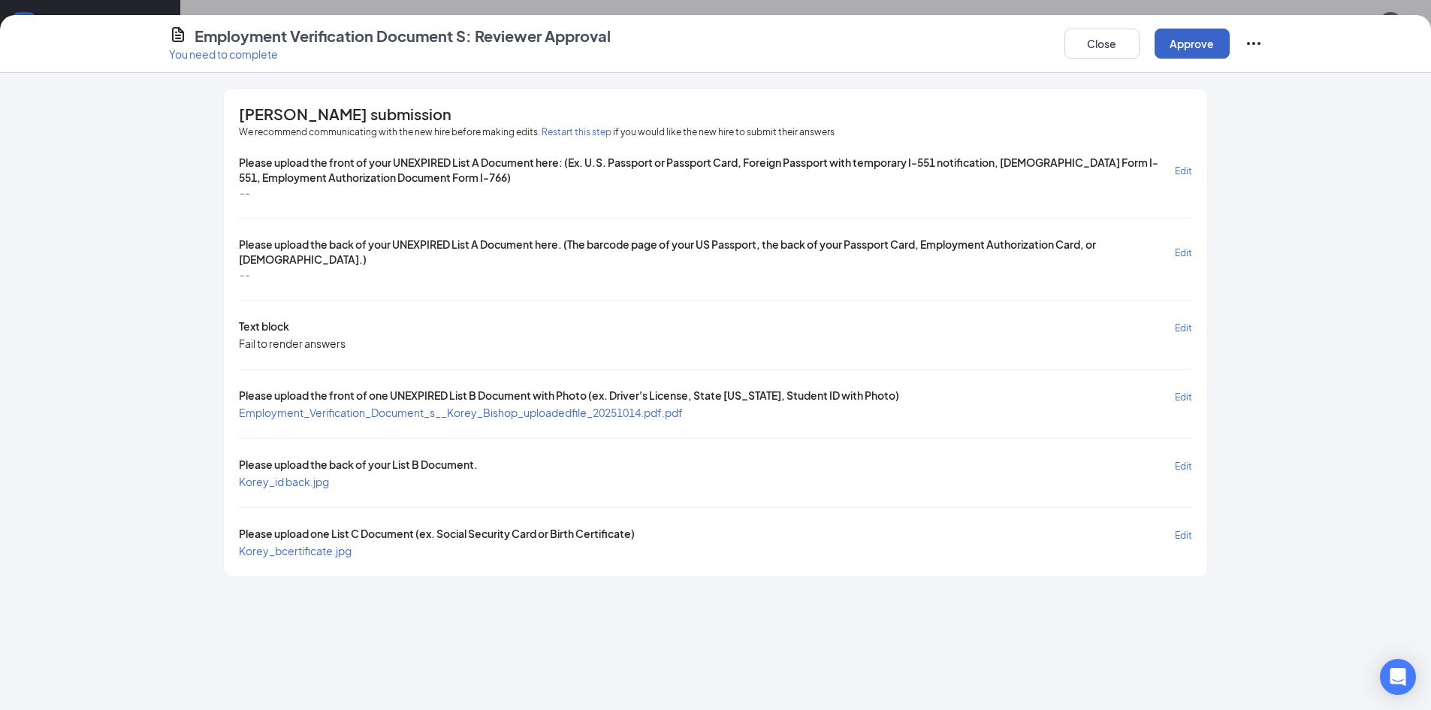
click at [1184, 48] on button "Approve" at bounding box center [1191, 44] width 75 height 30
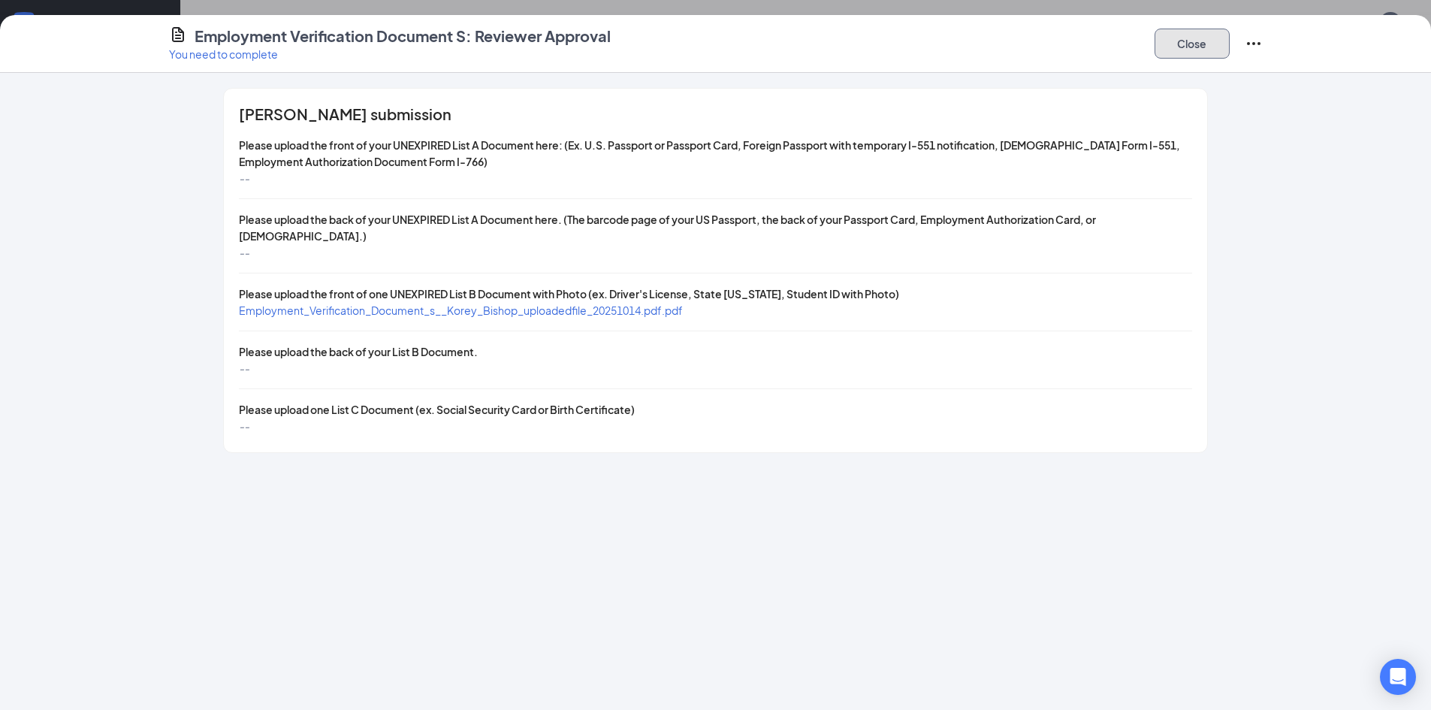
click at [1196, 47] on button "Close" at bounding box center [1191, 44] width 75 height 30
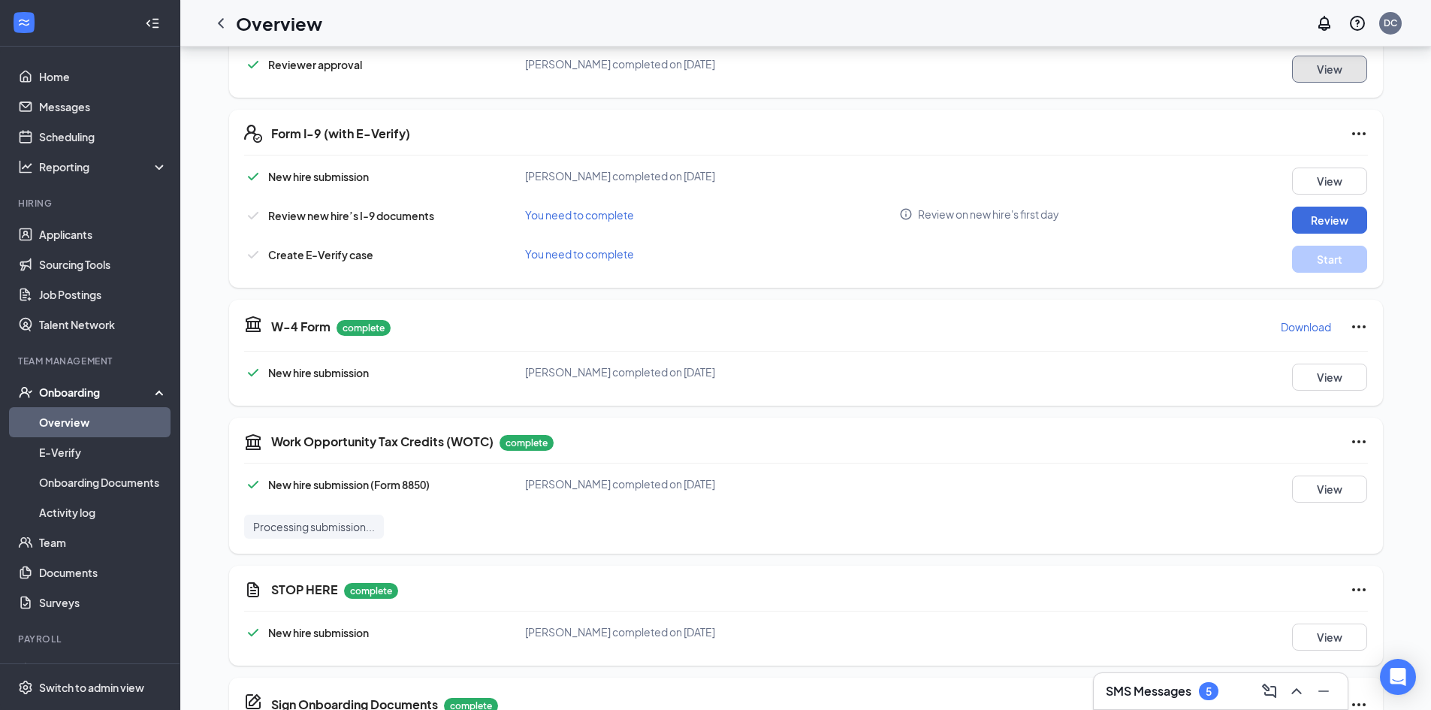
scroll to position [934, 0]
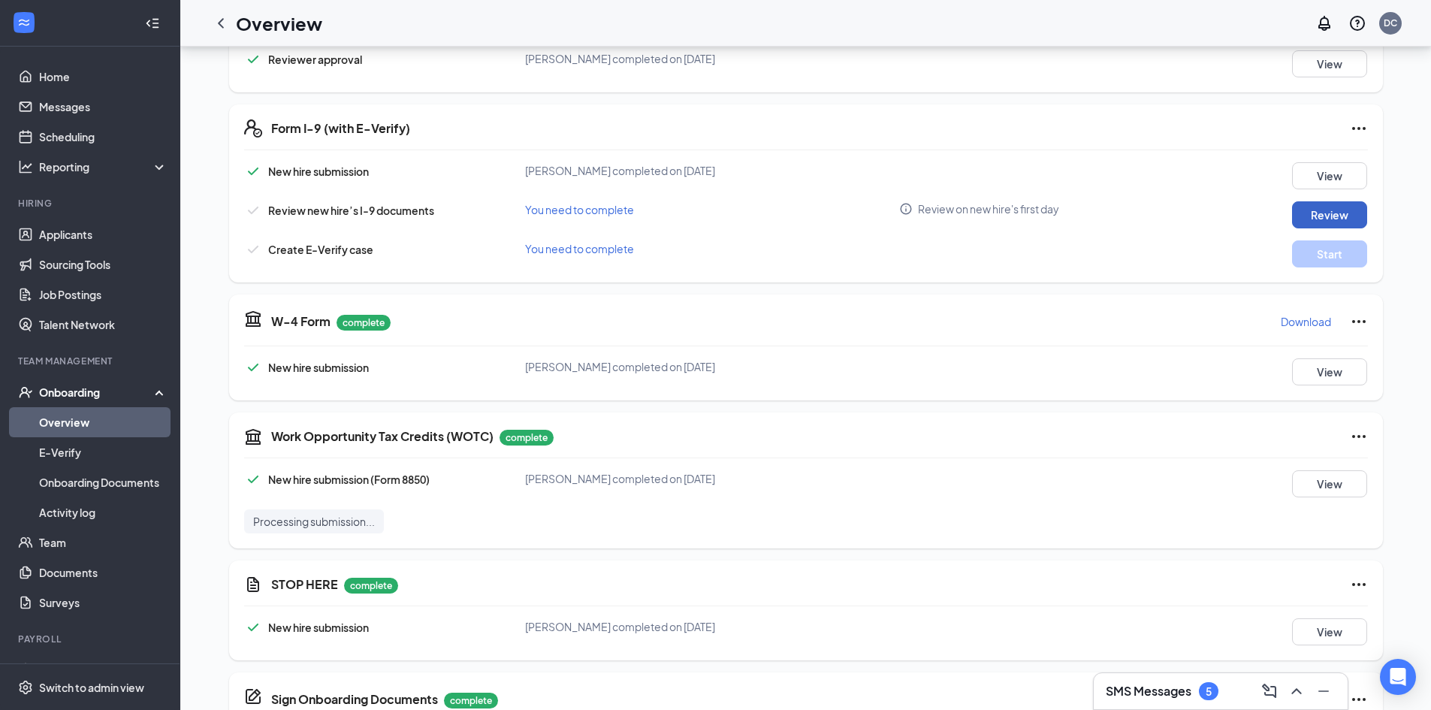
click at [1346, 208] on button "Review" at bounding box center [1329, 214] width 75 height 27
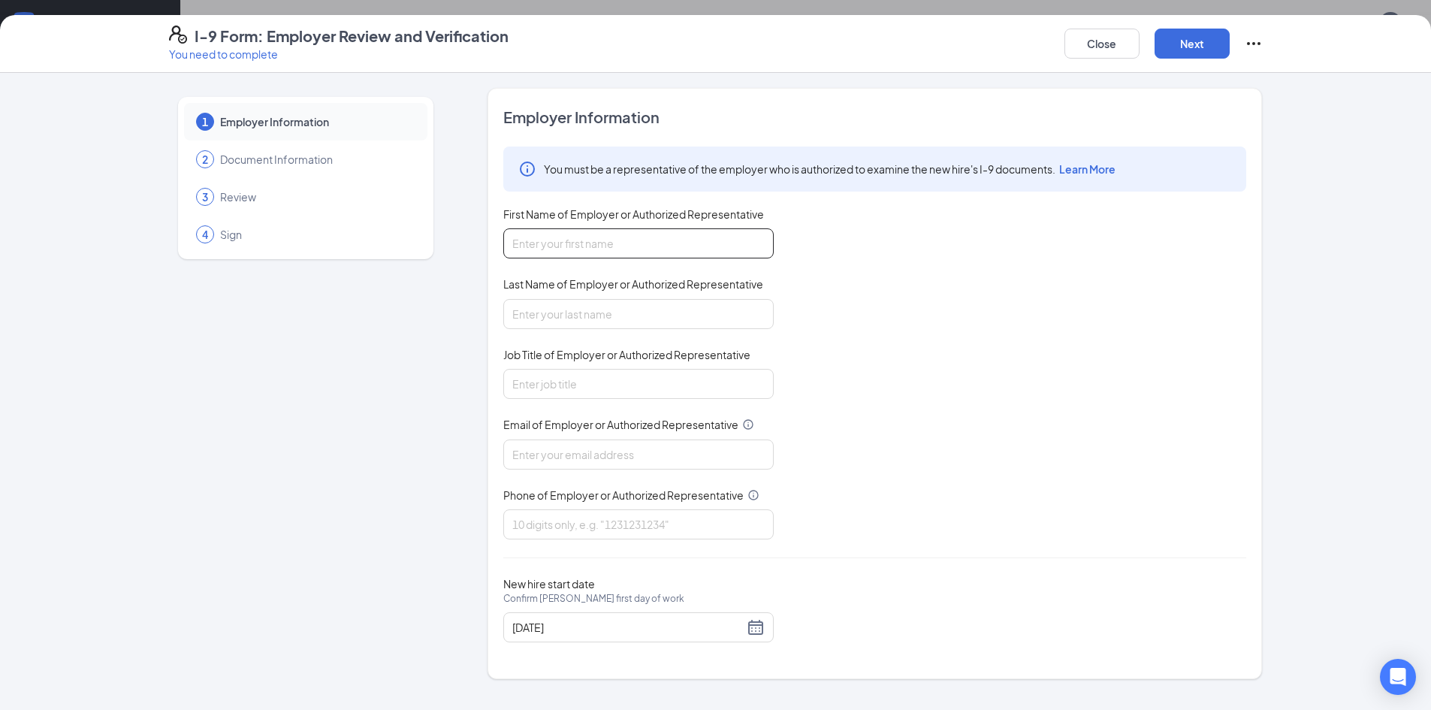
click at [662, 230] on input "First Name of Employer or Authorized Representative" at bounding box center [638, 243] width 270 height 30
click at [612, 241] on input "First Name of Employer or Authorized Representative" at bounding box center [638, 243] width 270 height 30
type input "Darlene"
type input "Cobb"
type input "General Manager"
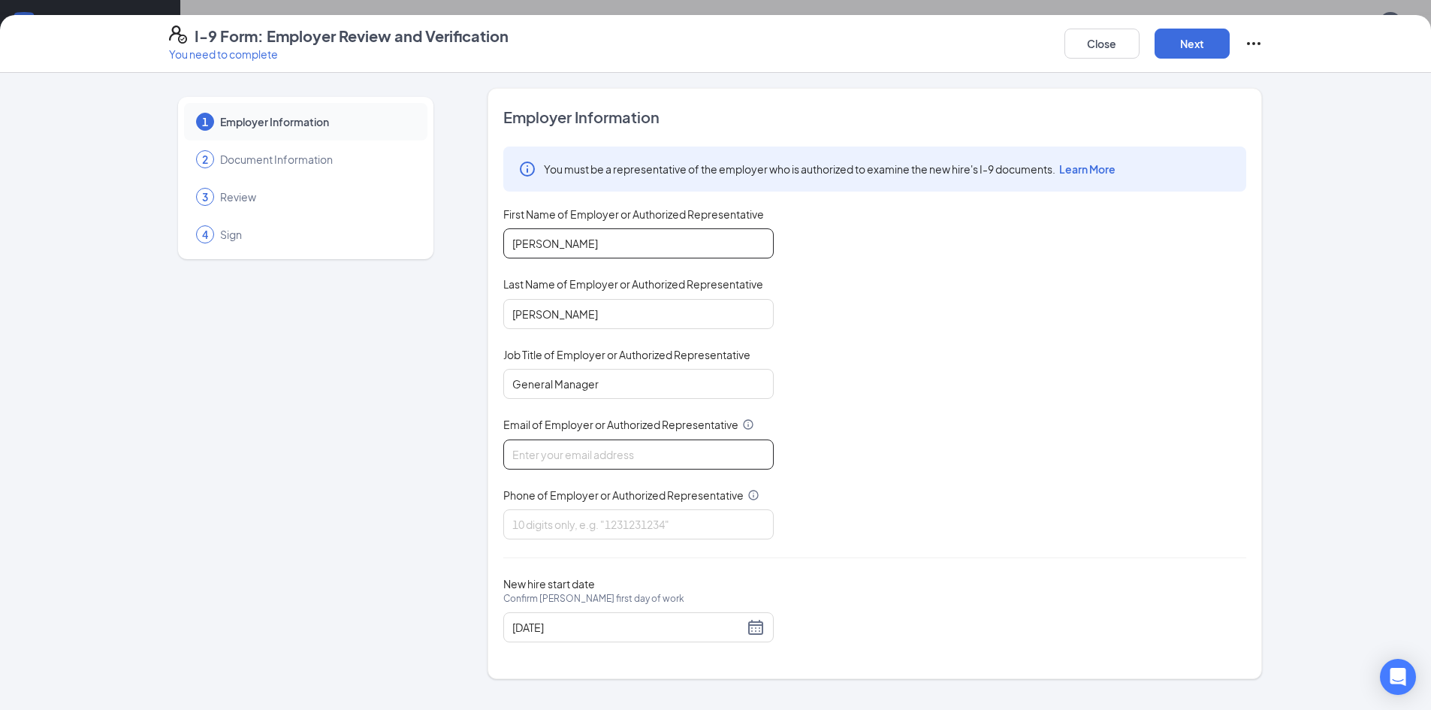
type input "d"
type input "6704@acwcorp.com"
type input "3022922292"
drag, startPoint x: 757, startPoint y: 626, endPoint x: 710, endPoint y: 639, distance: 49.0
click at [755, 626] on div "10/18/2025" at bounding box center [638, 627] width 252 height 18
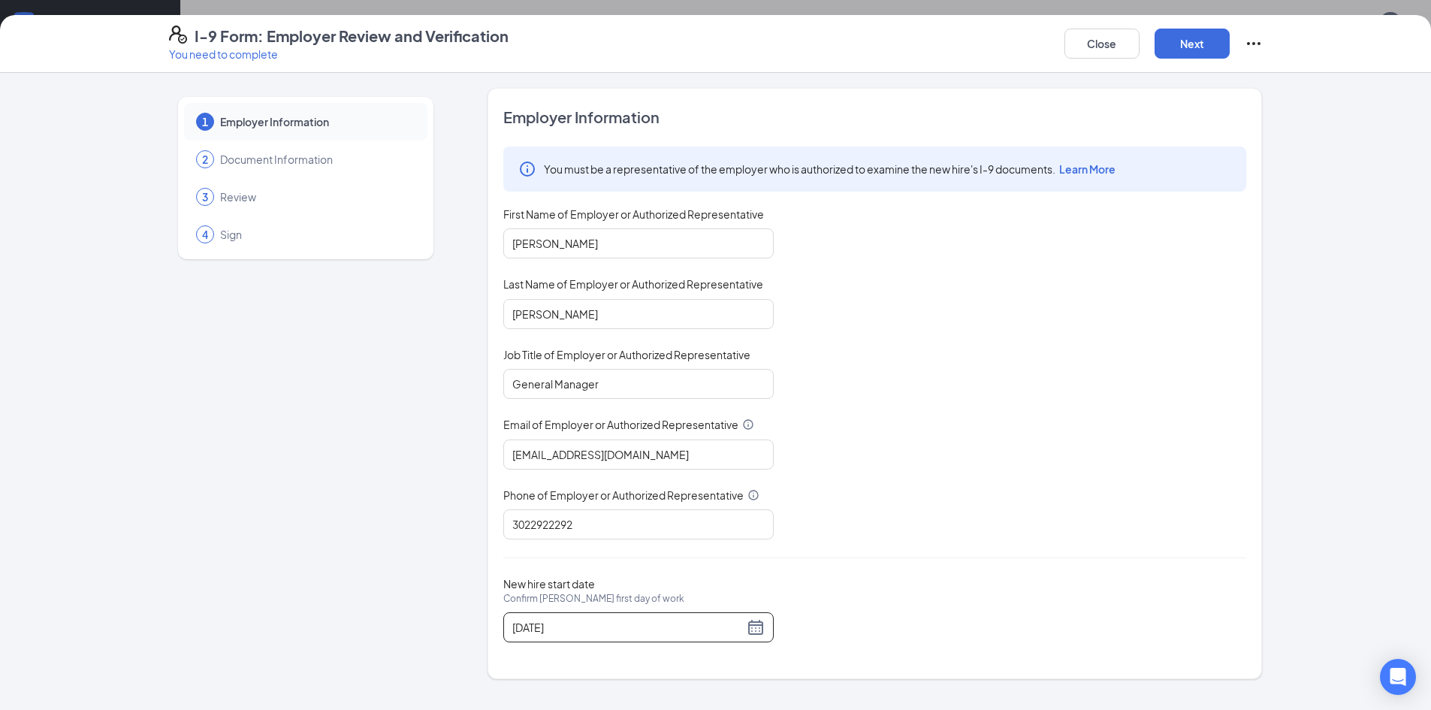
scroll to position [978, 0]
click at [753, 627] on div "10/18/2025" at bounding box center [638, 627] width 252 height 18
click at [760, 631] on div "10/18/2025" at bounding box center [638, 627] width 252 height 18
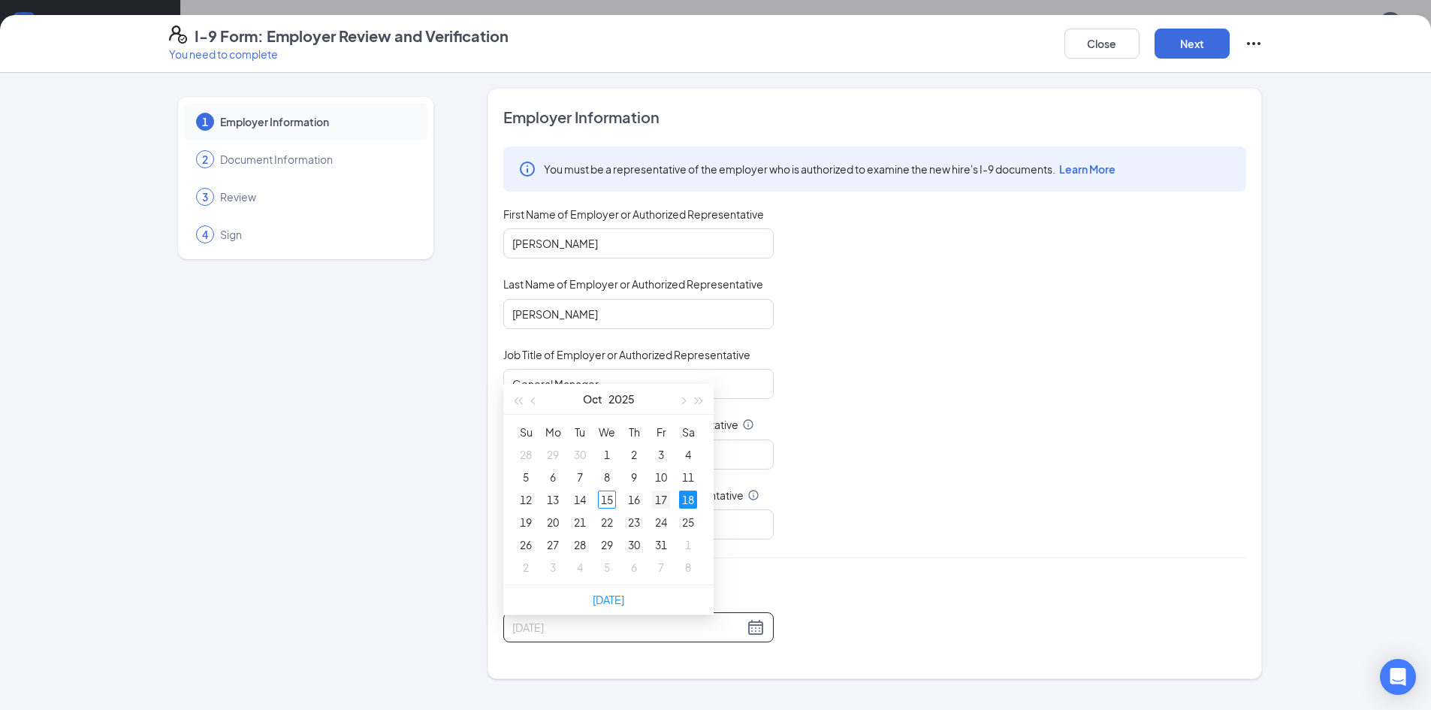
type input "10/17/2025"
click at [655, 490] on div "17" at bounding box center [661, 499] width 18 height 18
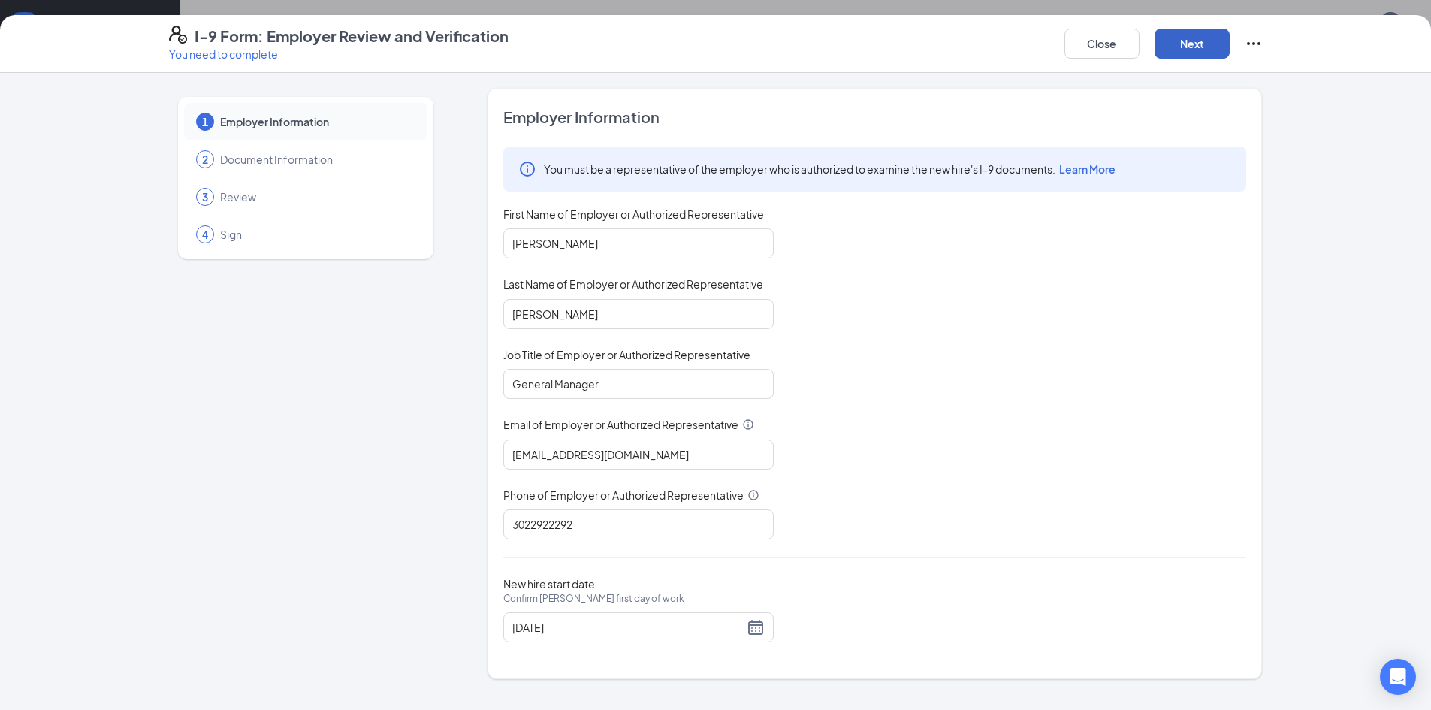
click at [1185, 44] on button "Next" at bounding box center [1191, 44] width 75 height 30
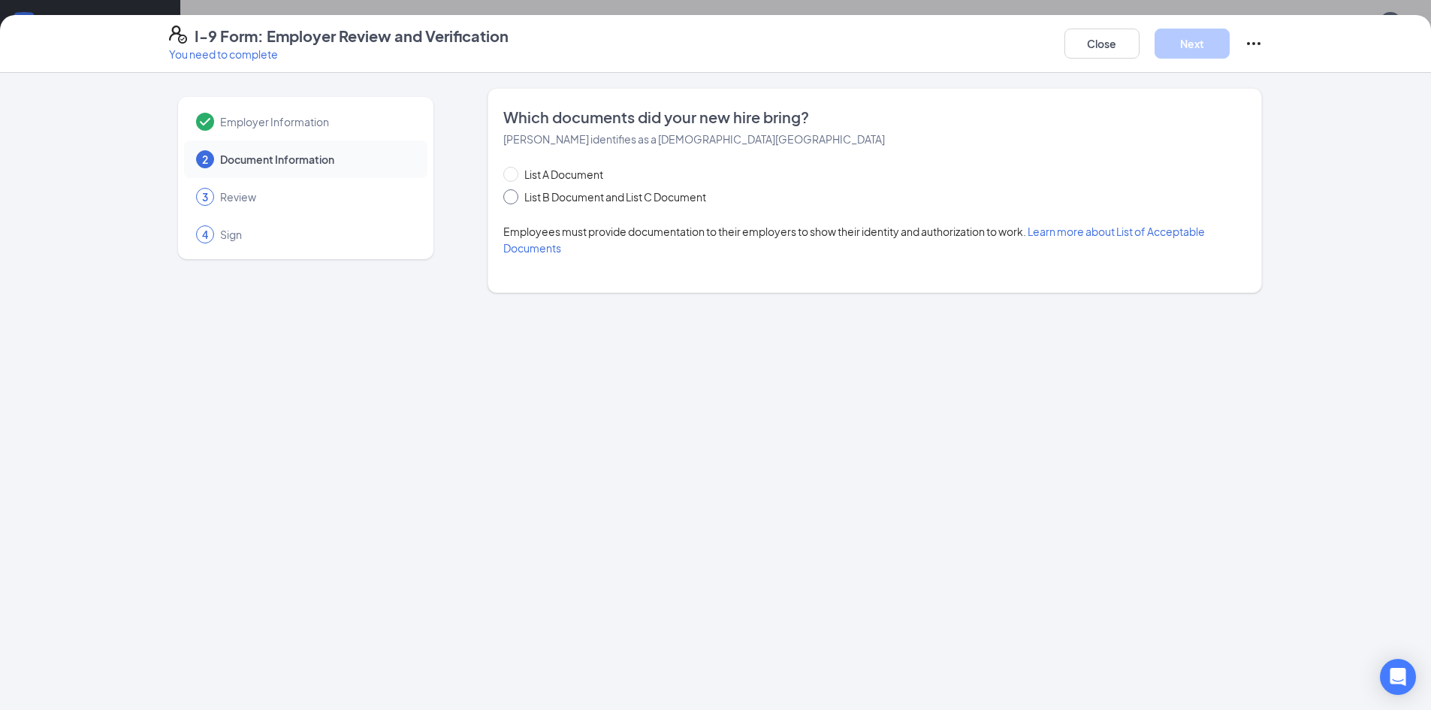
click at [512, 198] on input "List B Document and List C Document" at bounding box center [508, 194] width 11 height 11
radio input "true"
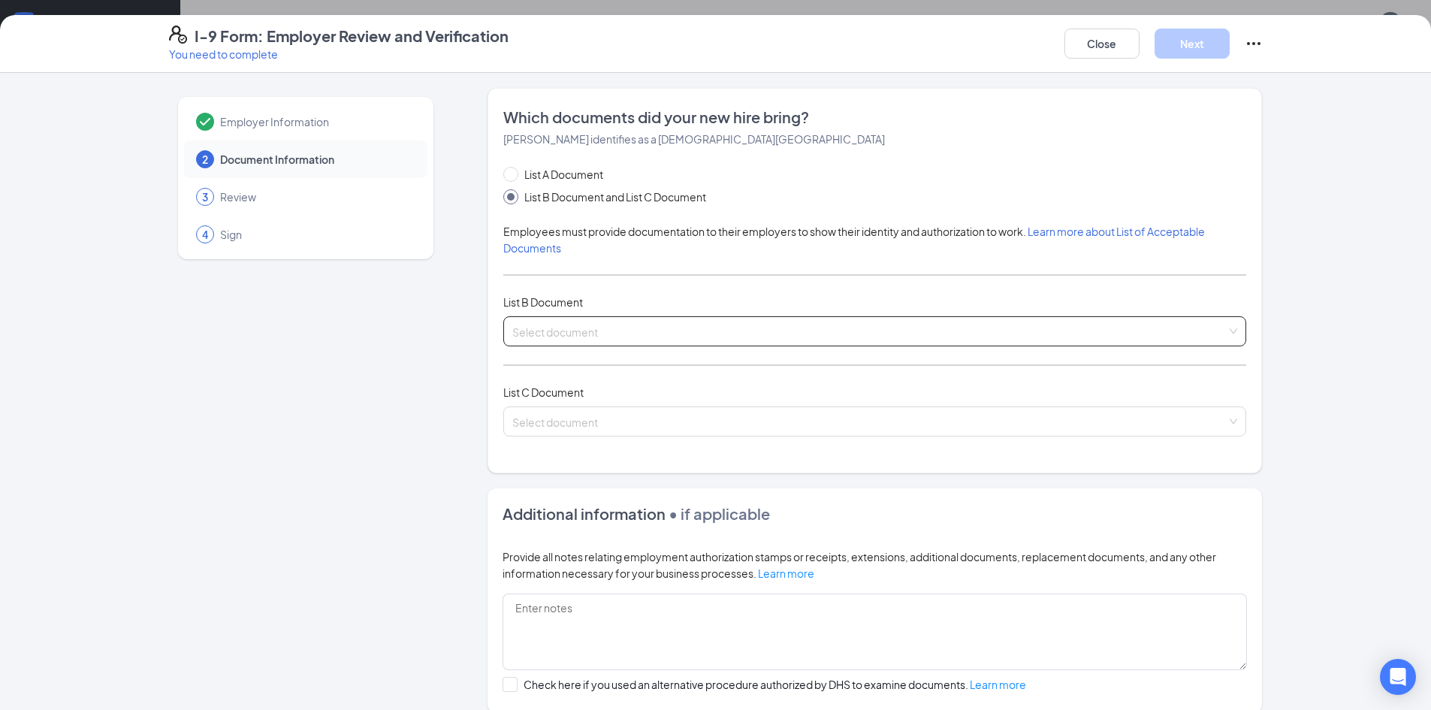
click at [648, 332] on input "search" at bounding box center [869, 328] width 714 height 23
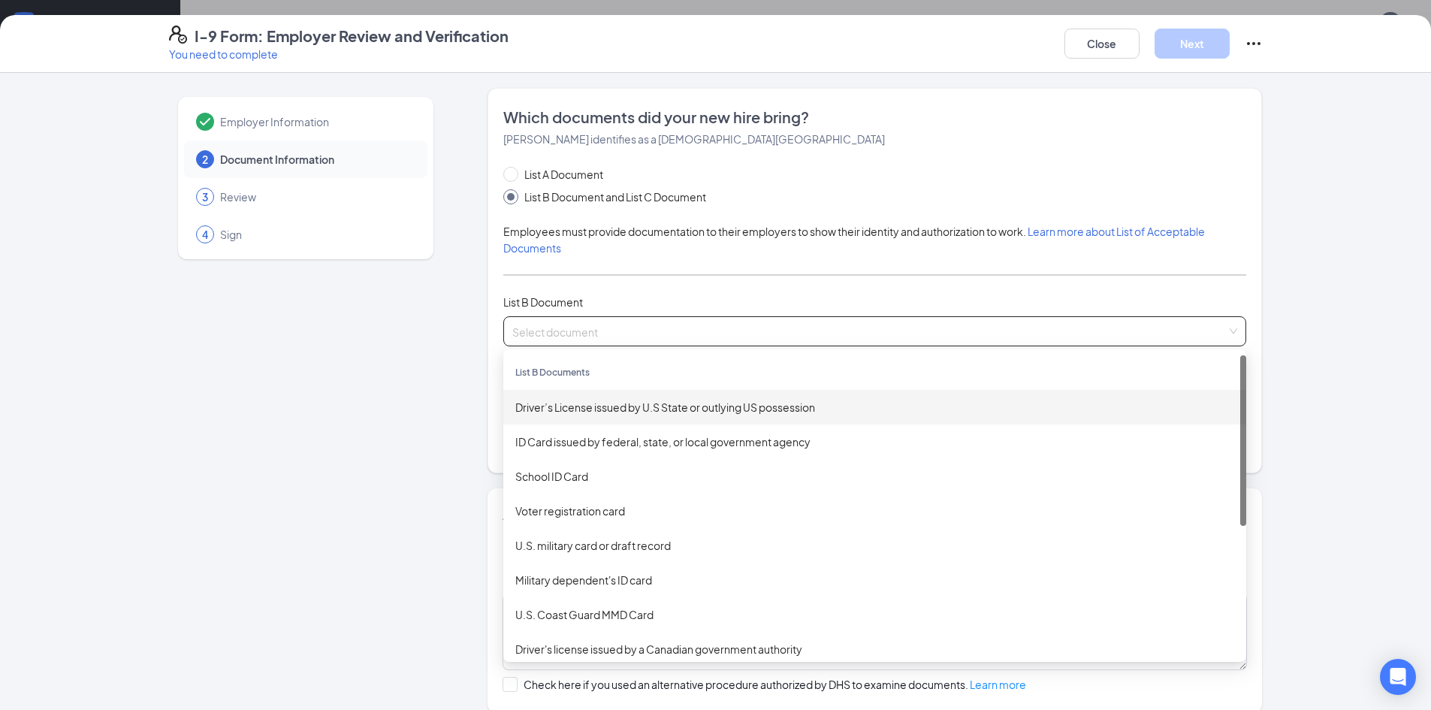
click at [631, 409] on div "Driver’s License issued by U.S State or outlying US possession" at bounding box center [874, 407] width 719 height 17
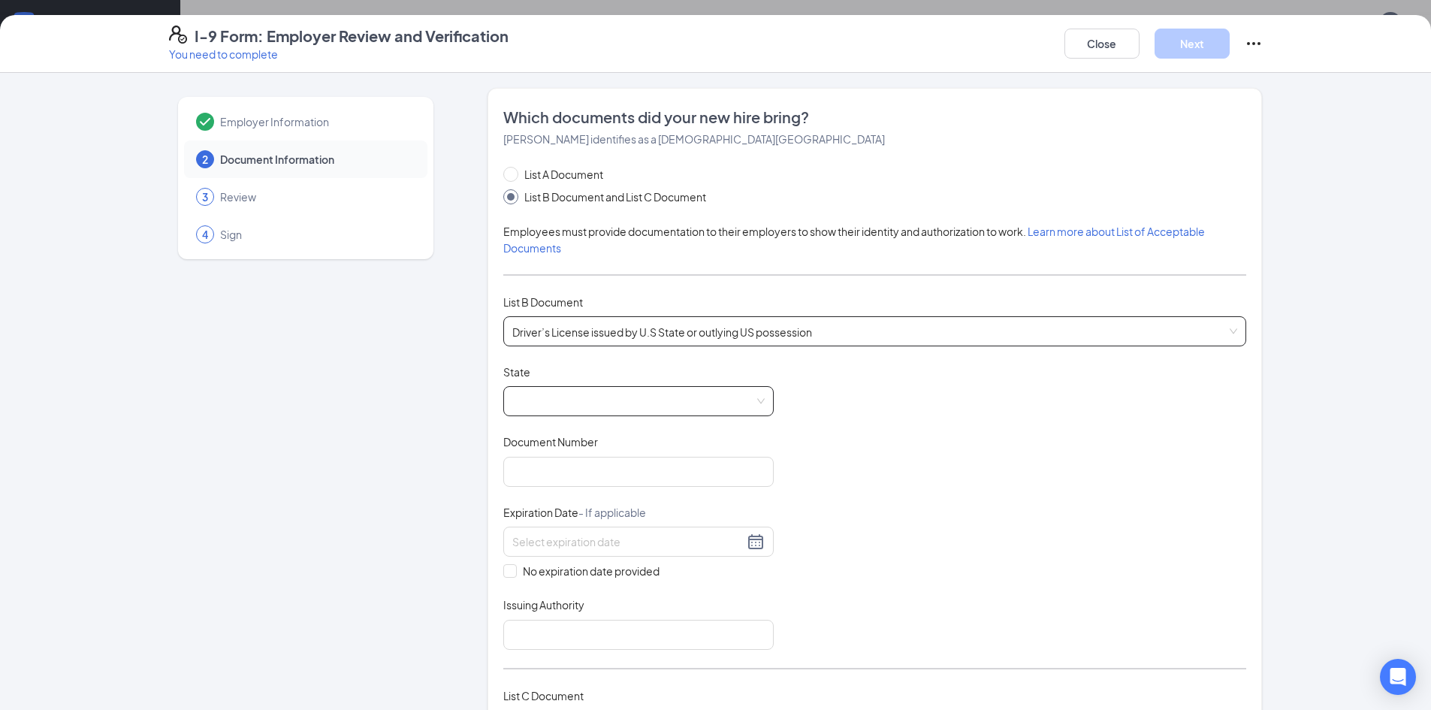
click at [758, 396] on div at bounding box center [638, 401] width 270 height 30
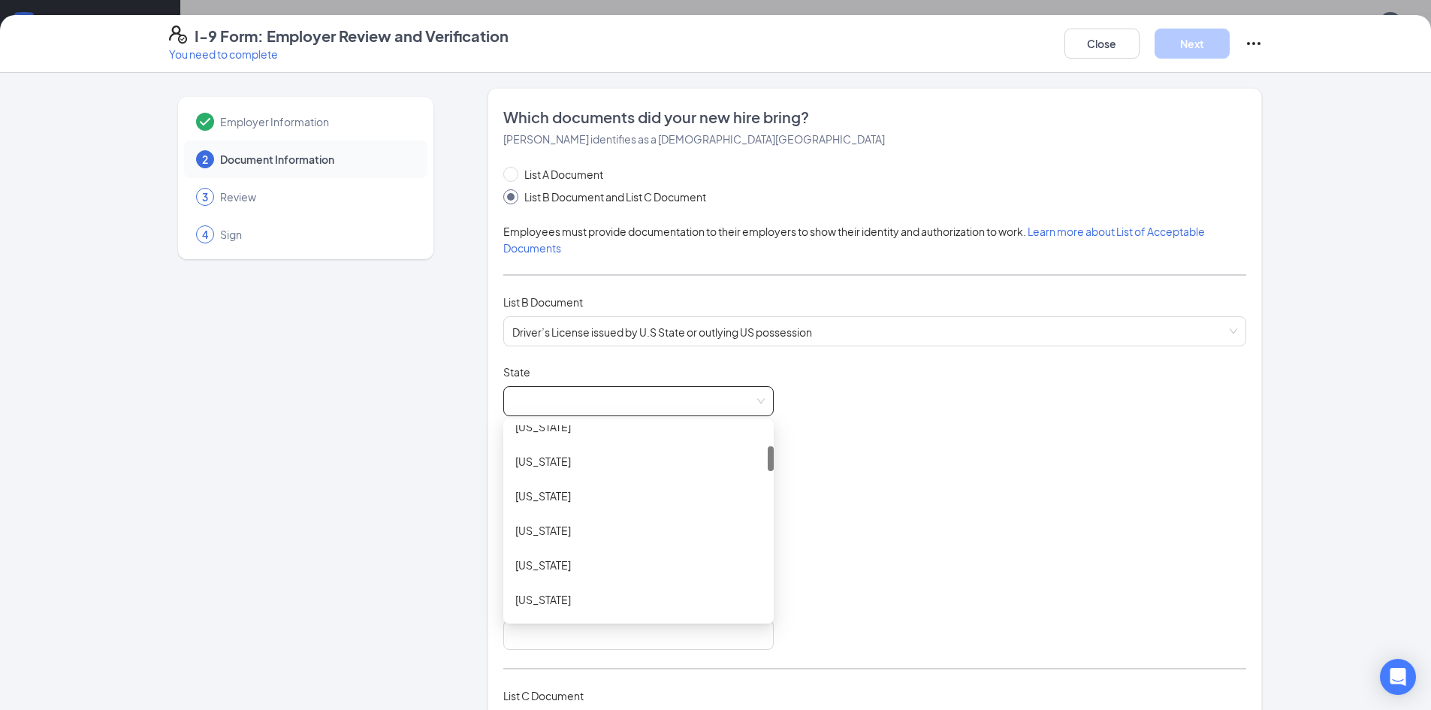
scroll to position [161, 0]
drag, startPoint x: 766, startPoint y: 433, endPoint x: 629, endPoint y: 508, distance: 156.2
click at [760, 454] on div "Arkansas California Colorado Connecticut Delaware District of Columbia Florida …" at bounding box center [638, 521] width 270 height 192
click at [547, 565] on div "Delaware" at bounding box center [638, 558] width 246 height 17
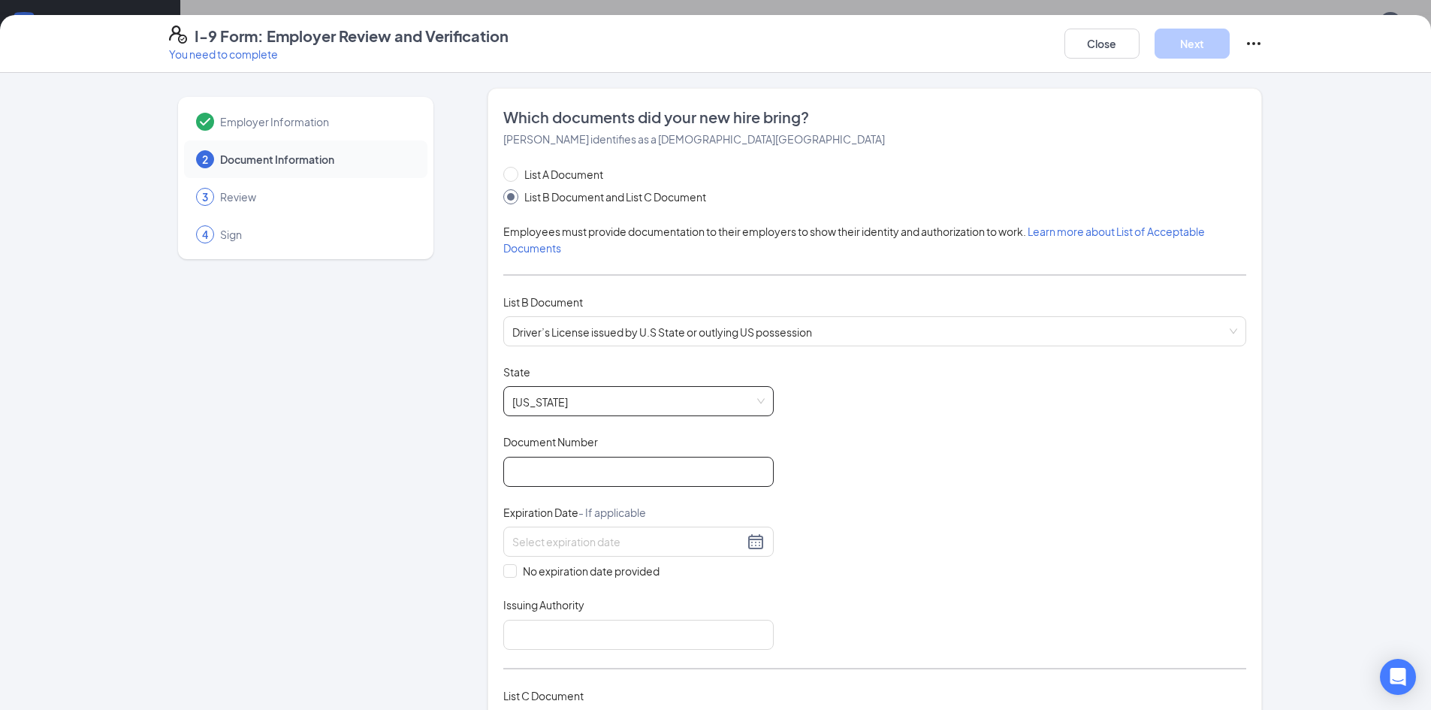
click at [554, 474] on input "Document Number" at bounding box center [638, 472] width 270 height 30
click at [623, 472] on input "Document Number" at bounding box center [638, 472] width 270 height 30
click at [526, 470] on input "Document Number" at bounding box center [638, 472] width 270 height 30
type input "1960740"
click at [622, 541] on input at bounding box center [627, 541] width 231 height 17
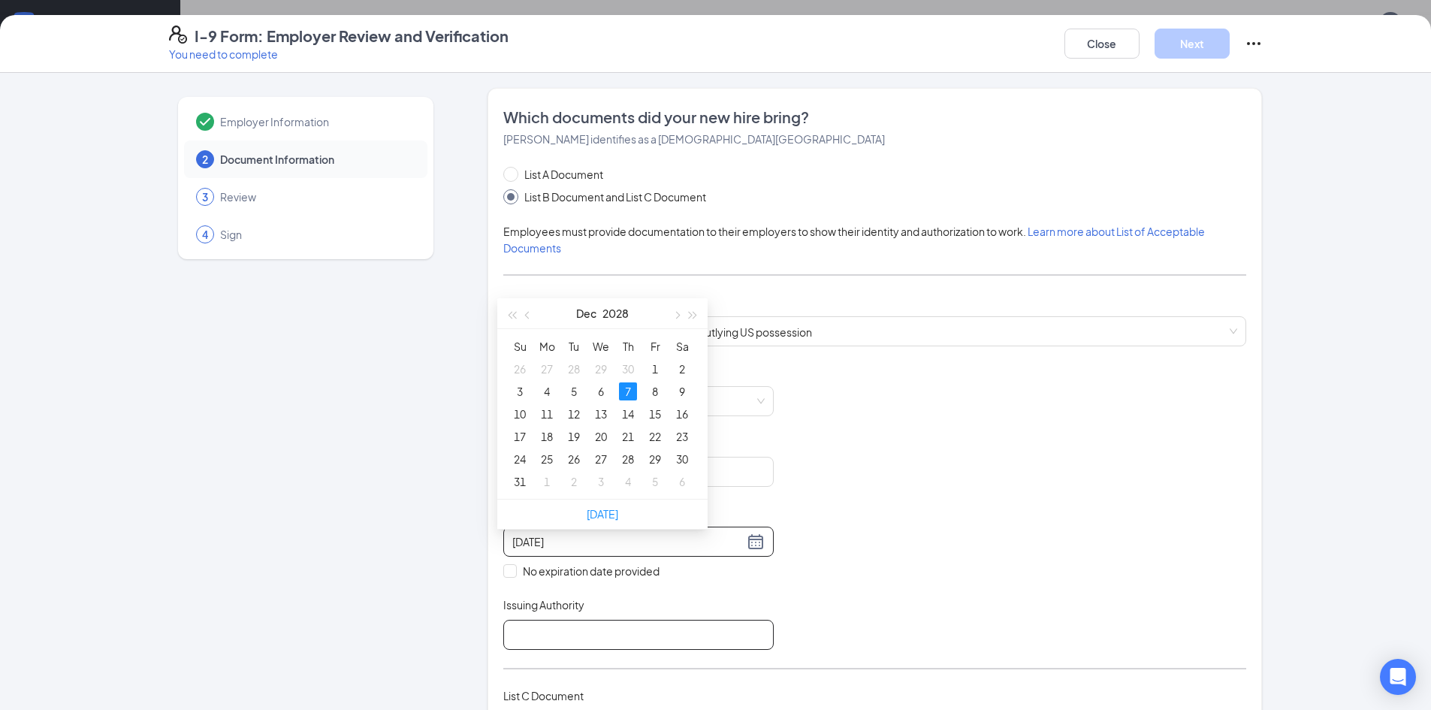
type input "12/07/2028"
click at [589, 625] on input "Issuing Authority" at bounding box center [638, 635] width 270 height 30
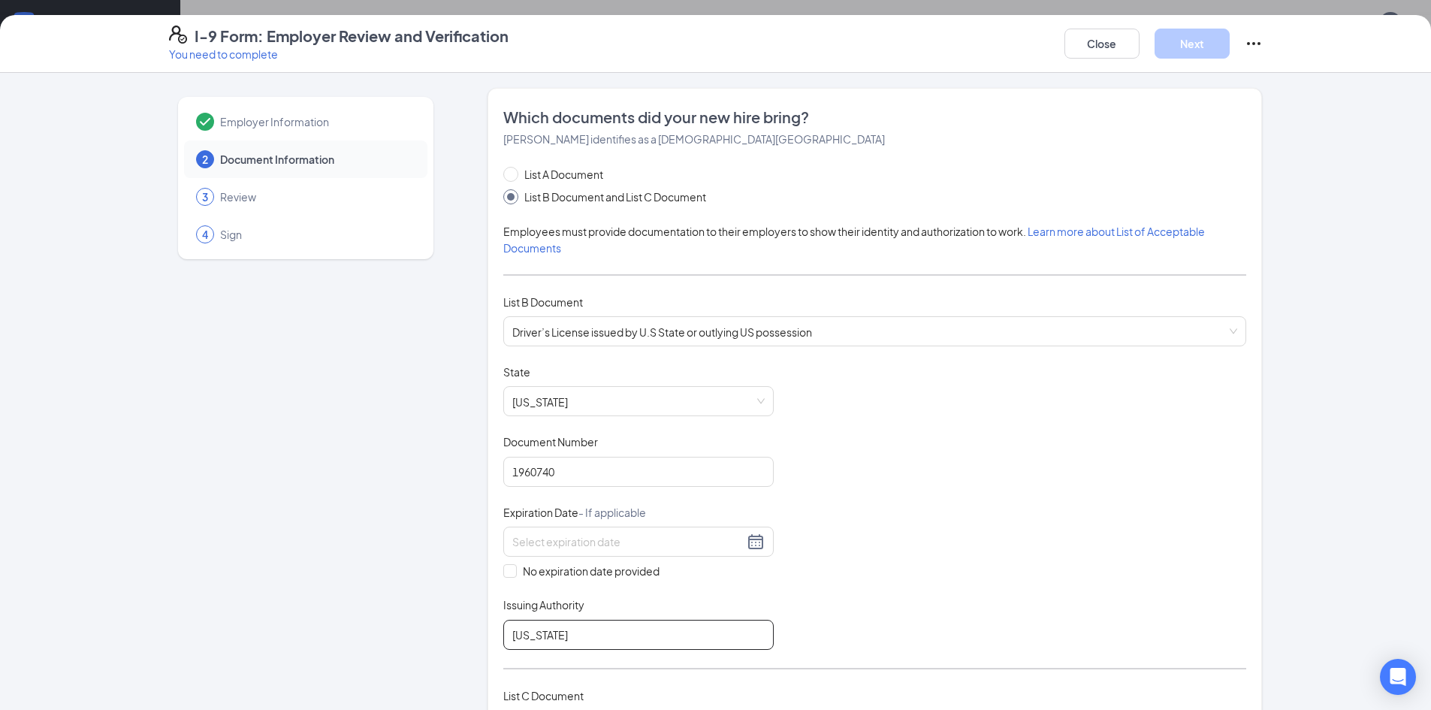
click at [602, 638] on input "Delaware" at bounding box center [638, 635] width 270 height 30
click at [696, 643] on input "Delaware" at bounding box center [638, 635] width 270 height 30
type input "Delaware DMV"
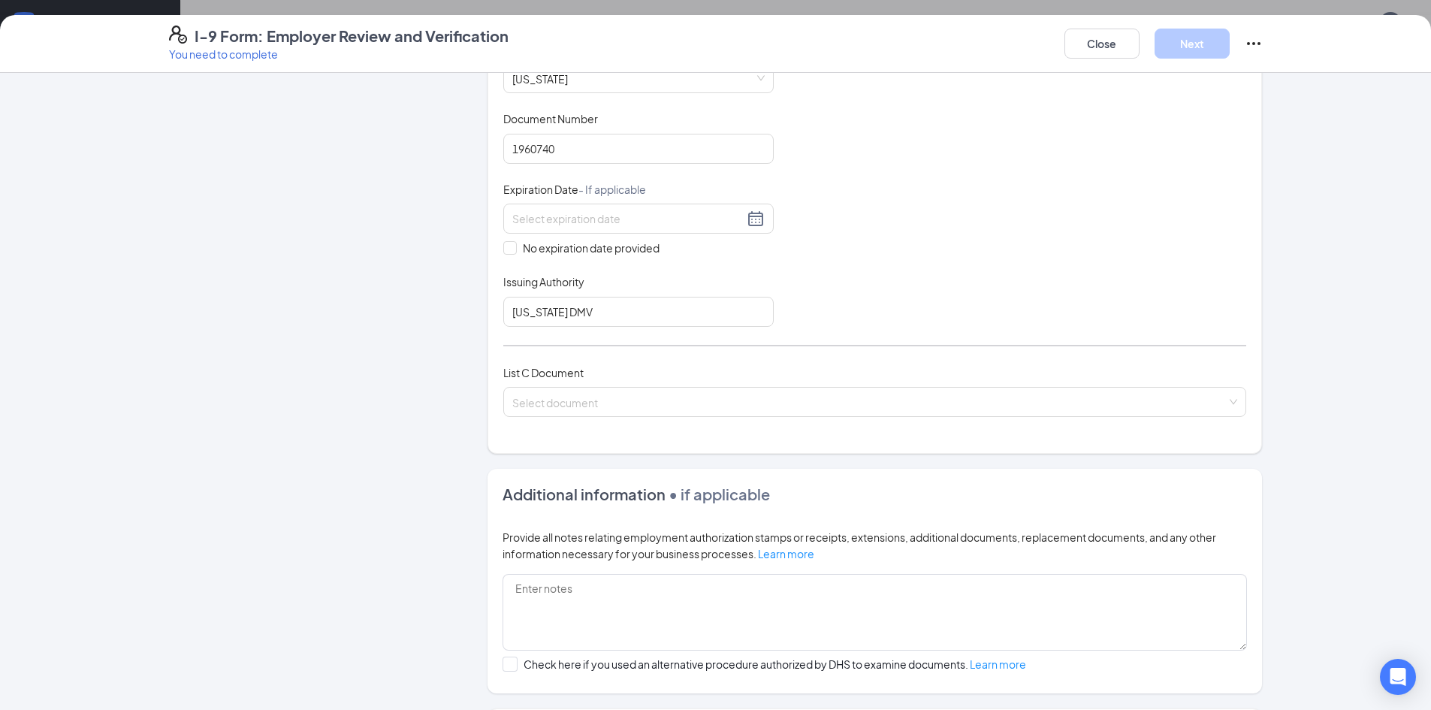
scroll to position [341, 0]
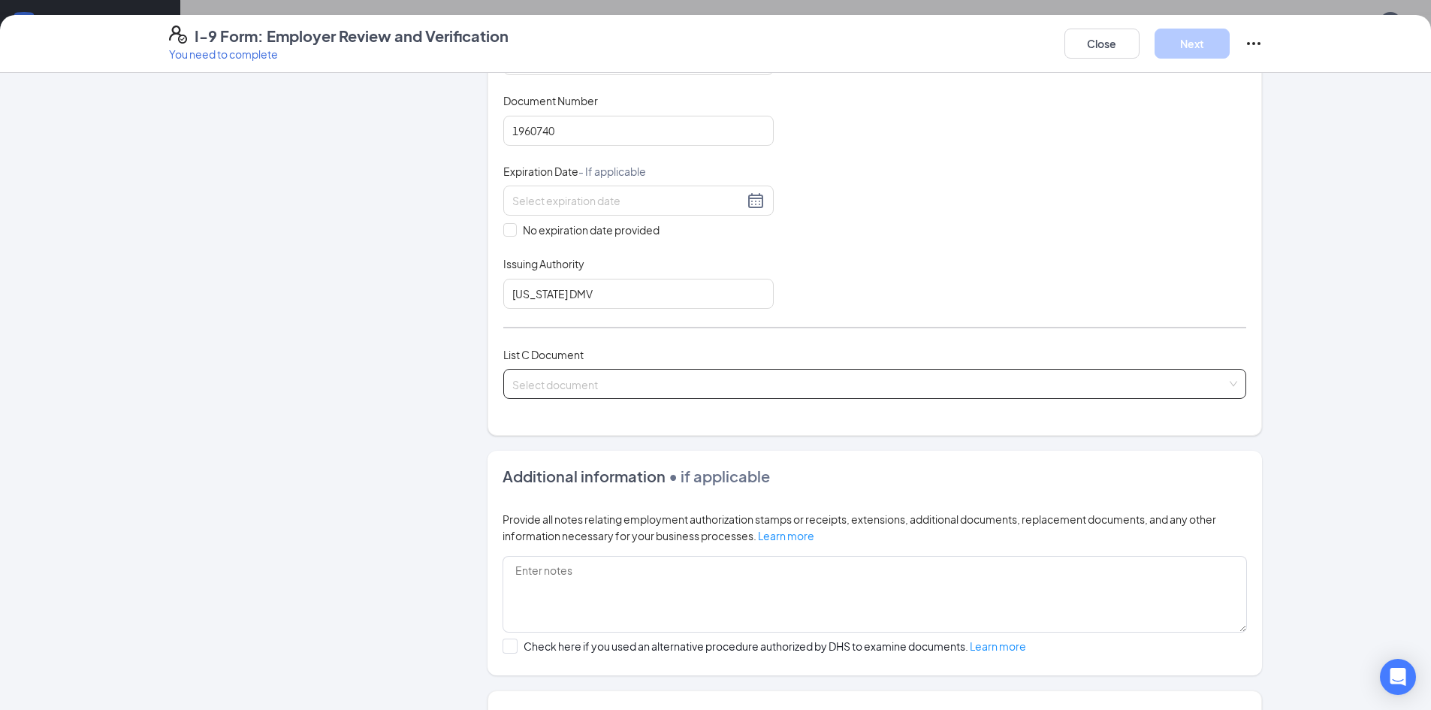
click at [759, 381] on input "search" at bounding box center [869, 380] width 714 height 23
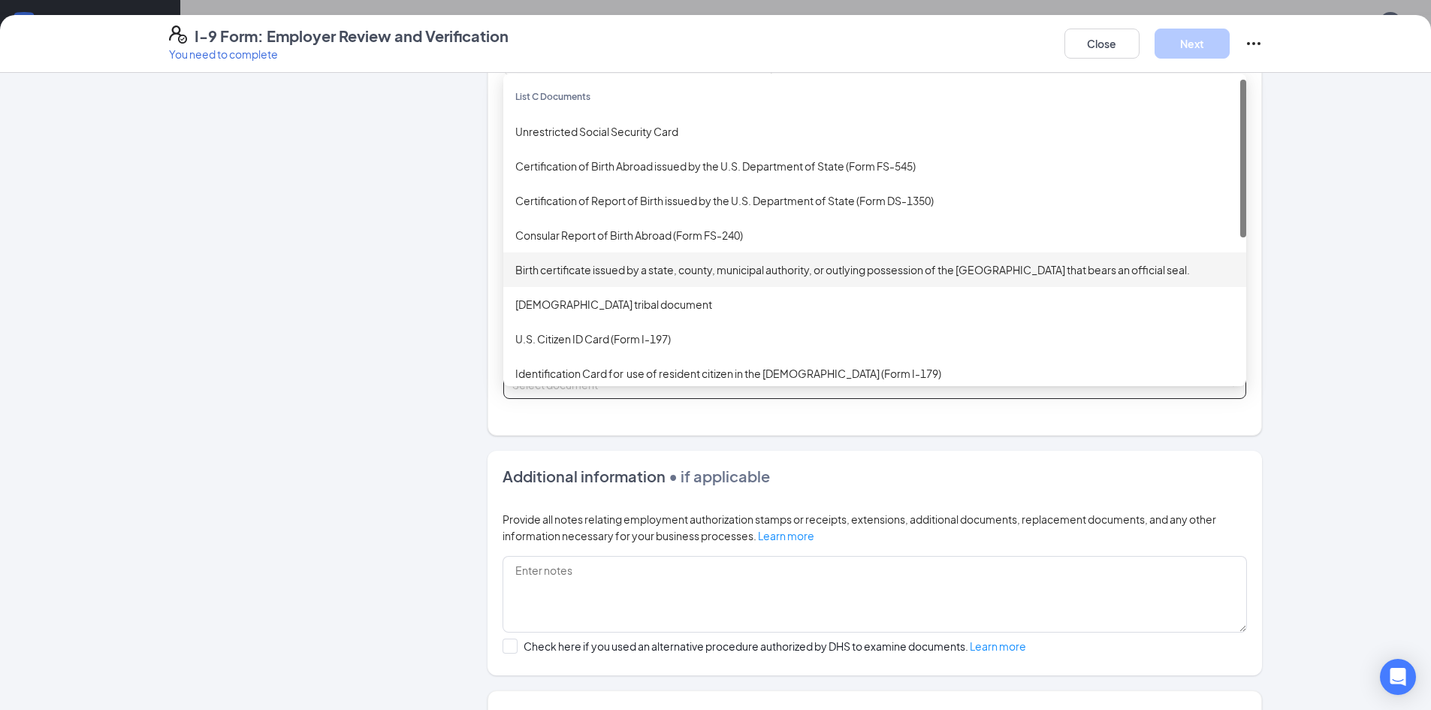
click at [749, 274] on div "Birth certificate issued by a state, county, municipal authority, or outlying p…" at bounding box center [874, 269] width 719 height 17
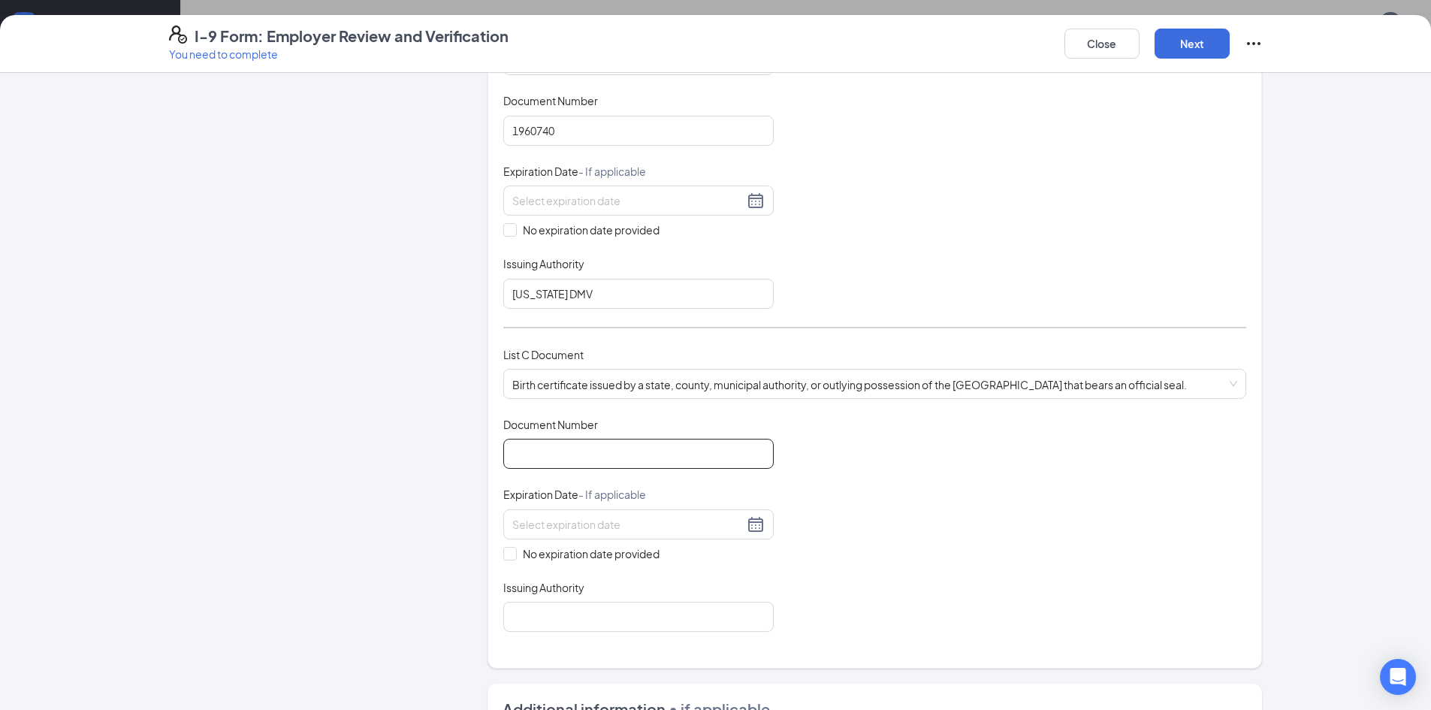
click at [546, 449] on input "Document Number" at bounding box center [638, 454] width 270 height 30
type input "S539462"
click at [503, 552] on input "No expiration date provided" at bounding box center [508, 552] width 11 height 11
checkbox input "true"
click at [519, 611] on input "Issuing Authority" at bounding box center [638, 620] width 270 height 30
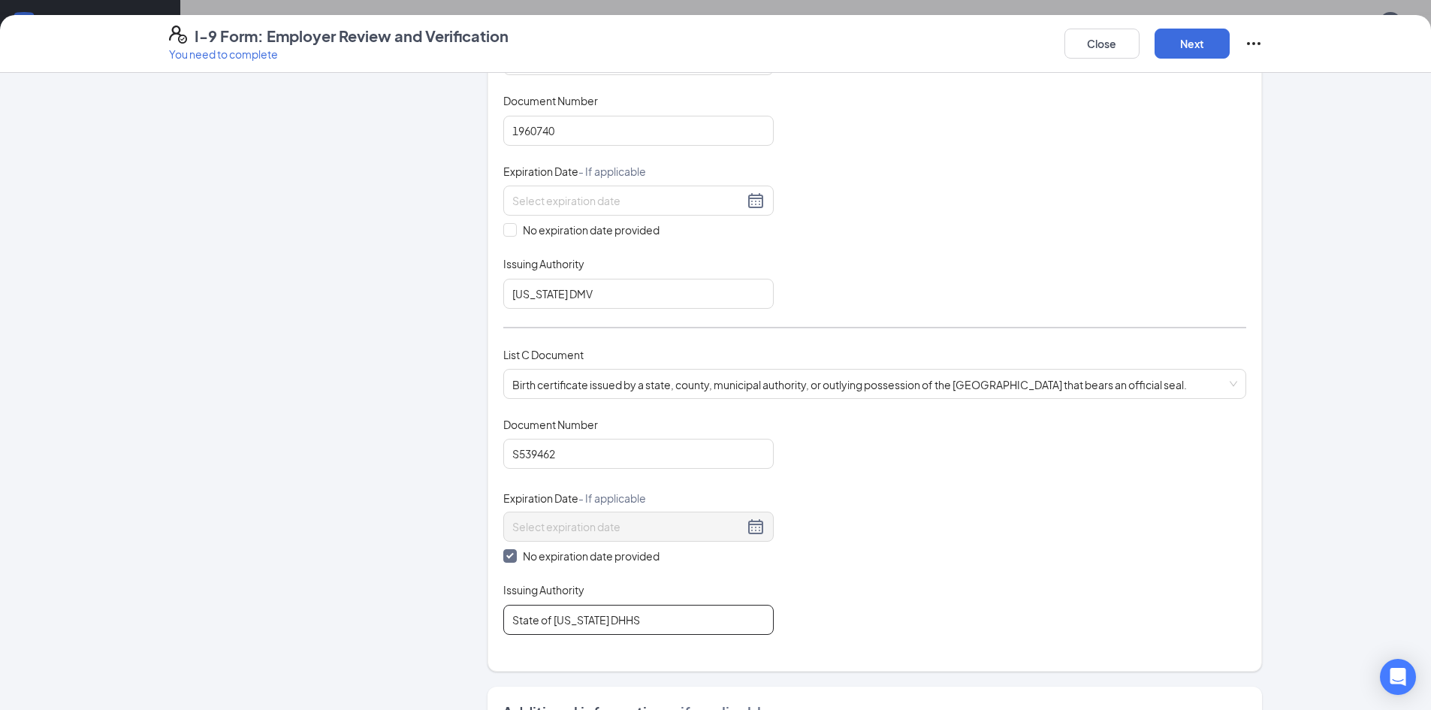
type input "State of Delaware DHHS"
click at [1178, 35] on button "Next" at bounding box center [1191, 44] width 75 height 30
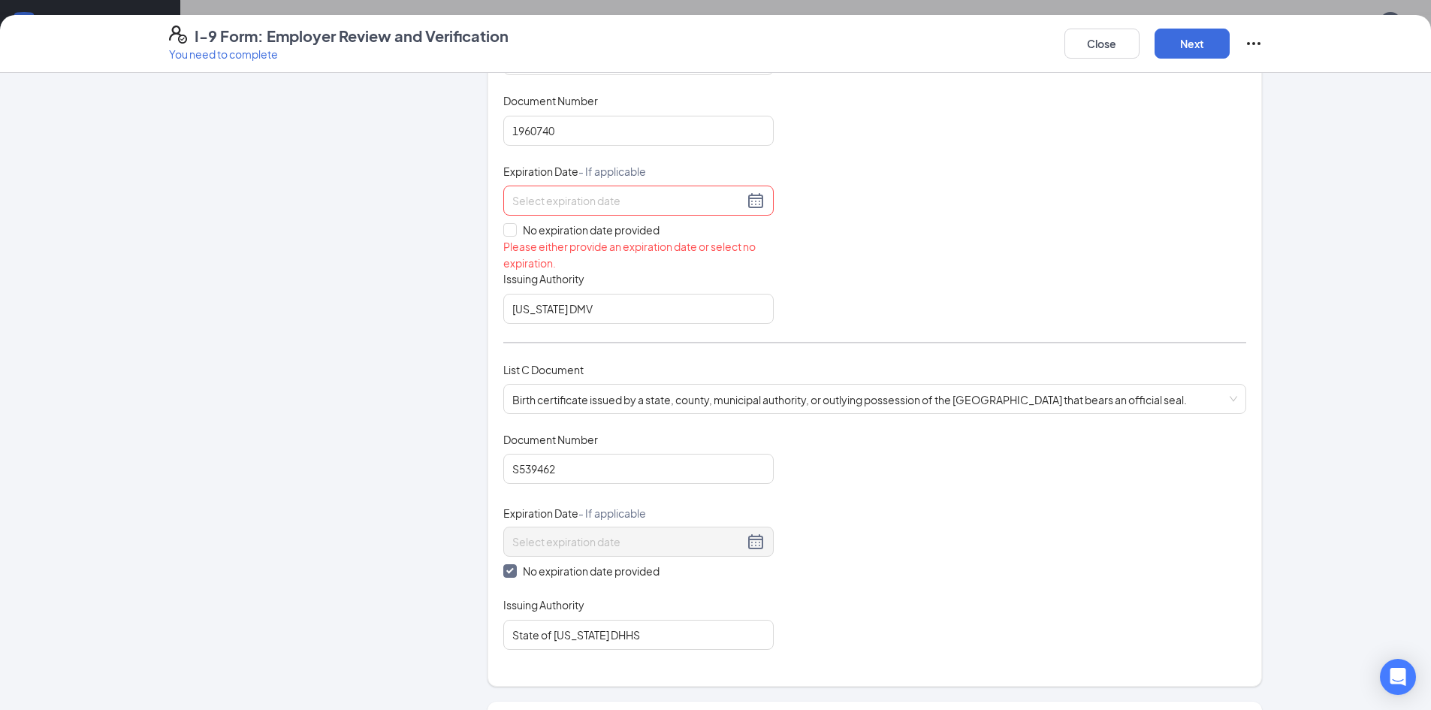
click at [636, 199] on input at bounding box center [627, 200] width 231 height 17
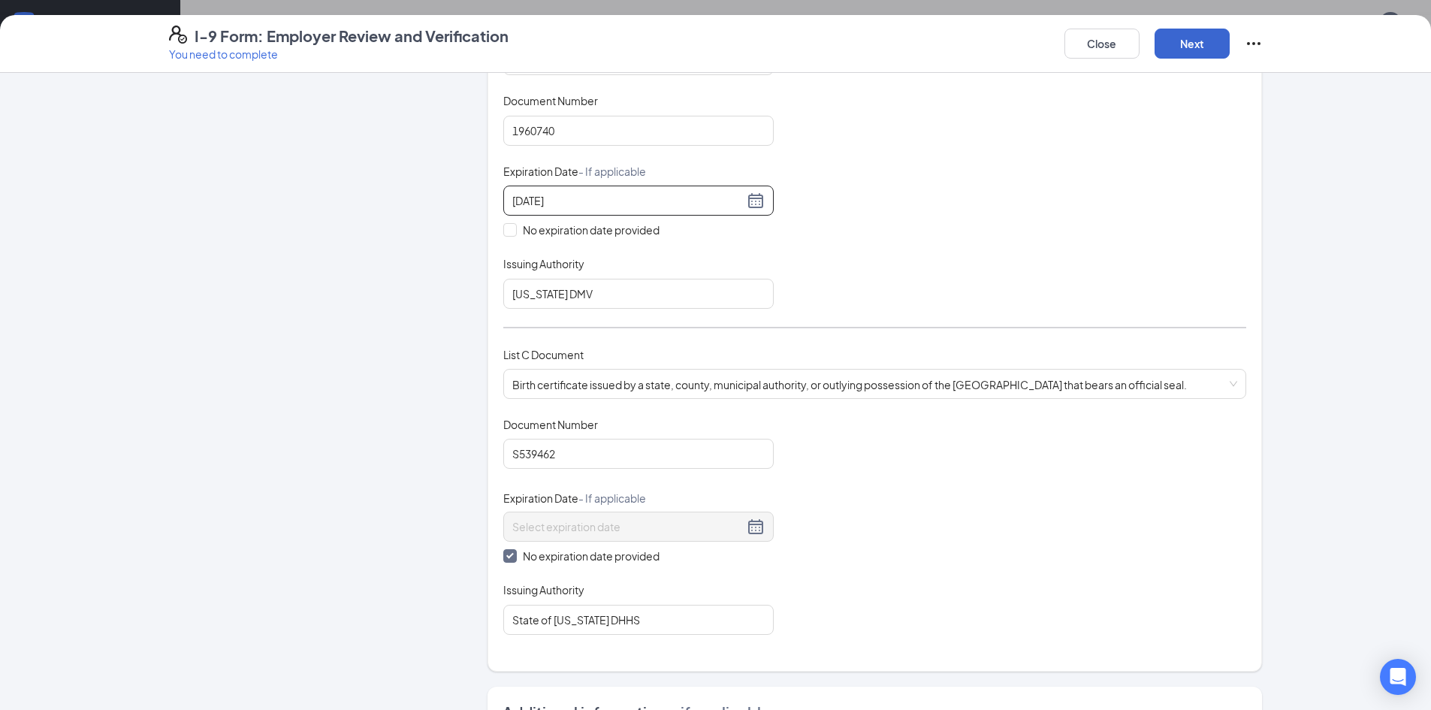
type input "12/07/2028"
click at [1196, 53] on button "Next" at bounding box center [1191, 44] width 75 height 30
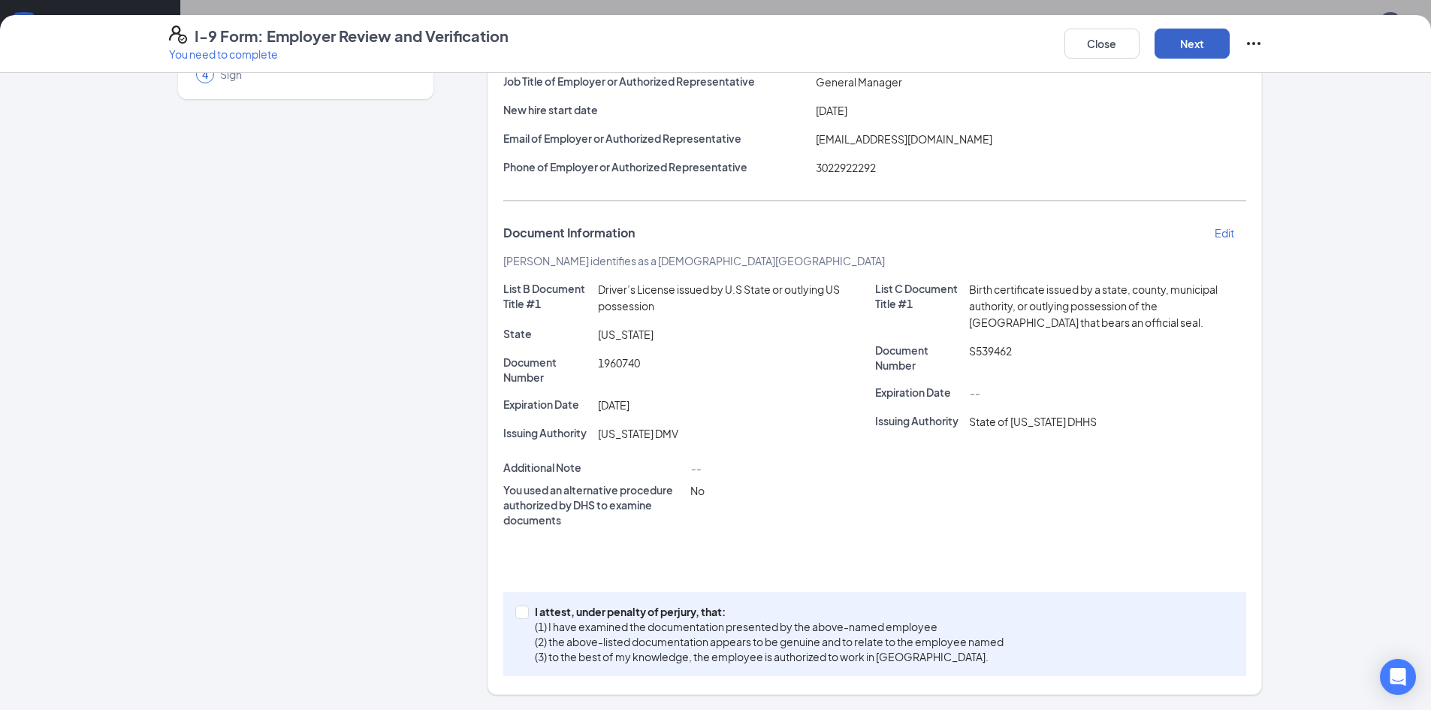
scroll to position [160, 0]
click at [520, 620] on label "I attest, under penalty of perjury, that: (1) I have examined the documentation…" at bounding box center [762, 634] width 494 height 60
click at [520, 616] on input "I attest, under penalty of perjury, that: (1) I have examined the documentation…" at bounding box center [520, 610] width 11 height 11
checkbox input "true"
click at [1189, 37] on button "Next" at bounding box center [1191, 44] width 75 height 30
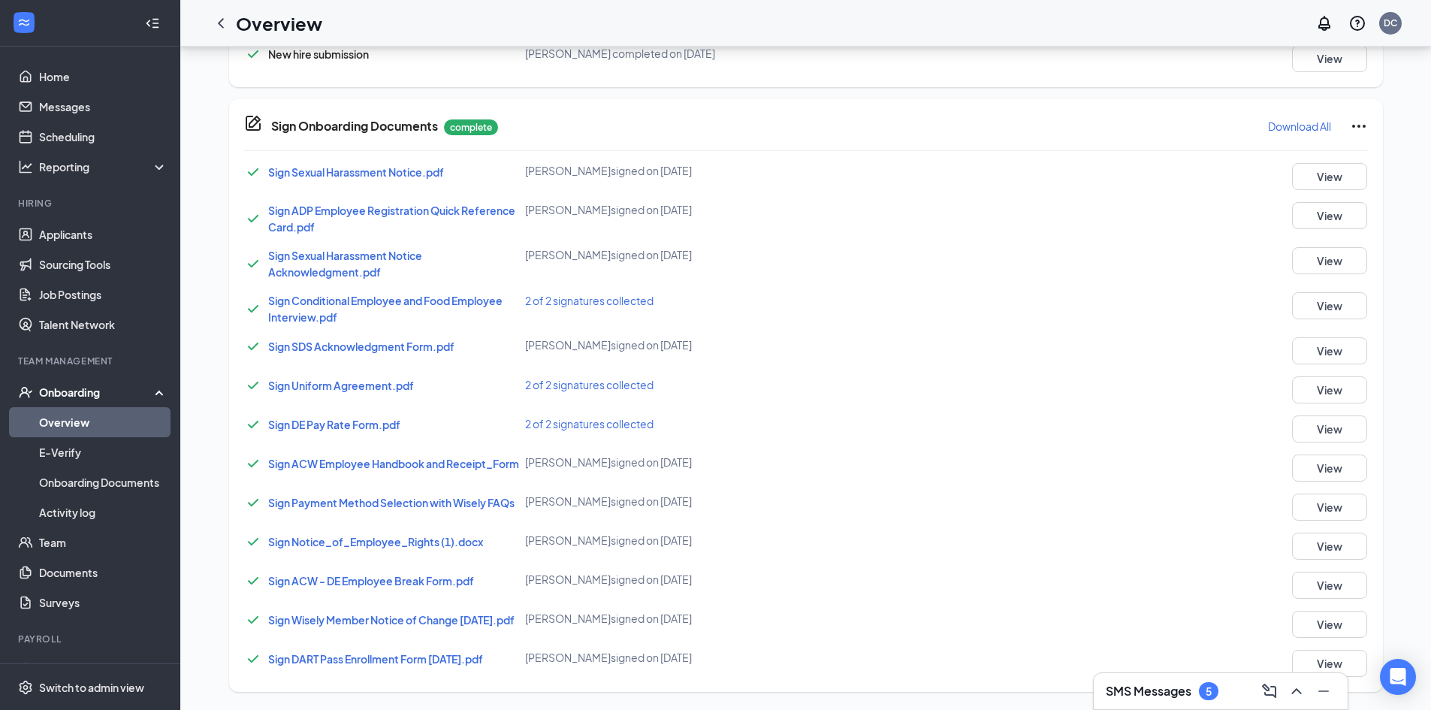
scroll to position [794, 0]
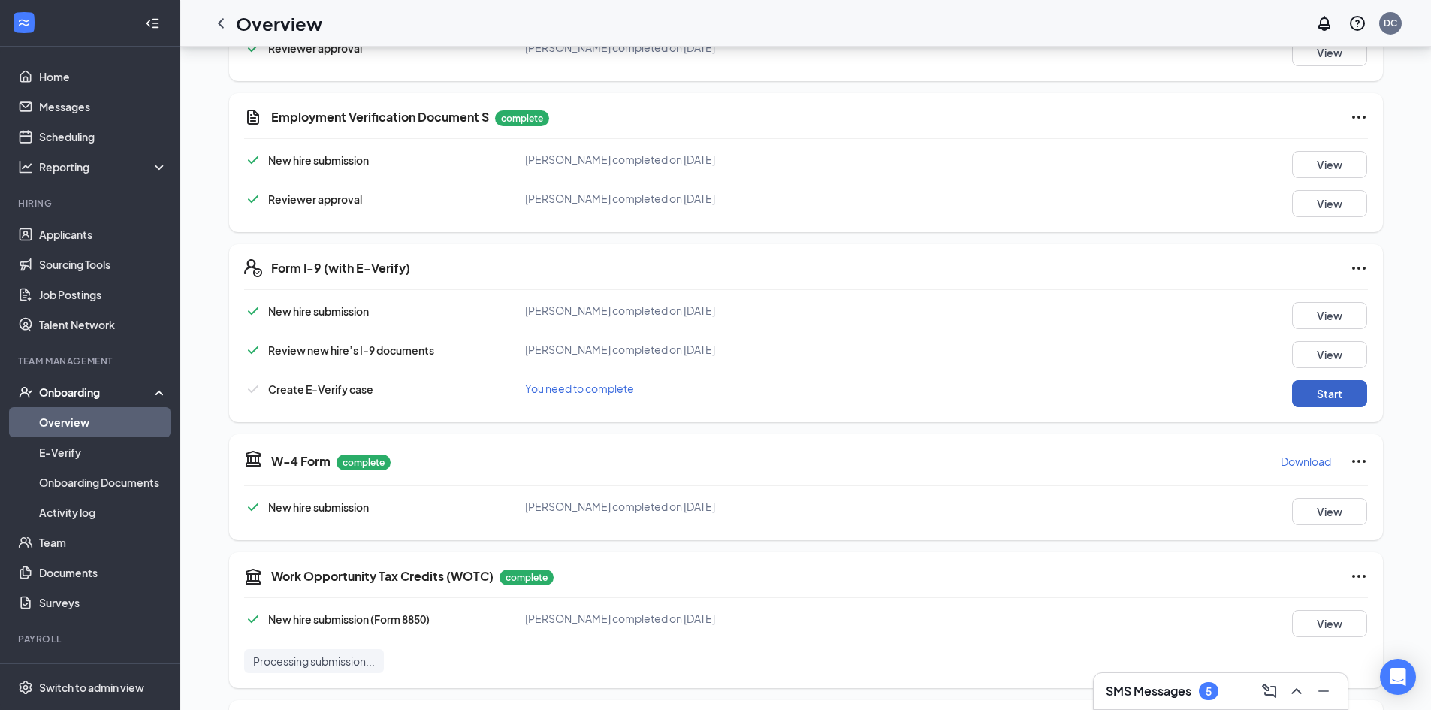
click at [1349, 399] on button "Start" at bounding box center [1329, 393] width 75 height 27
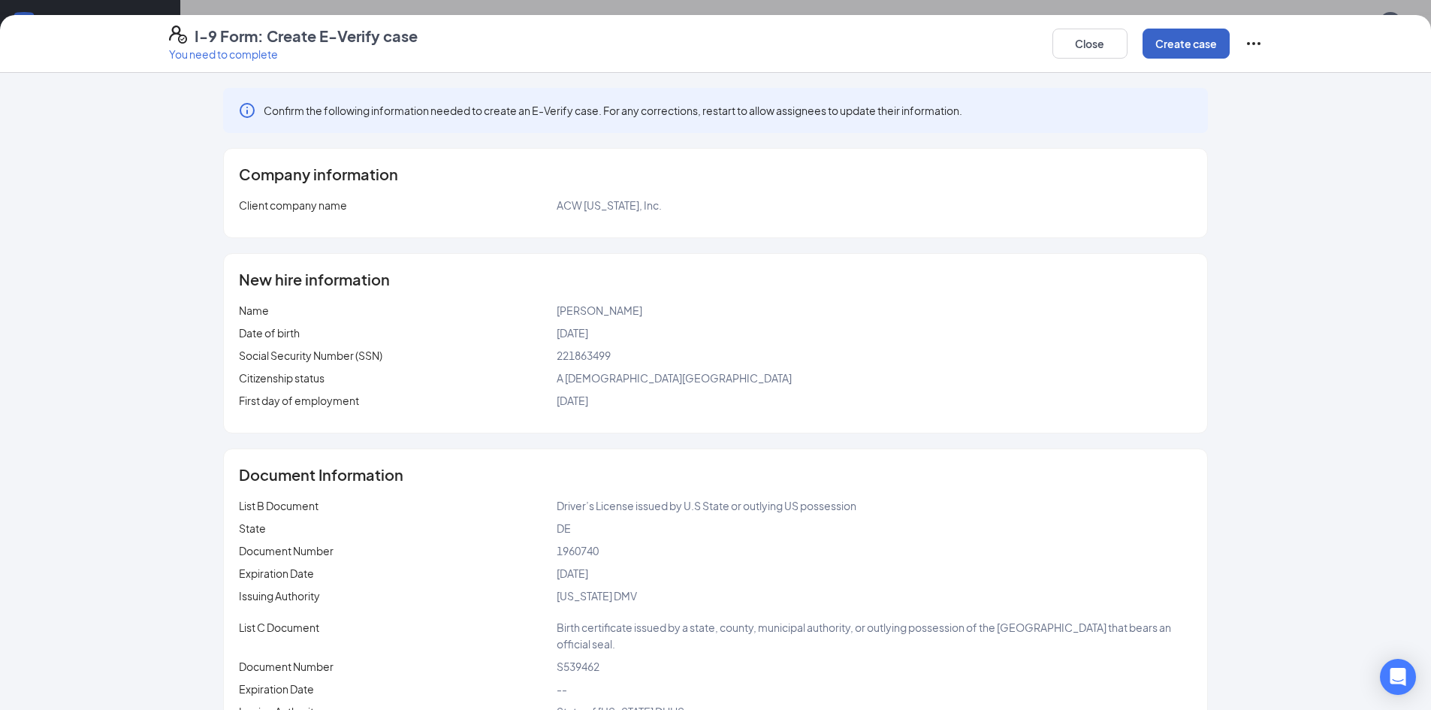
click at [1208, 36] on button "Create case" at bounding box center [1185, 44] width 87 height 30
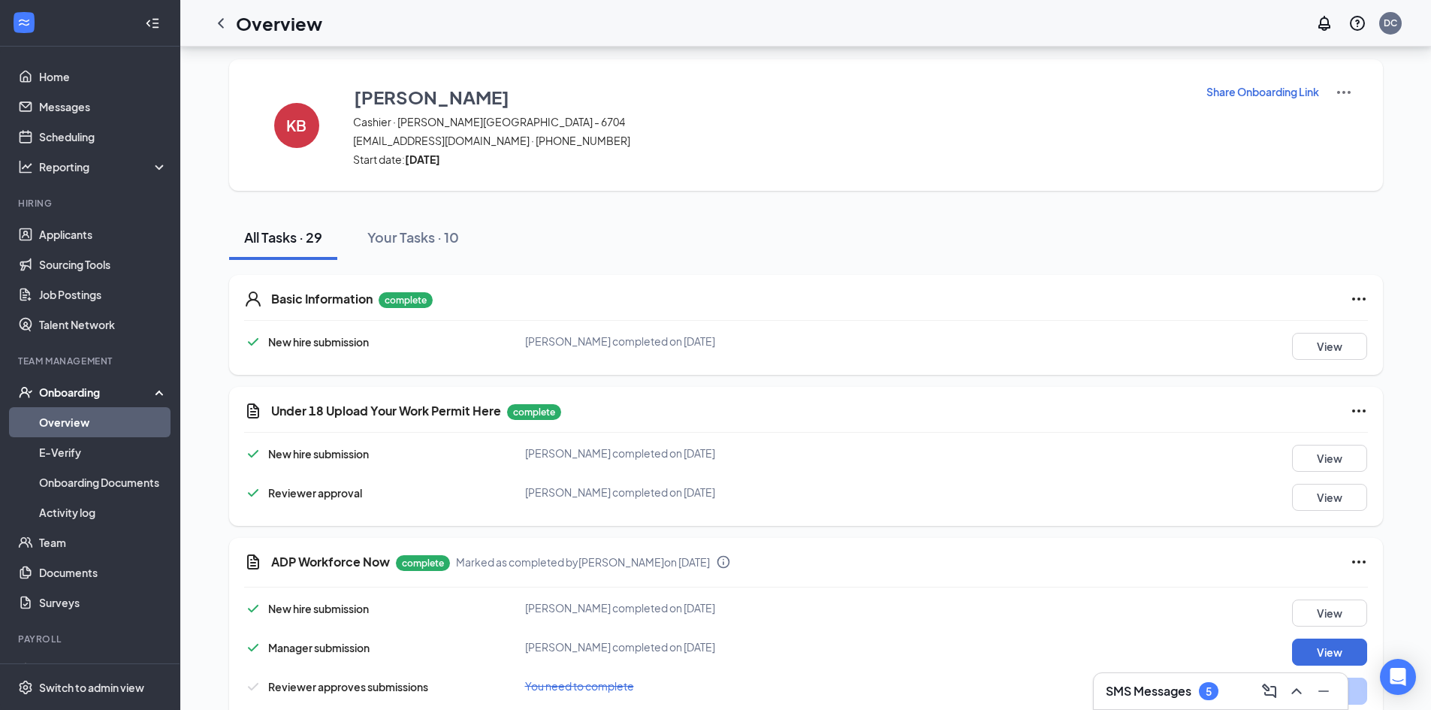
scroll to position [0, 0]
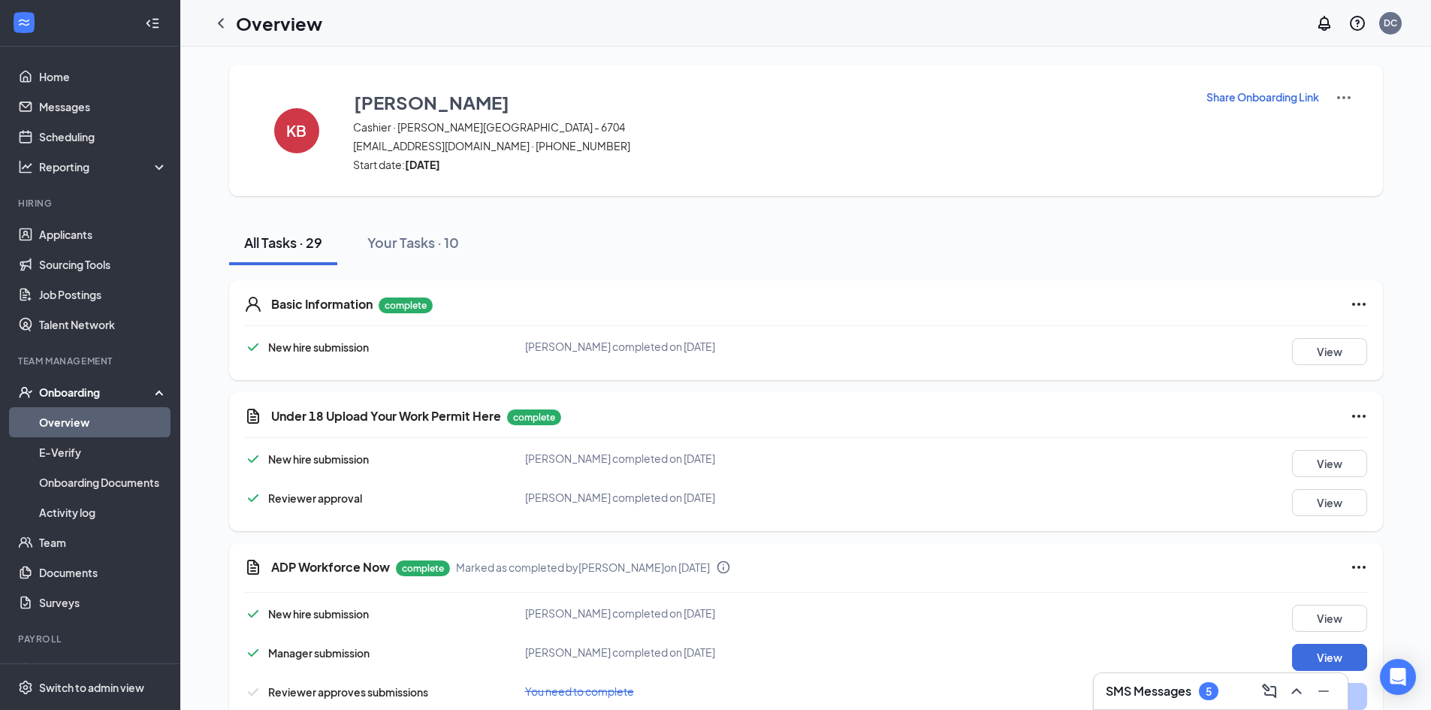
click at [58, 428] on link "Overview" at bounding box center [103, 422] width 128 height 30
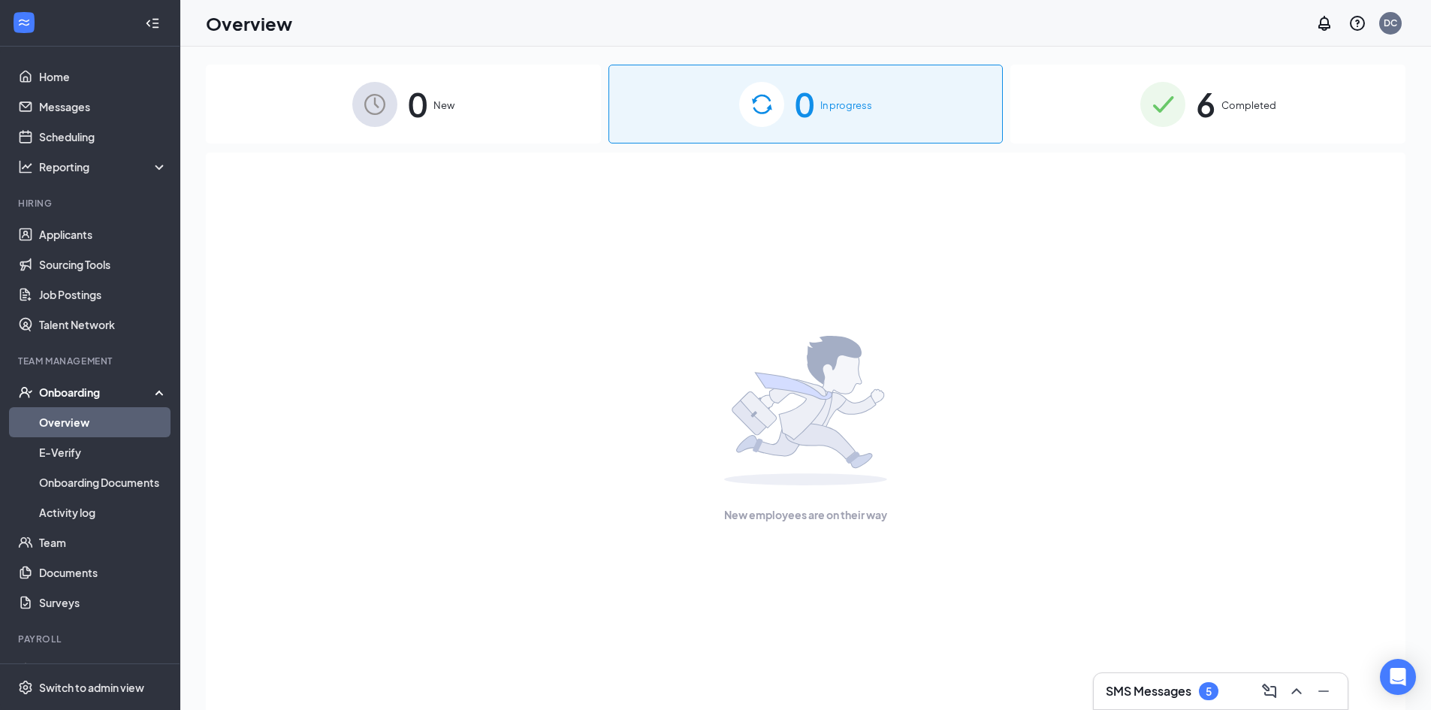
click at [1227, 105] on span "Completed" at bounding box center [1248, 105] width 55 height 15
